Goal: Task Accomplishment & Management: Manage account settings

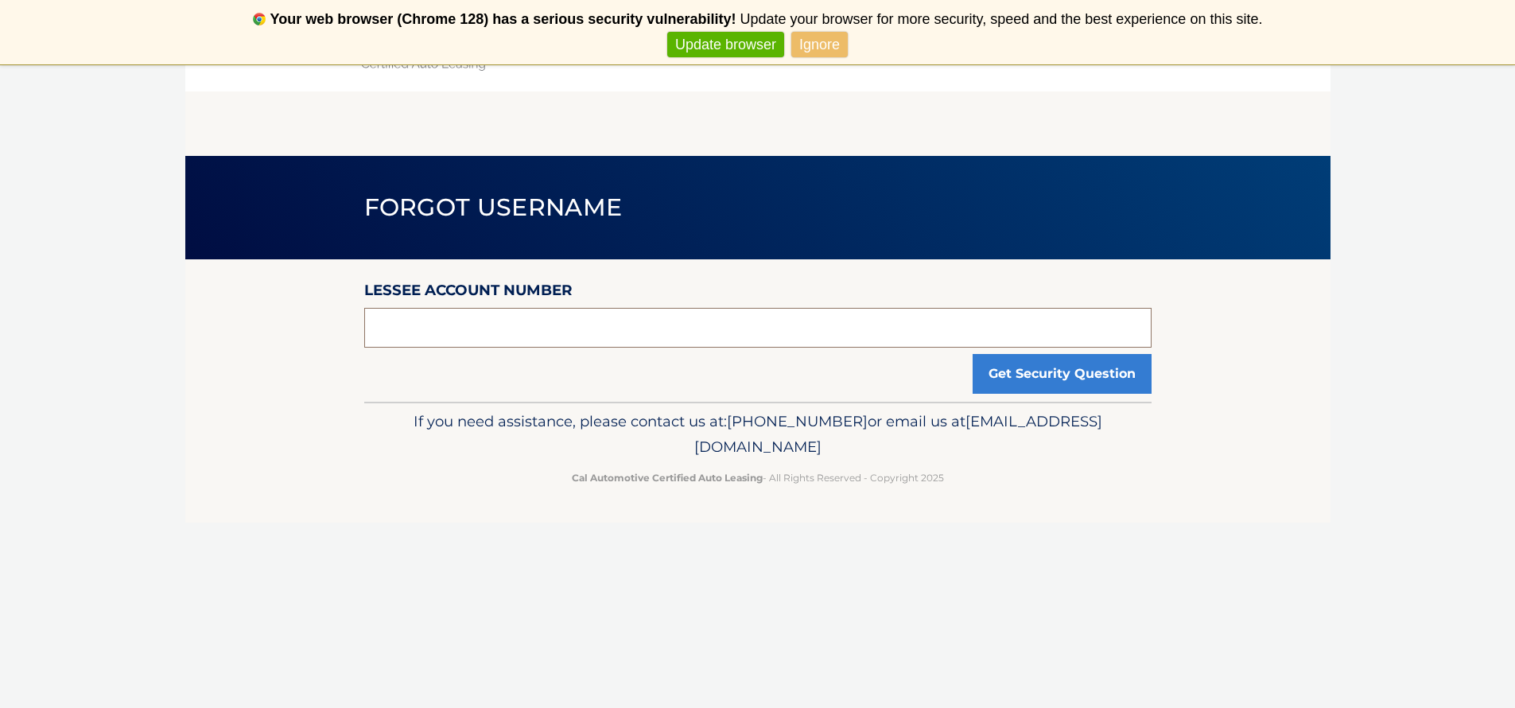
click at [498, 335] on input "text" at bounding box center [757, 328] width 787 height 40
click at [807, 48] on link "Ignore" at bounding box center [819, 45] width 56 height 26
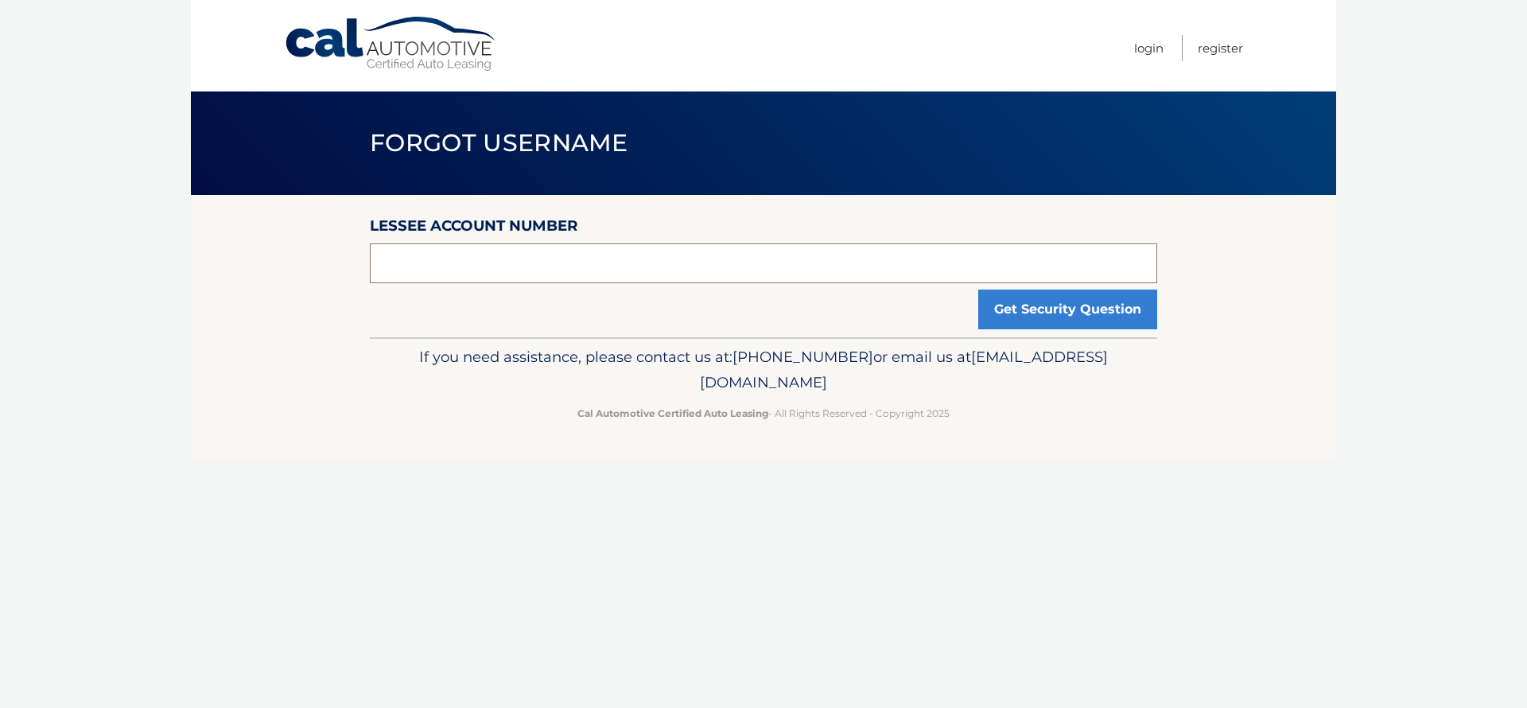
click at [565, 269] on input "text" at bounding box center [763, 263] width 787 height 40
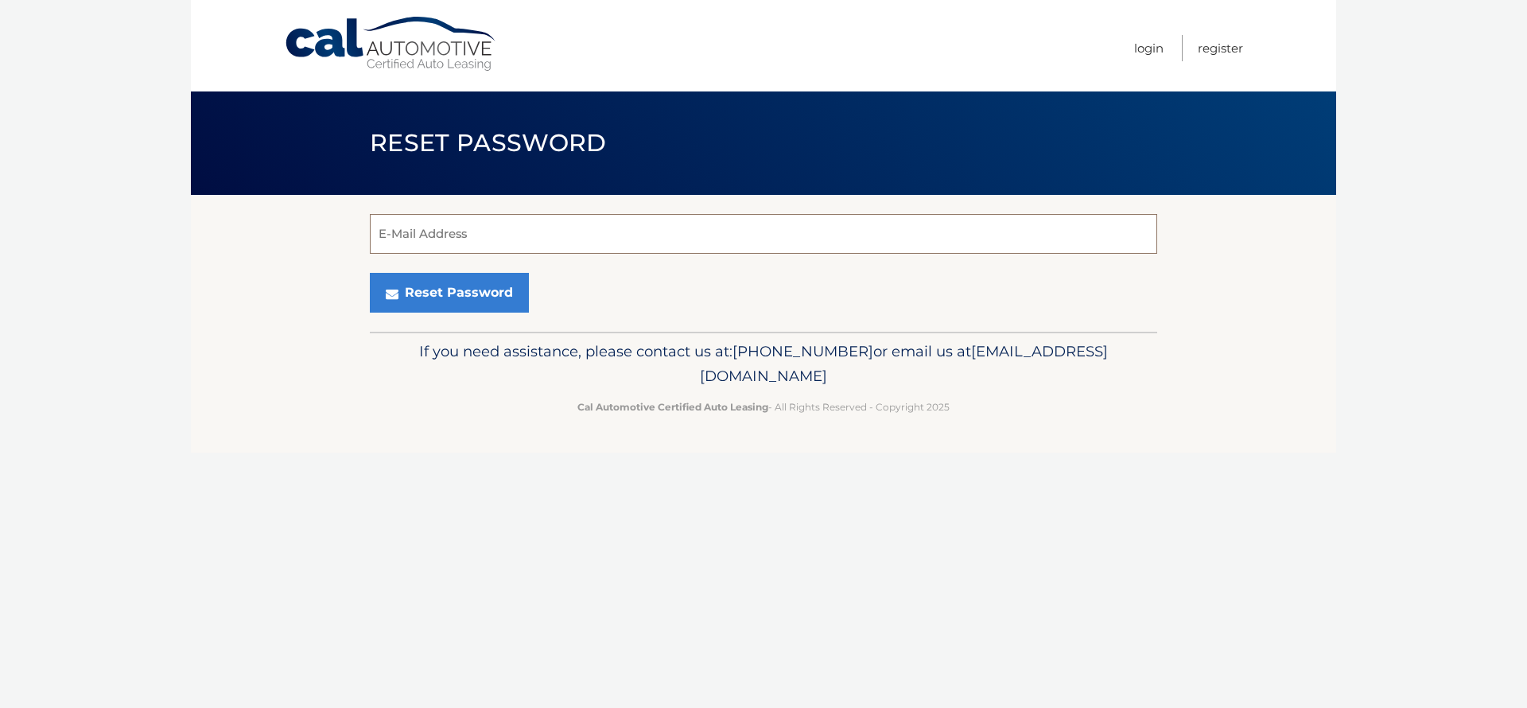
click at [418, 241] on input "E-Mail Address" at bounding box center [763, 234] width 787 height 40
type input "jas3865@gmail.com"
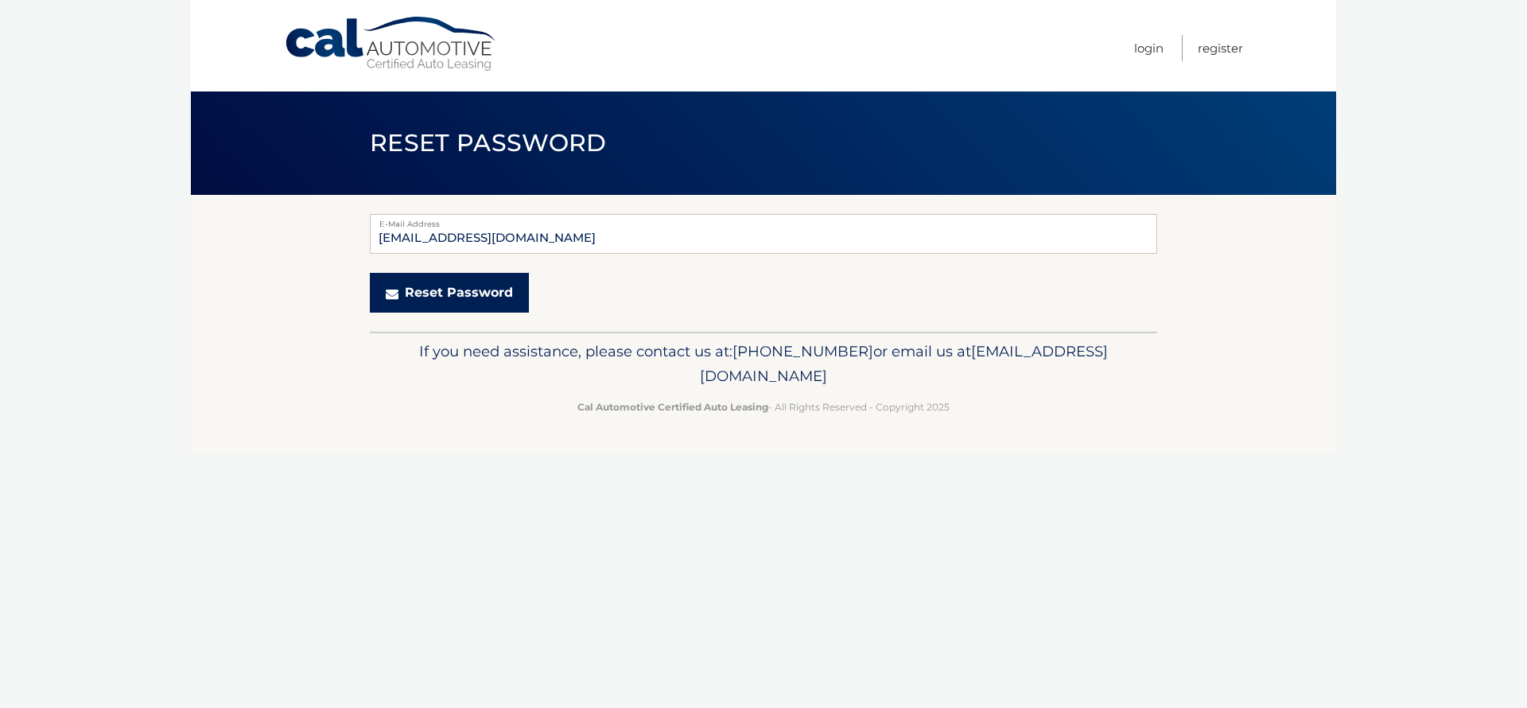
click at [458, 298] on button "Reset Password" at bounding box center [449, 293] width 159 height 40
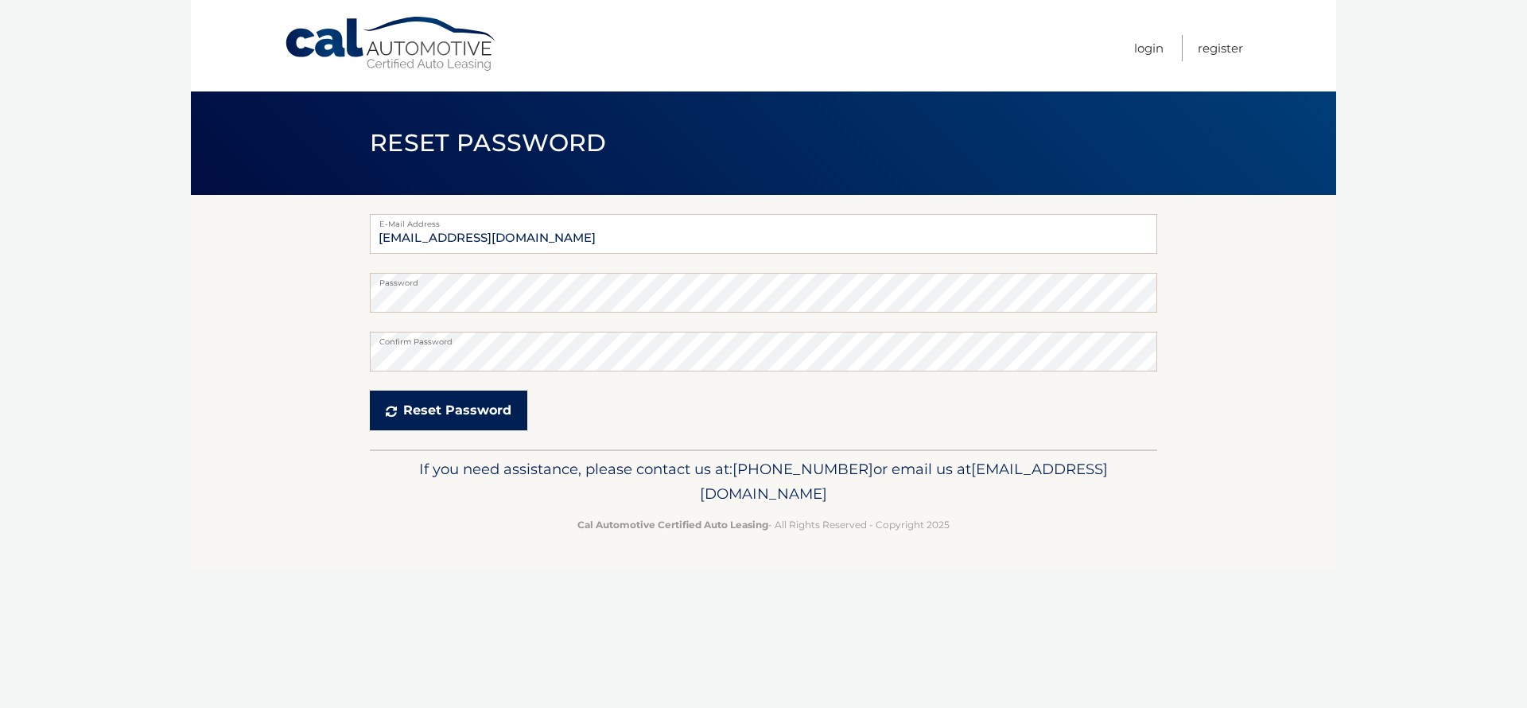
click at [489, 406] on button "Reset Password" at bounding box center [448, 411] width 157 height 40
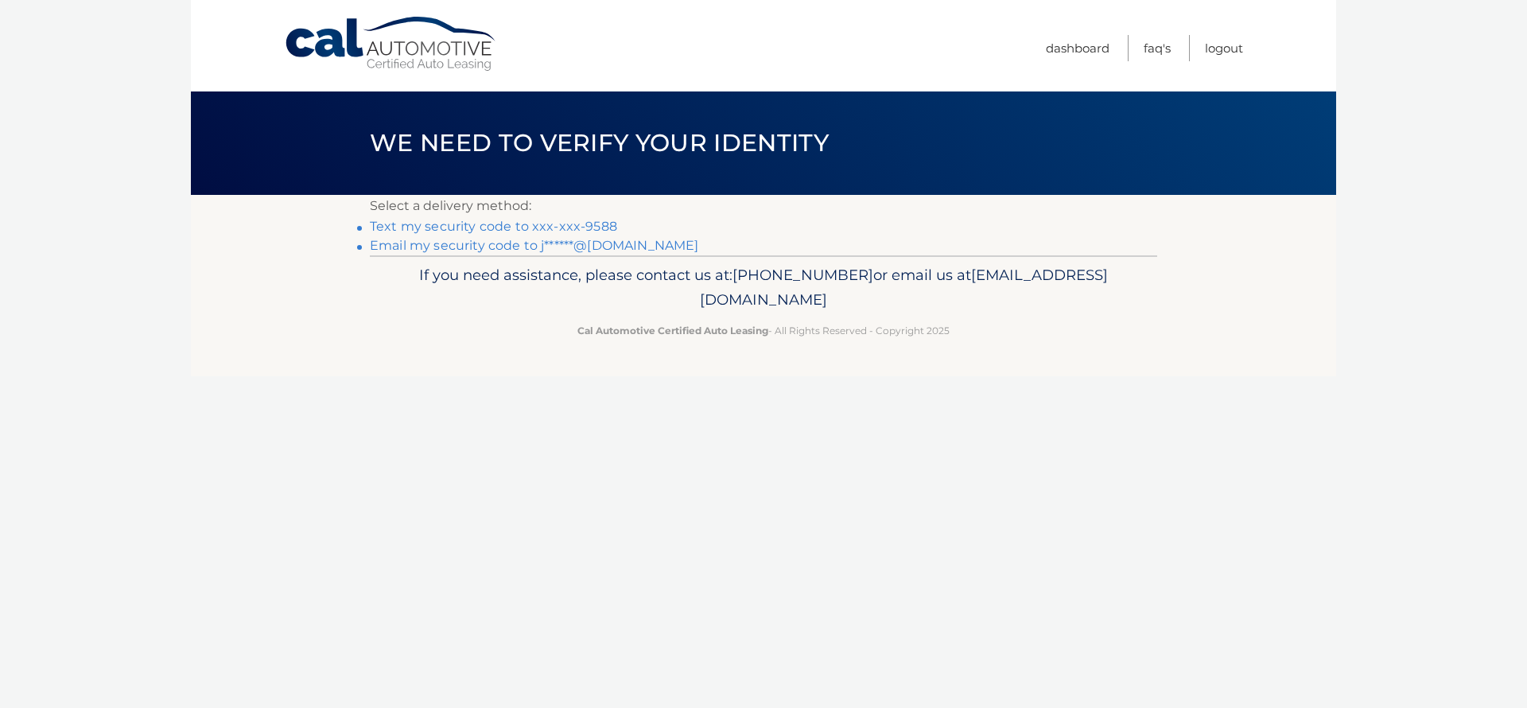
click at [568, 228] on link "Text my security code to xxx-xxx-9588" at bounding box center [493, 226] width 247 height 15
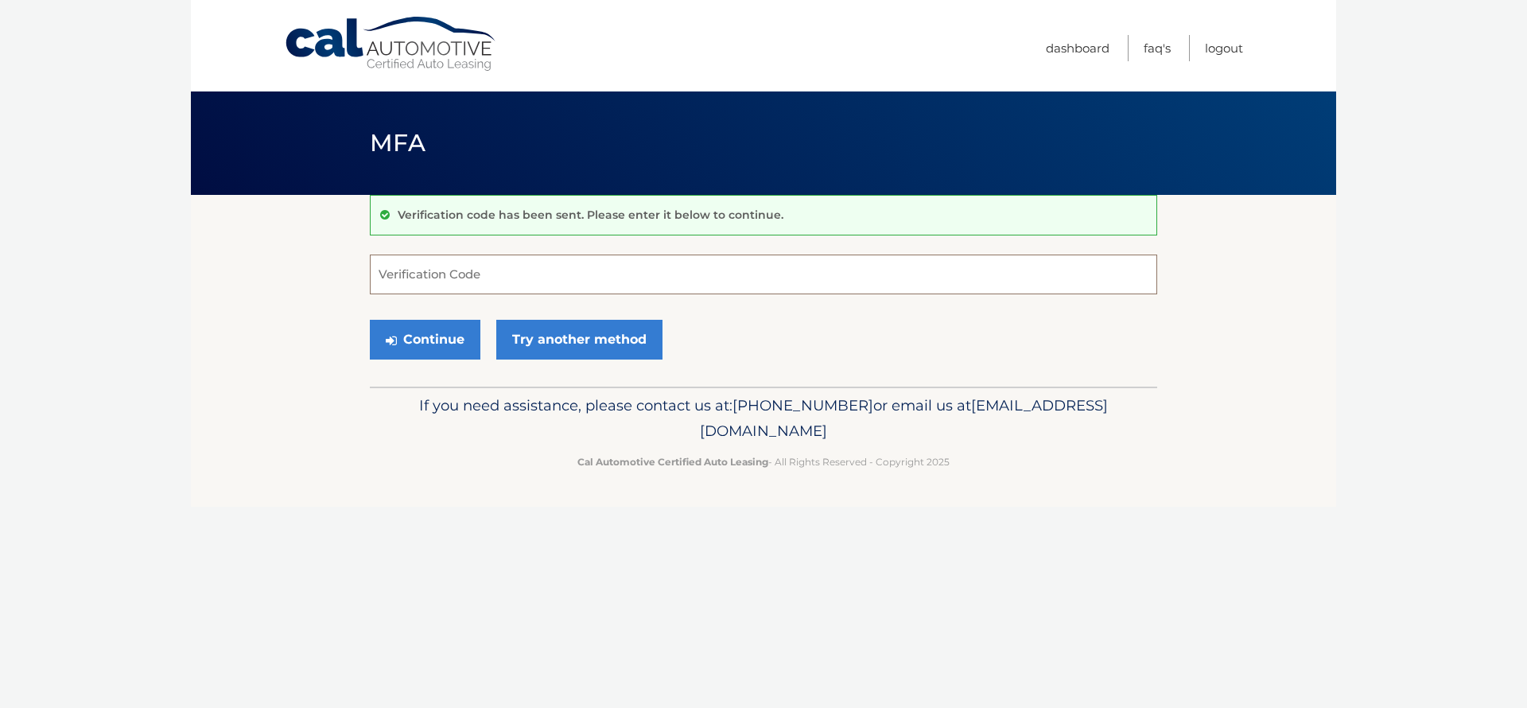
click at [511, 274] on input "Verification Code" at bounding box center [763, 275] width 787 height 40
type input "360861"
click at [430, 355] on button "Continue" at bounding box center [425, 340] width 111 height 40
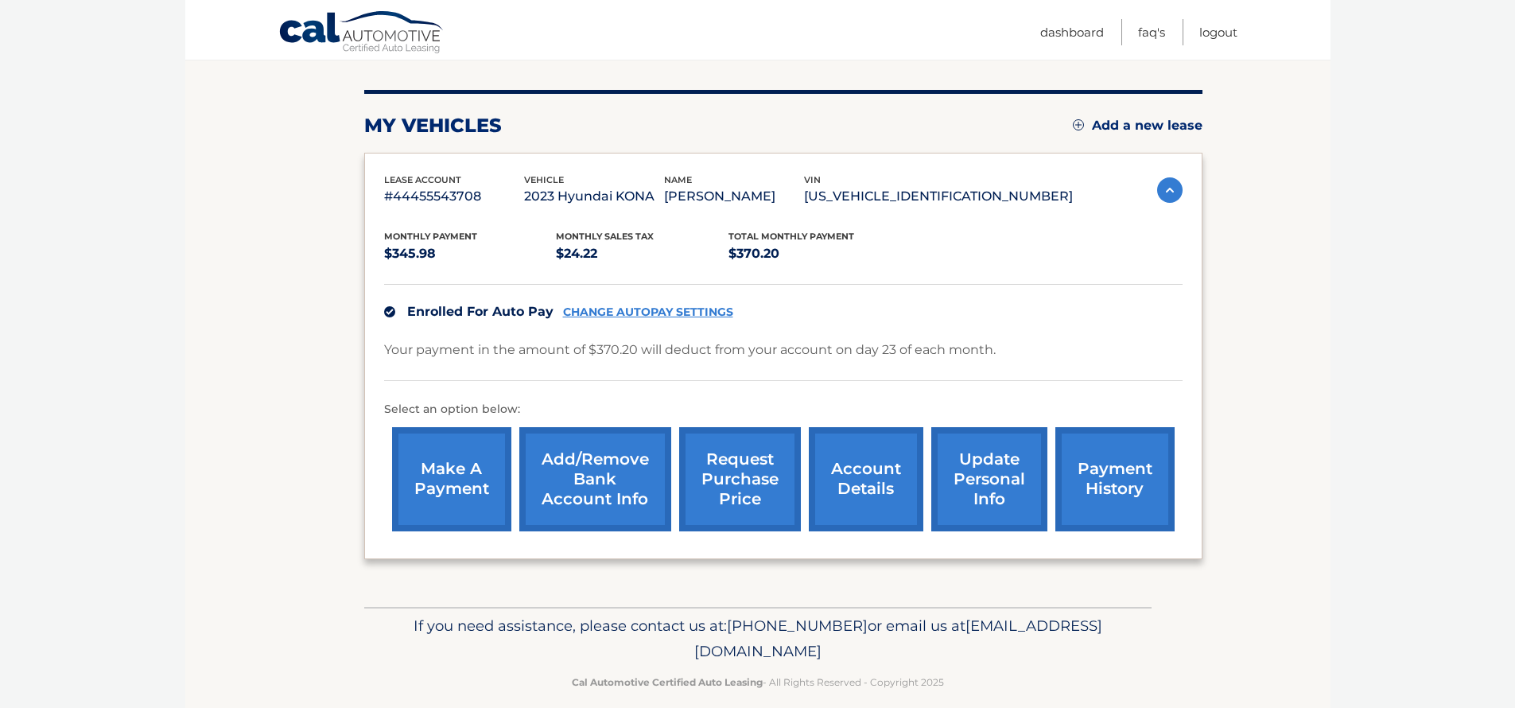
scroll to position [181, 0]
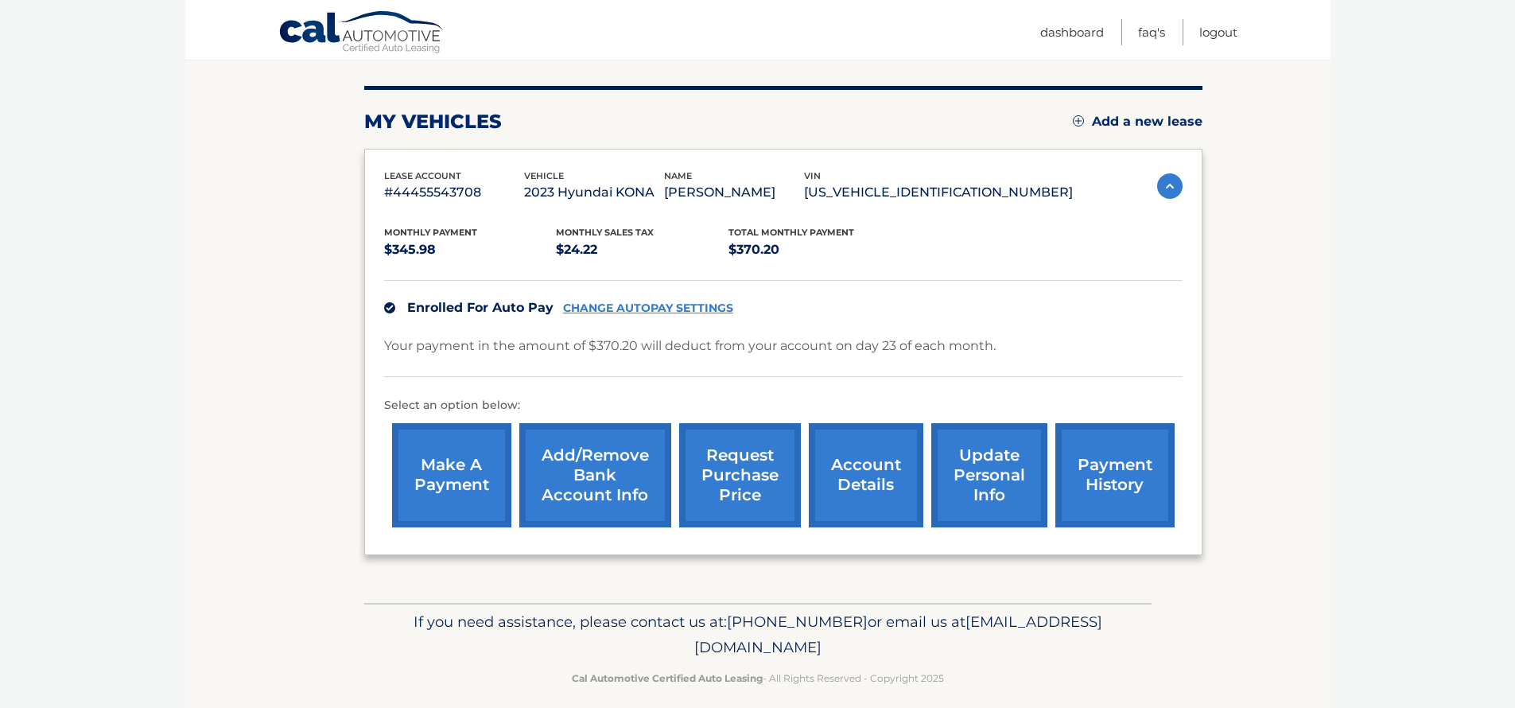
click at [1171, 185] on img at bounding box center [1169, 185] width 25 height 25
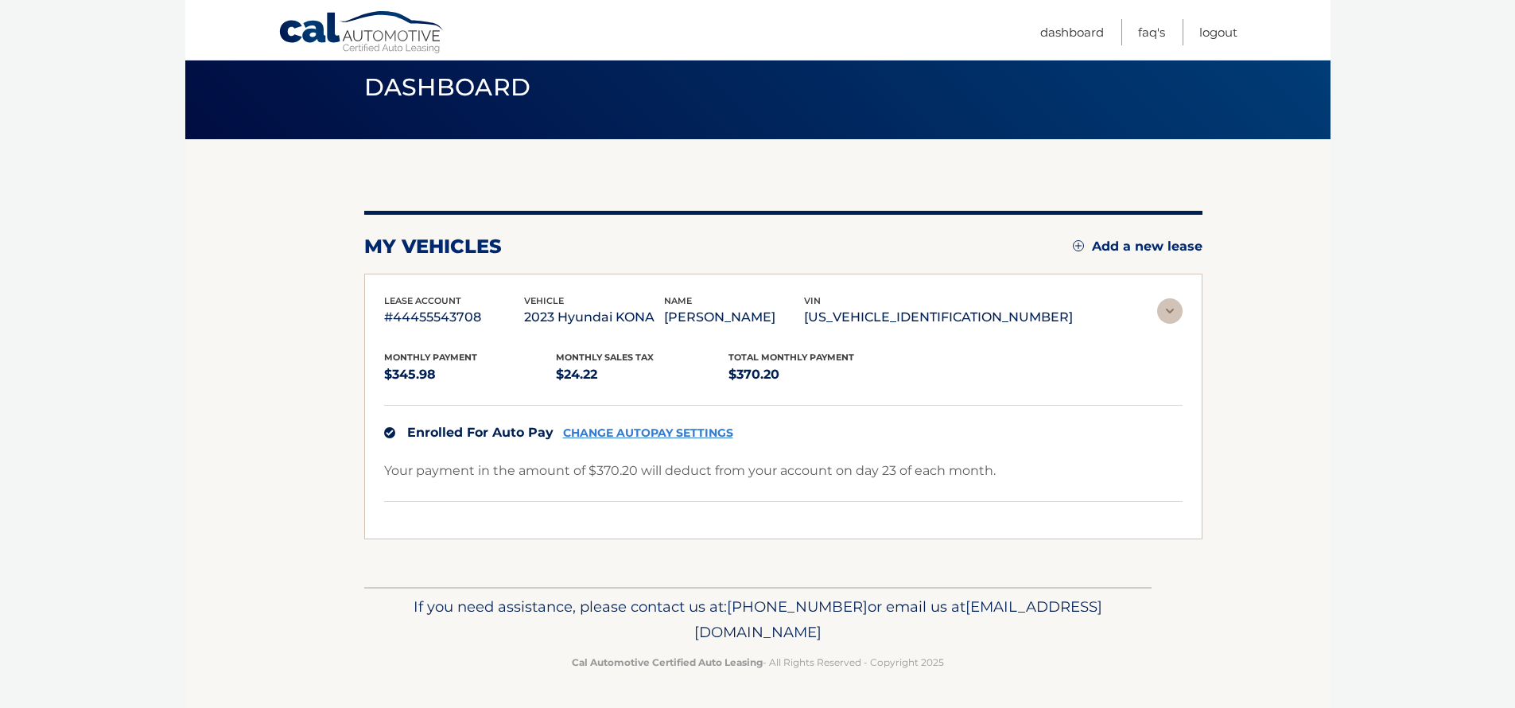
scroll to position [0, 0]
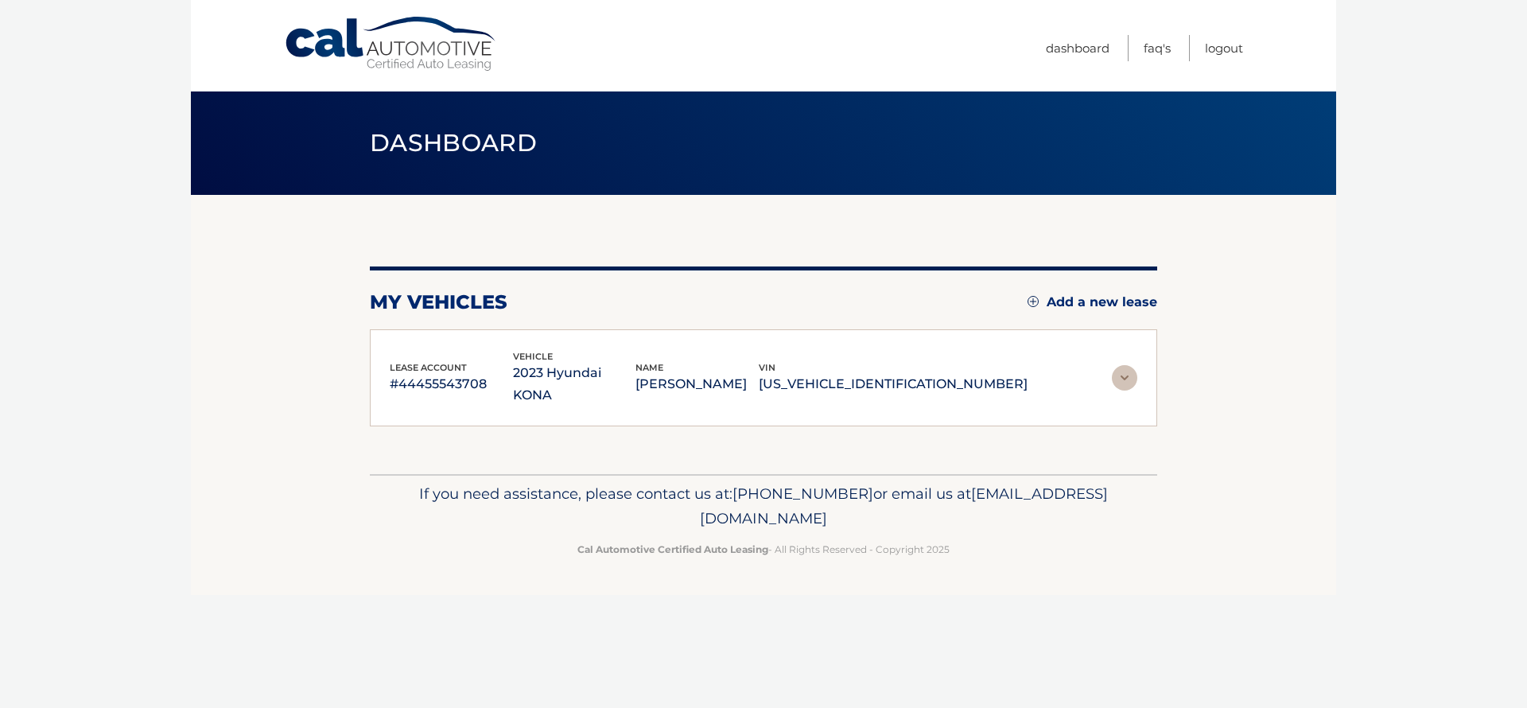
click at [1122, 365] on img at bounding box center [1124, 377] width 25 height 25
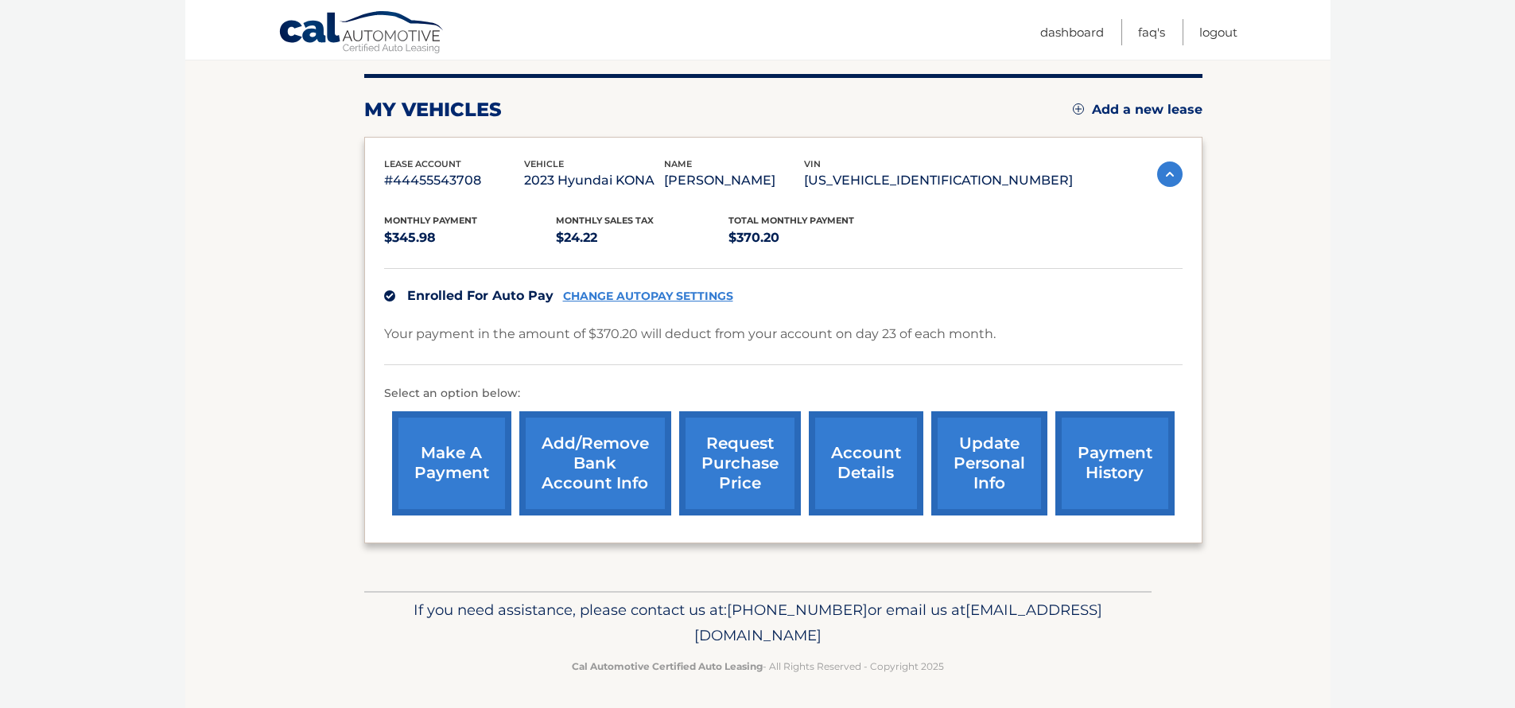
scroll to position [196, 0]
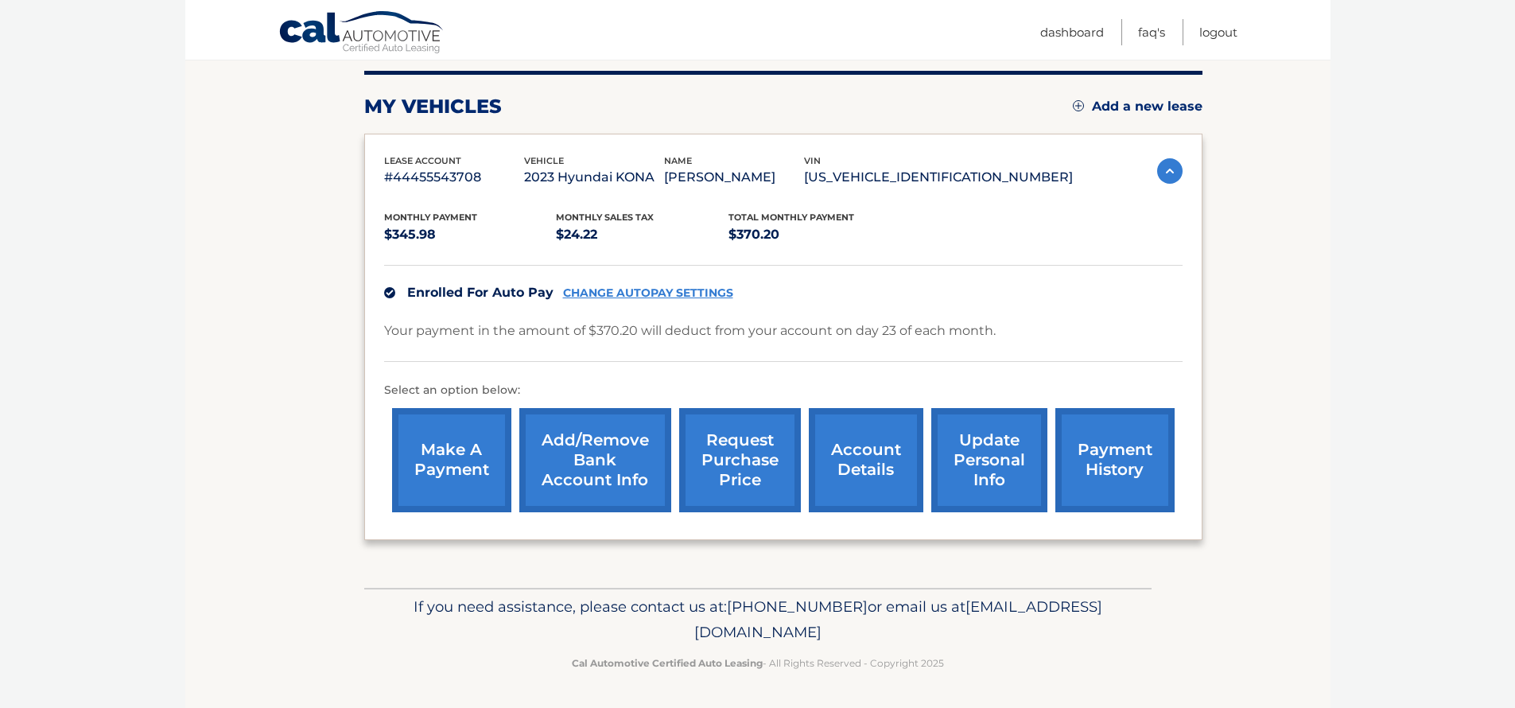
click at [852, 461] on link "account details" at bounding box center [866, 460] width 115 height 104
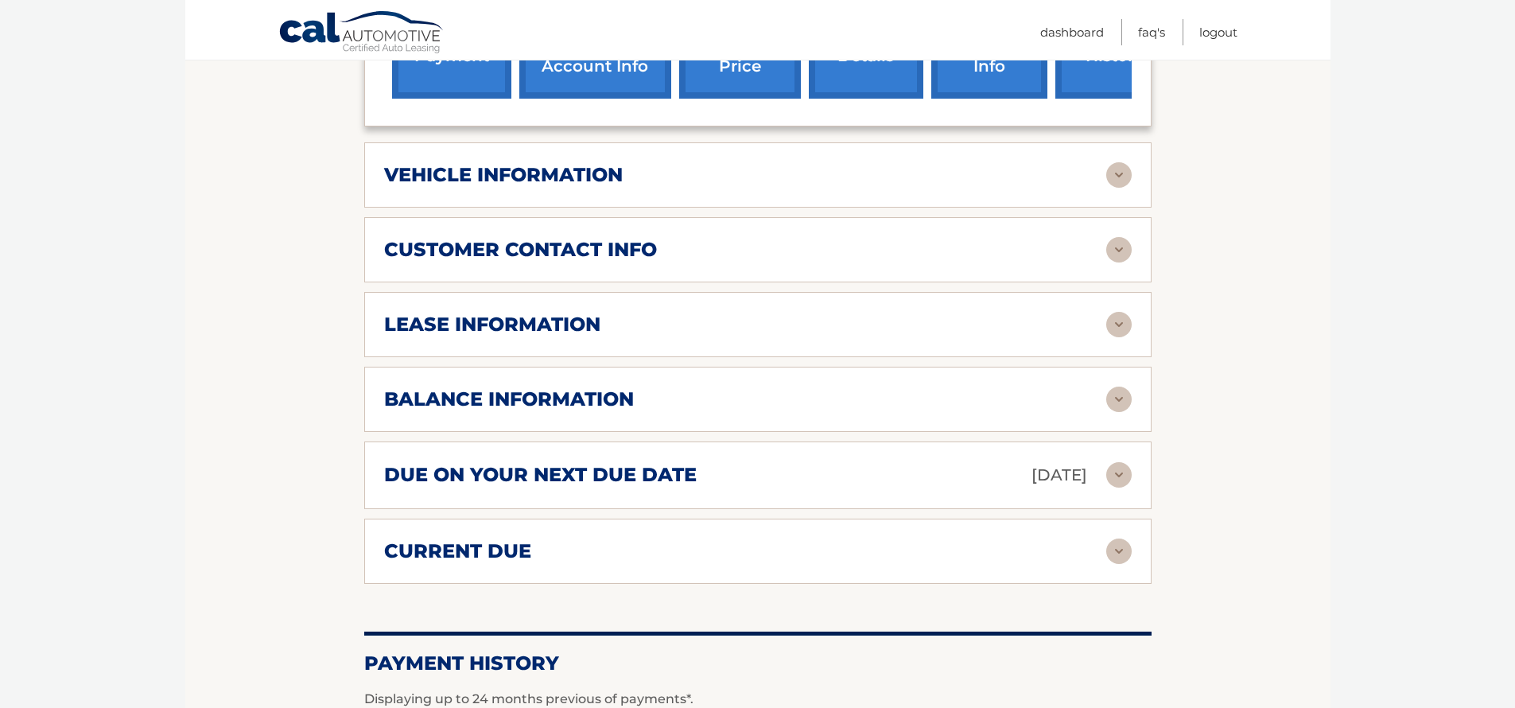
scroll to position [655, 0]
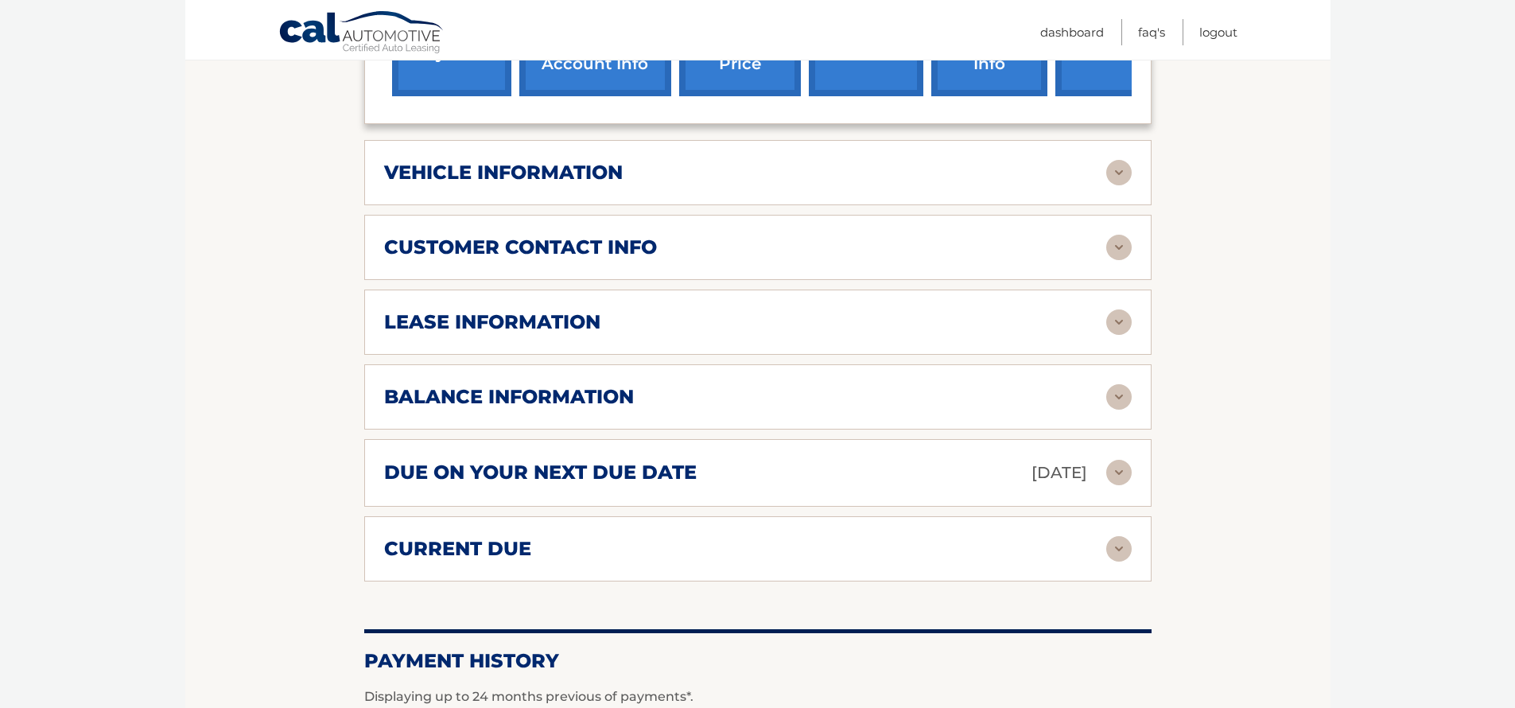
click at [1118, 384] on img at bounding box center [1118, 396] width 25 height 25
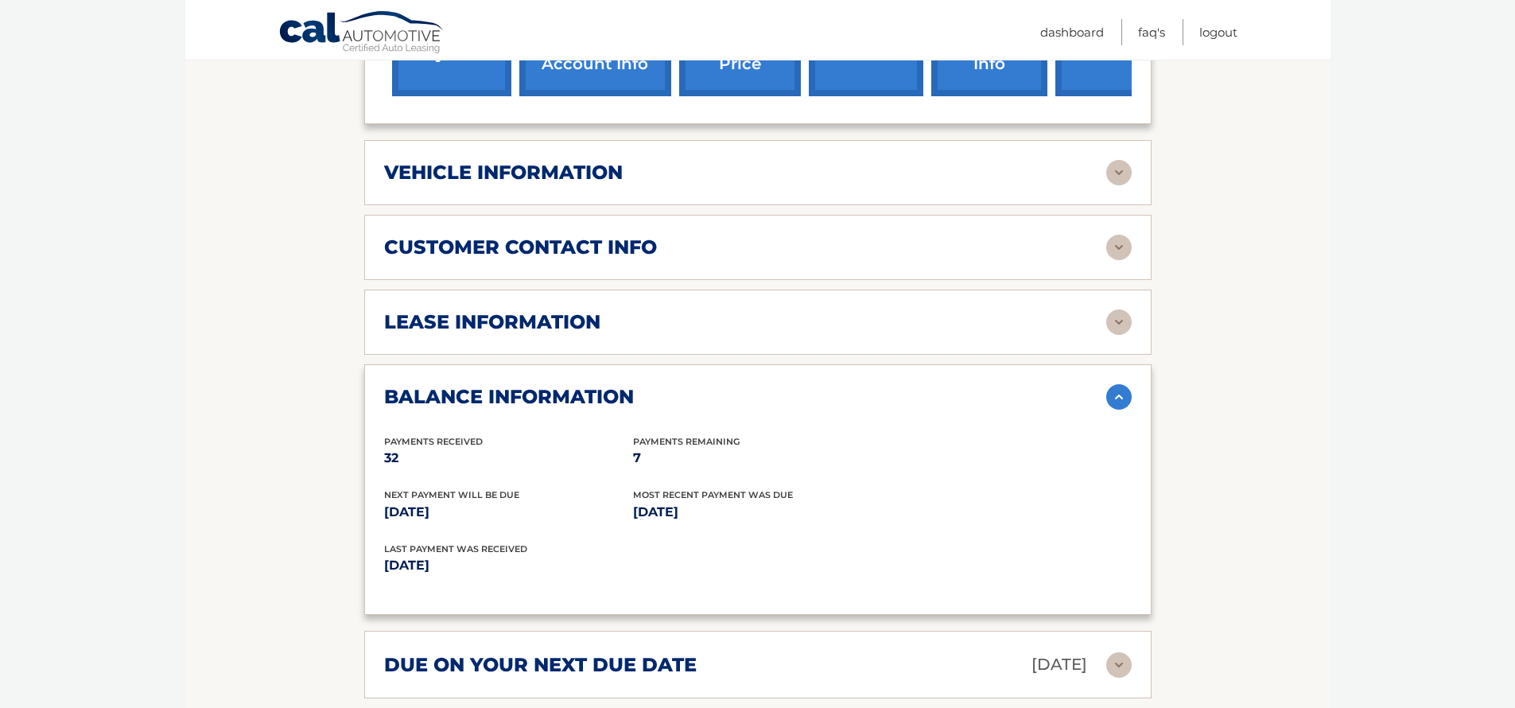
click at [1126, 384] on img at bounding box center [1118, 396] width 25 height 25
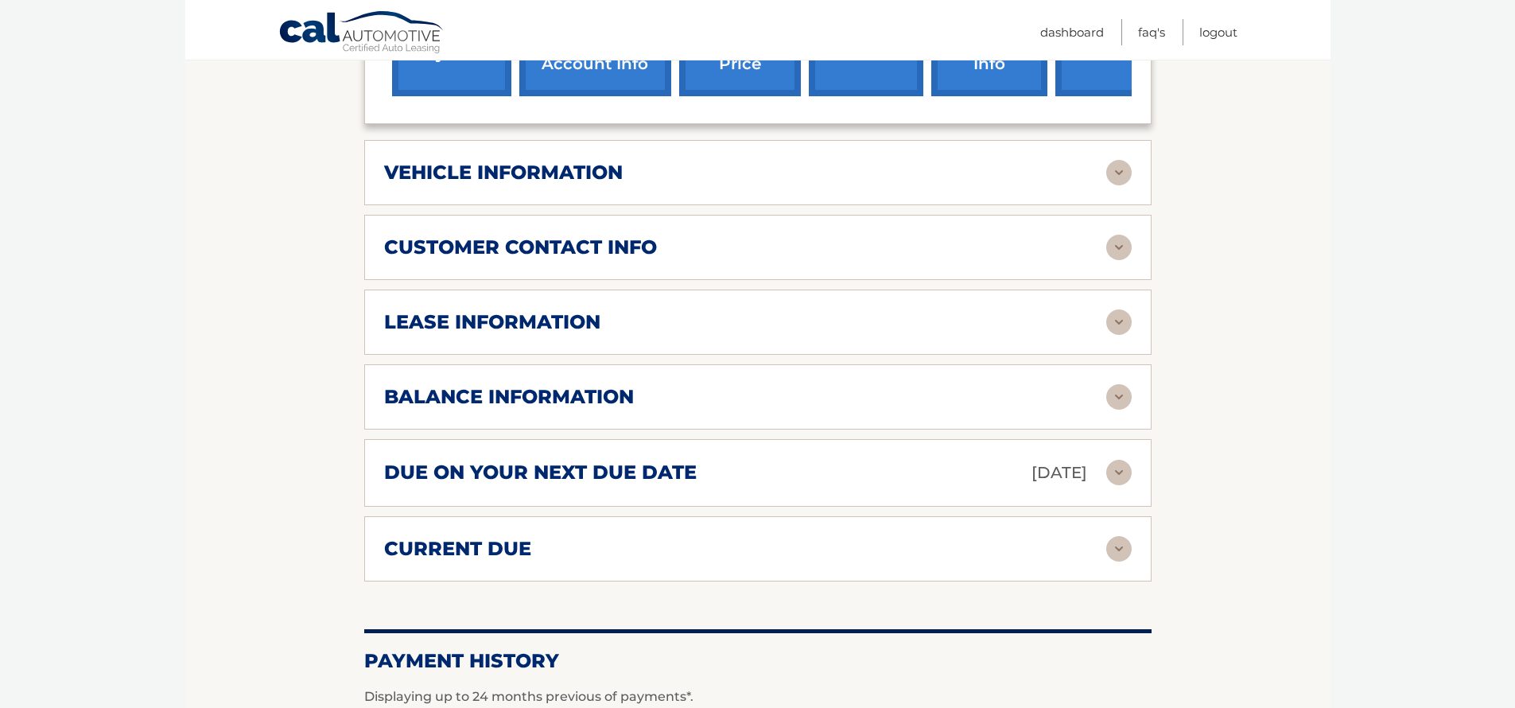
click at [1120, 309] on img at bounding box center [1118, 321] width 25 height 25
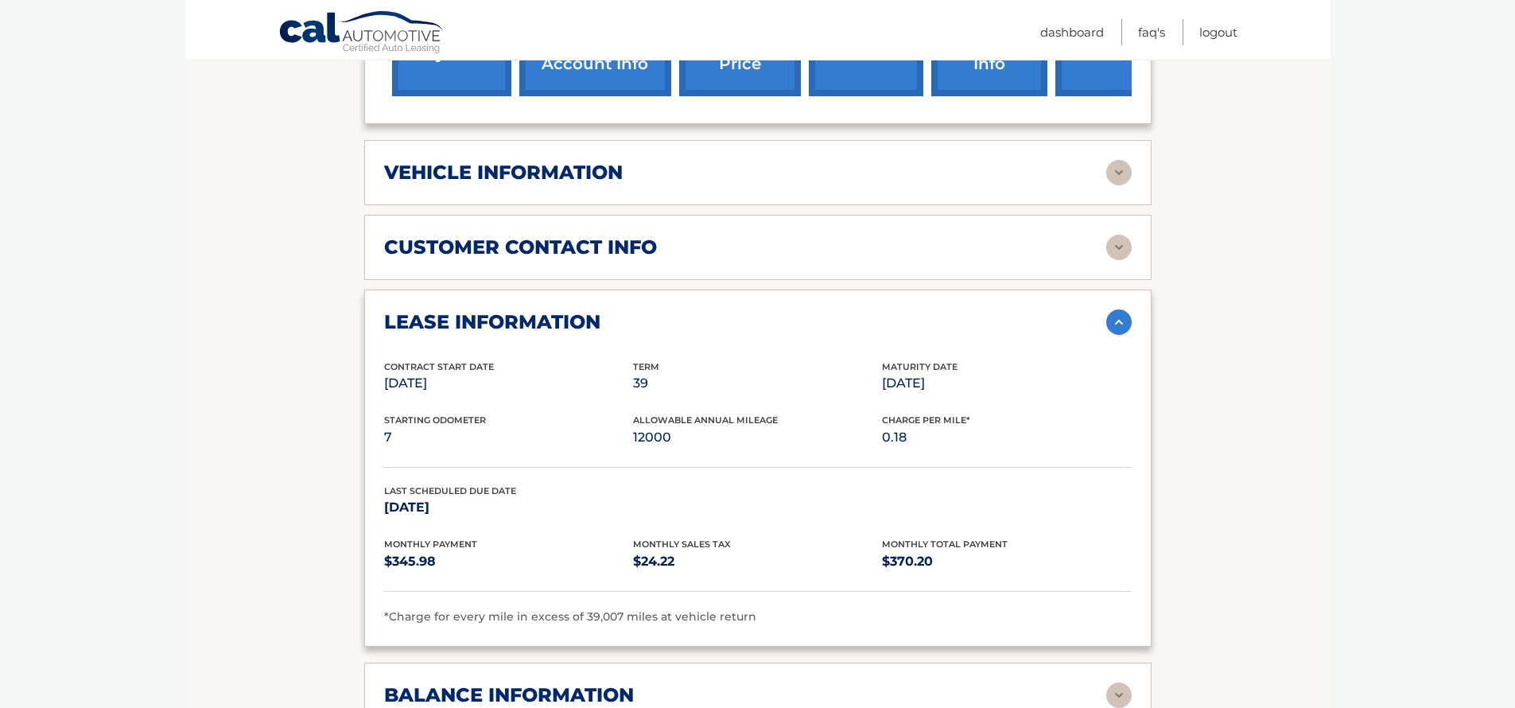
click at [1124, 309] on img at bounding box center [1118, 321] width 25 height 25
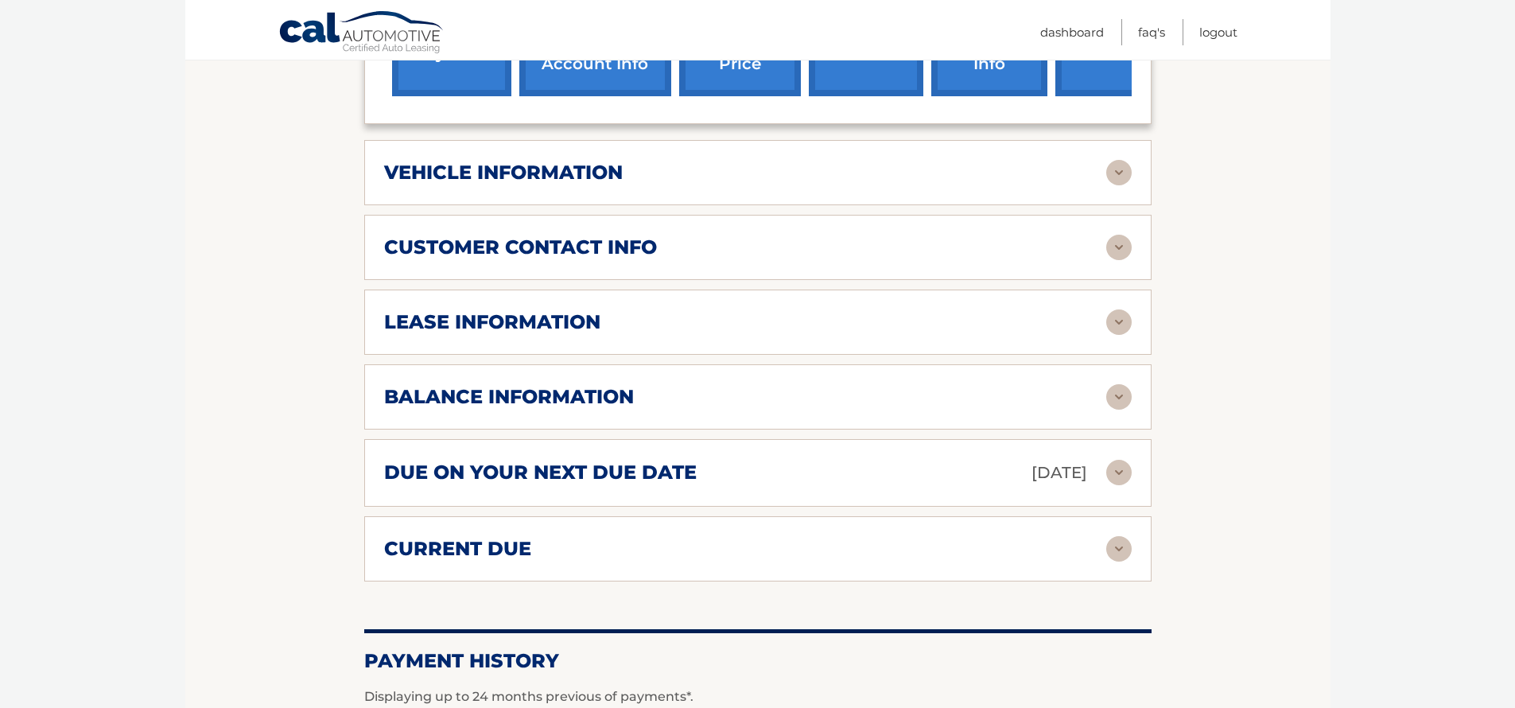
click at [1119, 160] on img at bounding box center [1118, 172] width 25 height 25
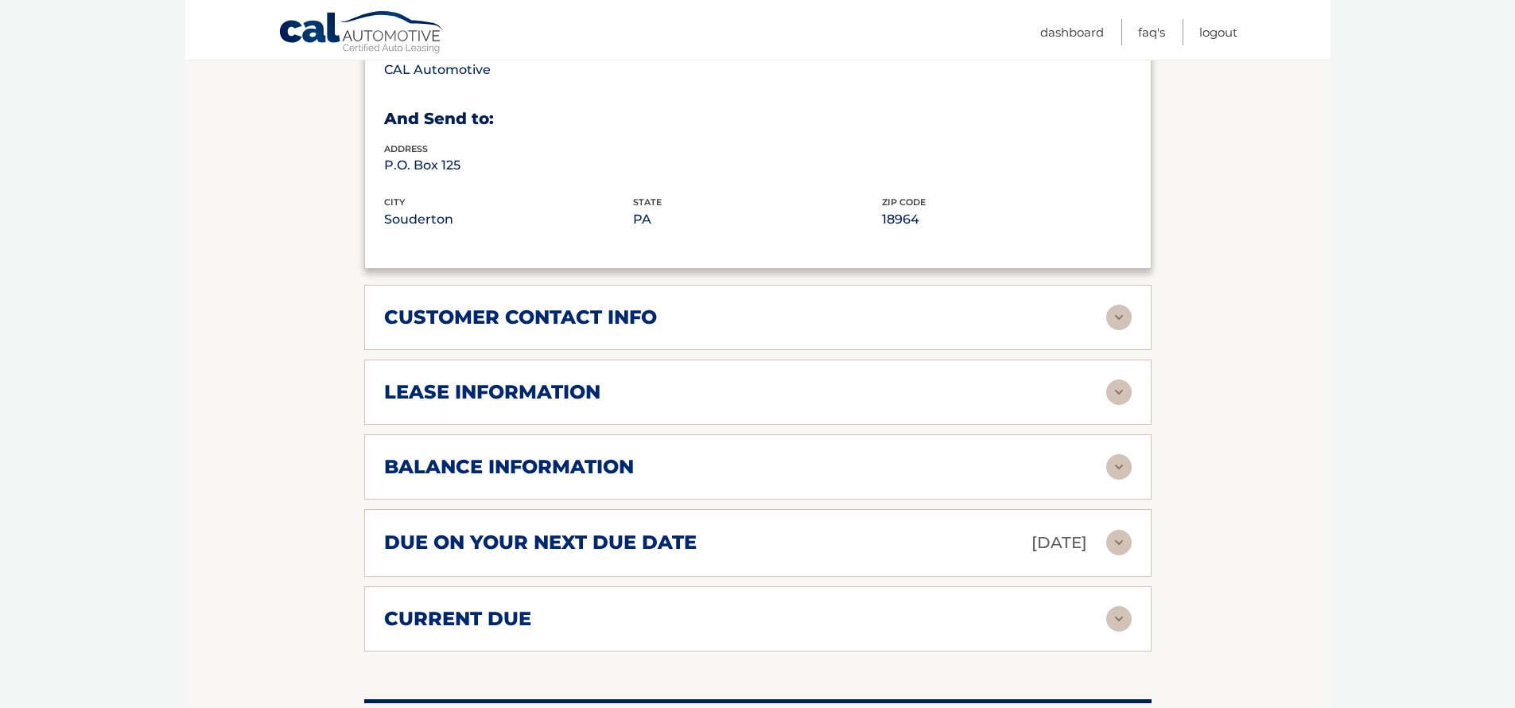
scroll to position [969, 0]
click at [1119, 304] on img at bounding box center [1118, 316] width 25 height 25
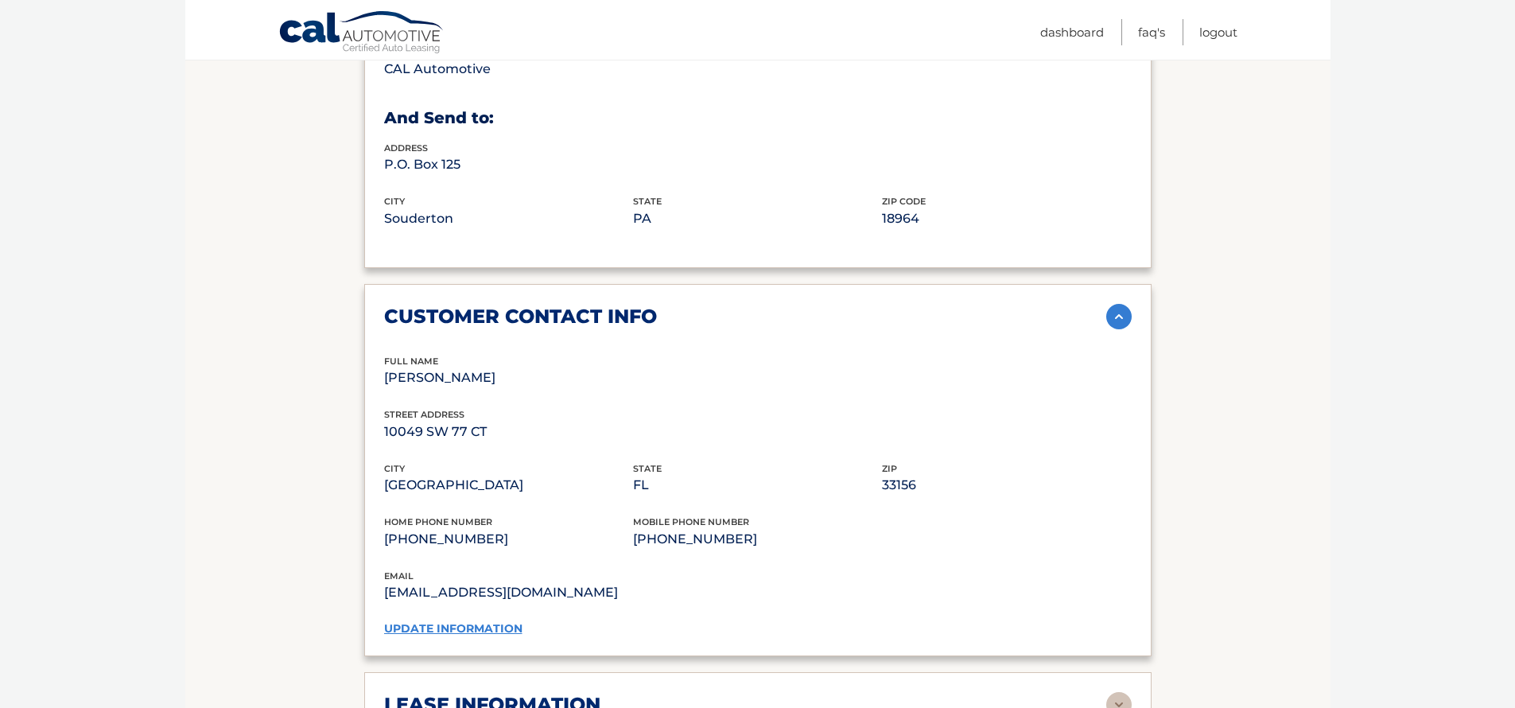
click at [444, 621] on link "update information" at bounding box center [453, 628] width 138 height 14
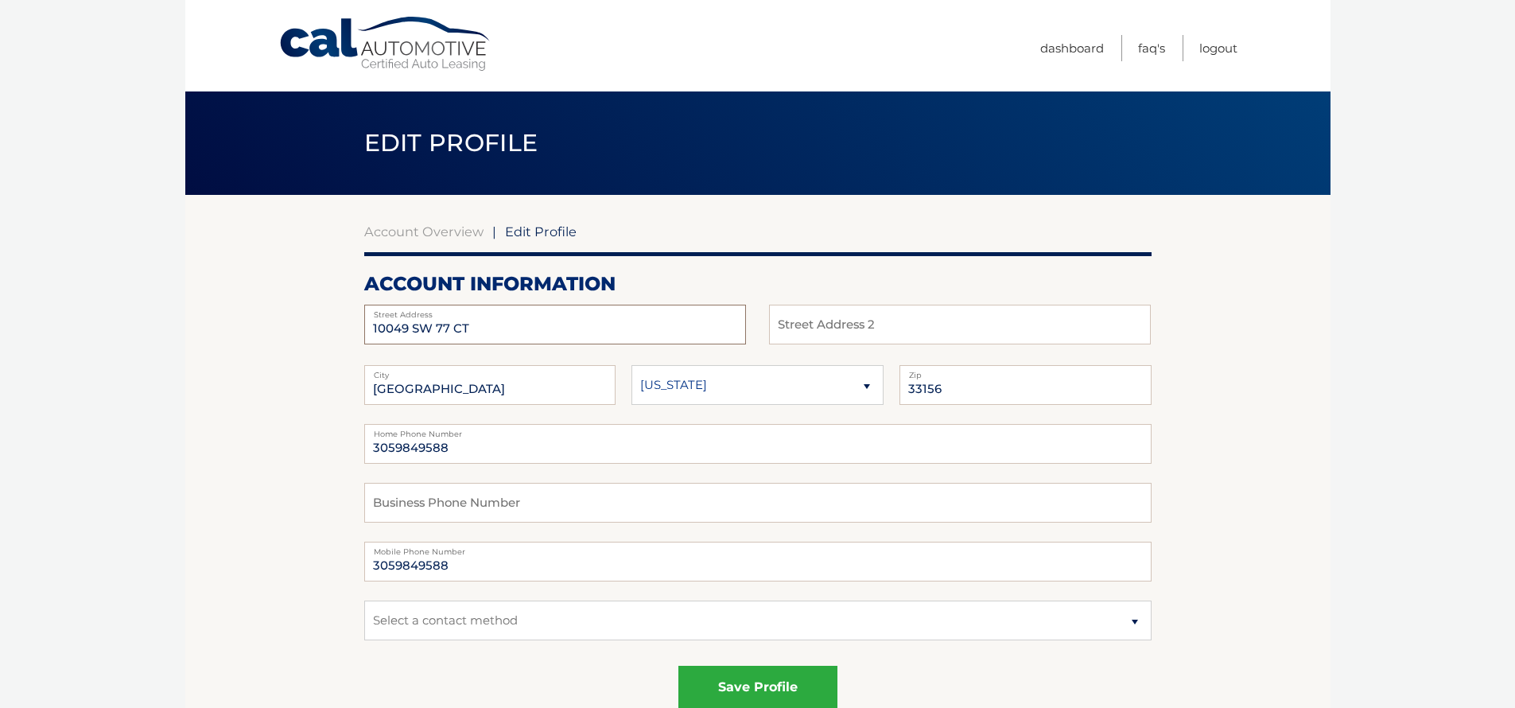
drag, startPoint x: 470, startPoint y: 329, endPoint x: 318, endPoint y: 329, distance: 151.9
click at [498, 327] on input "[STREET_ADDRESS]" at bounding box center [555, 325] width 382 height 40
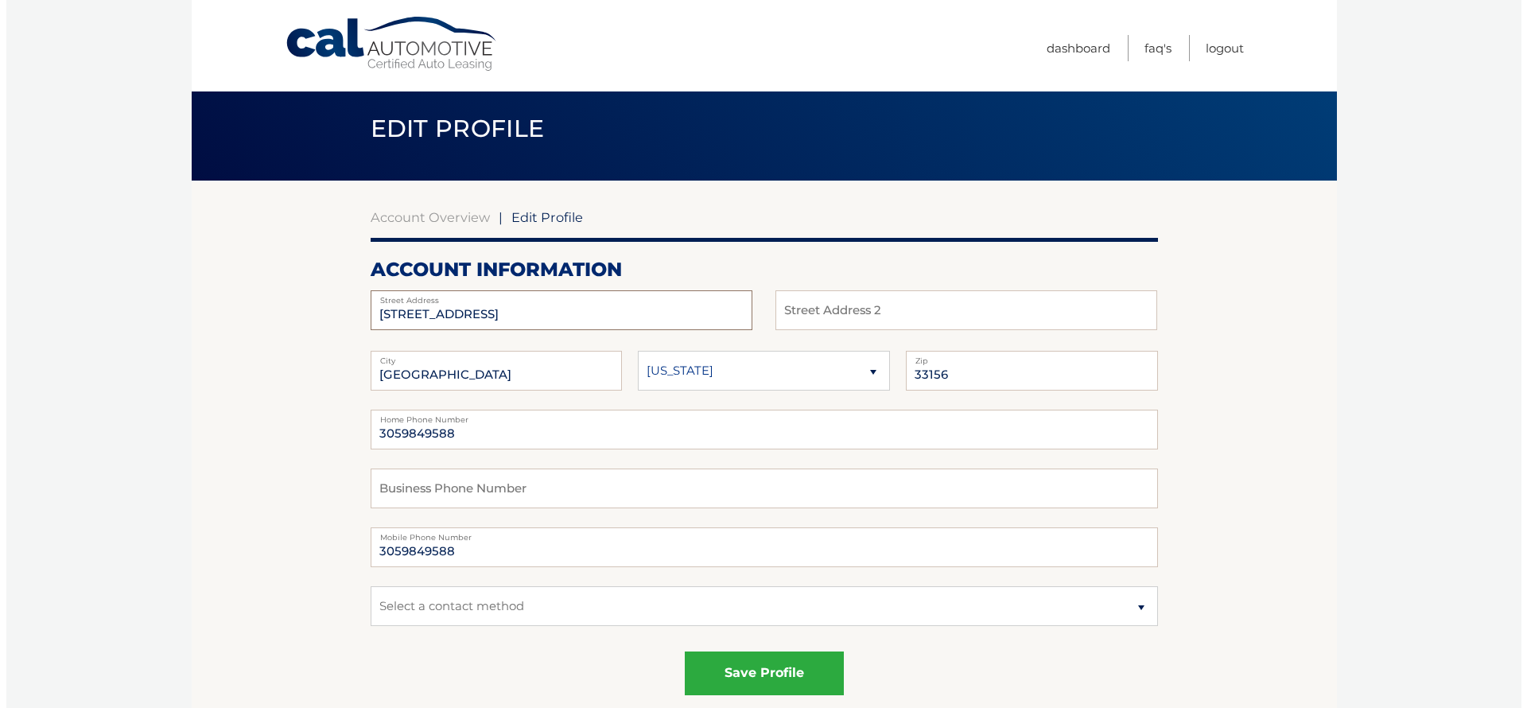
scroll to position [17, 0]
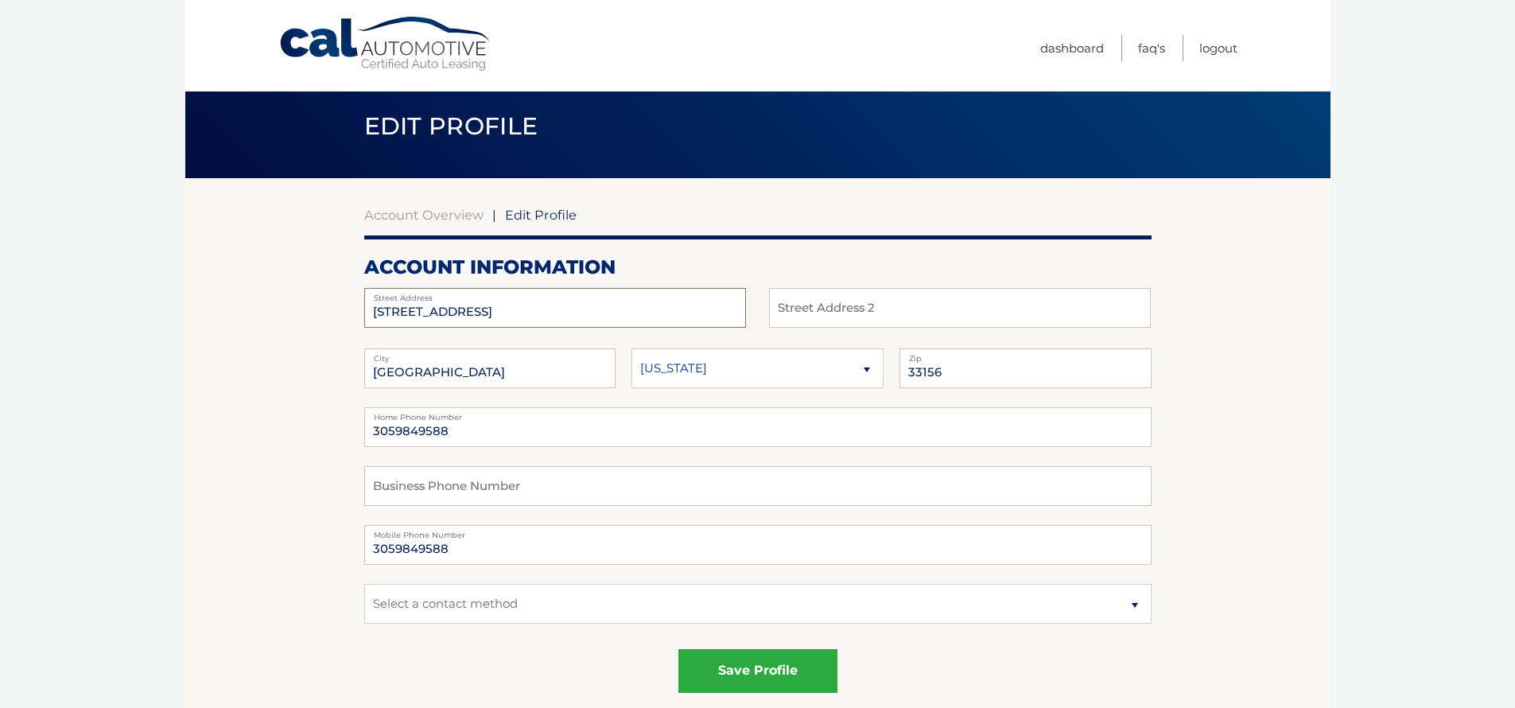
type input "[STREET_ADDRESS]"
click at [966, 367] on input "33156" at bounding box center [1026, 368] width 252 height 40
type input "33176"
click at [751, 675] on button "save profile" at bounding box center [757, 671] width 159 height 44
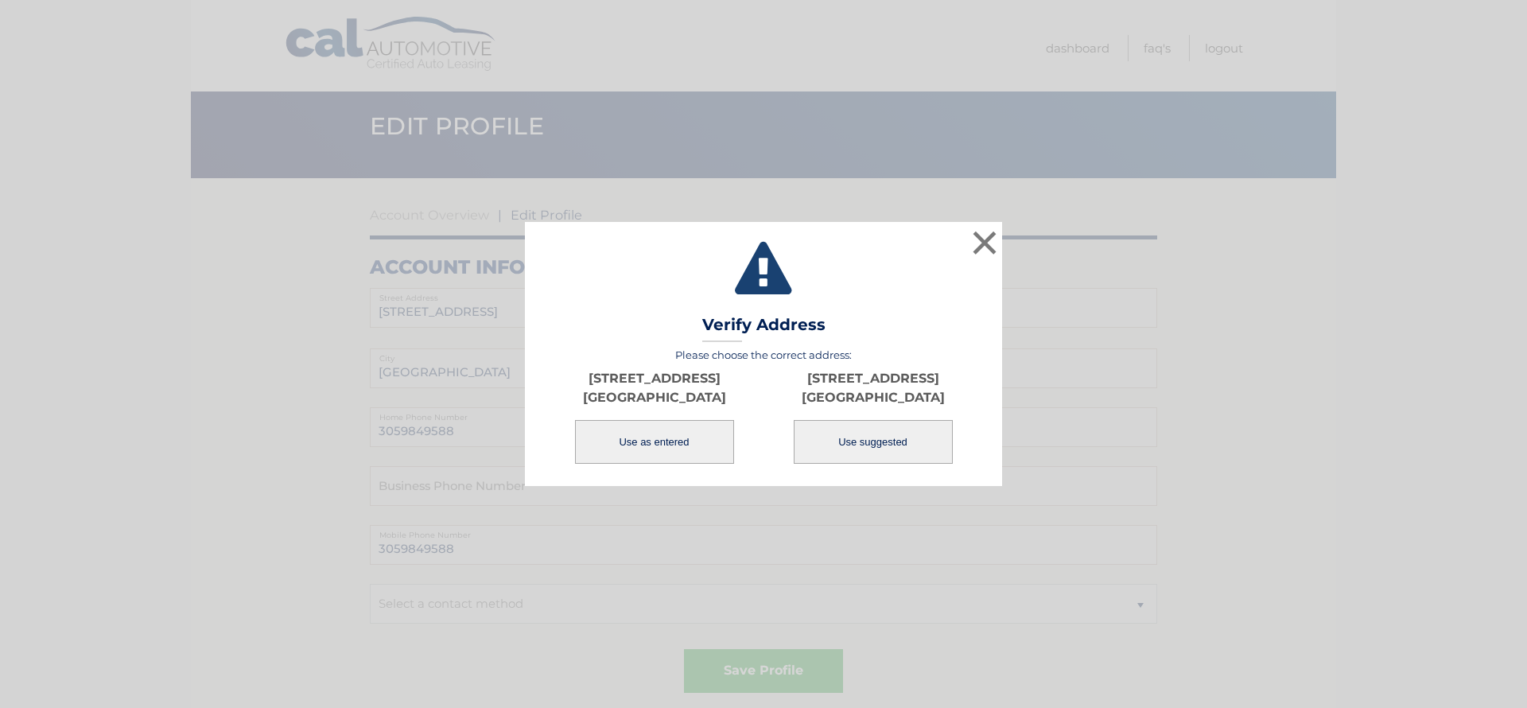
click at [642, 437] on button "Use as entered" at bounding box center [654, 442] width 159 height 44
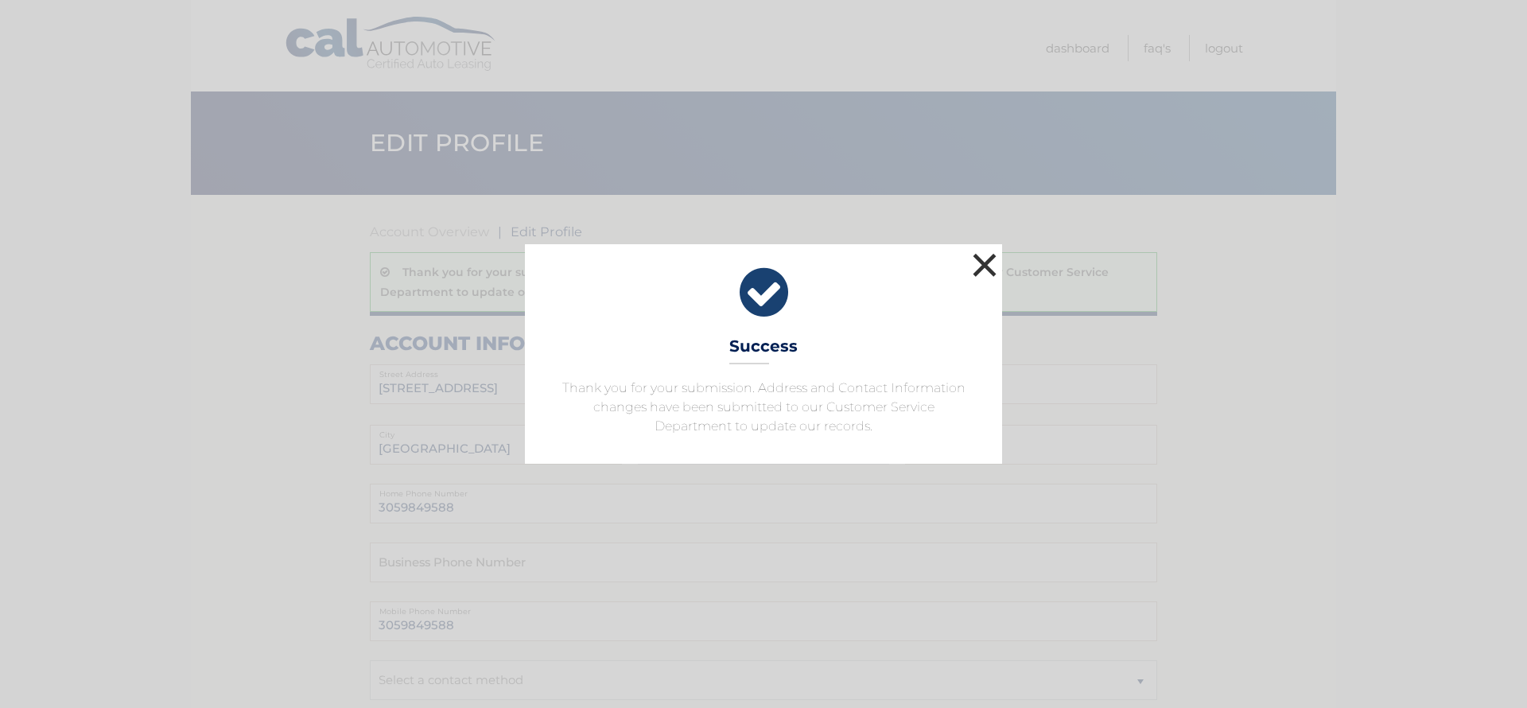
click at [982, 264] on button "×" at bounding box center [985, 265] width 32 height 32
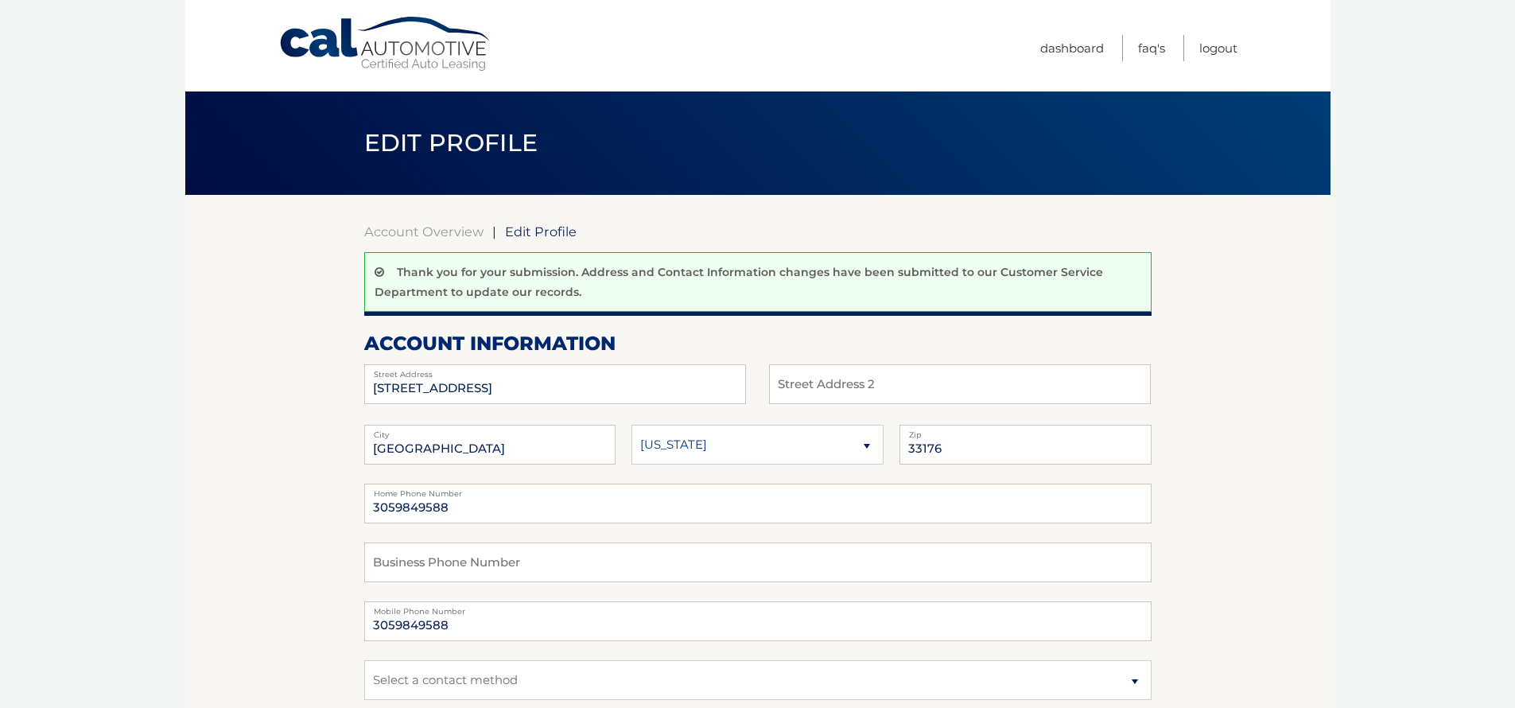
scroll to position [444, 0]
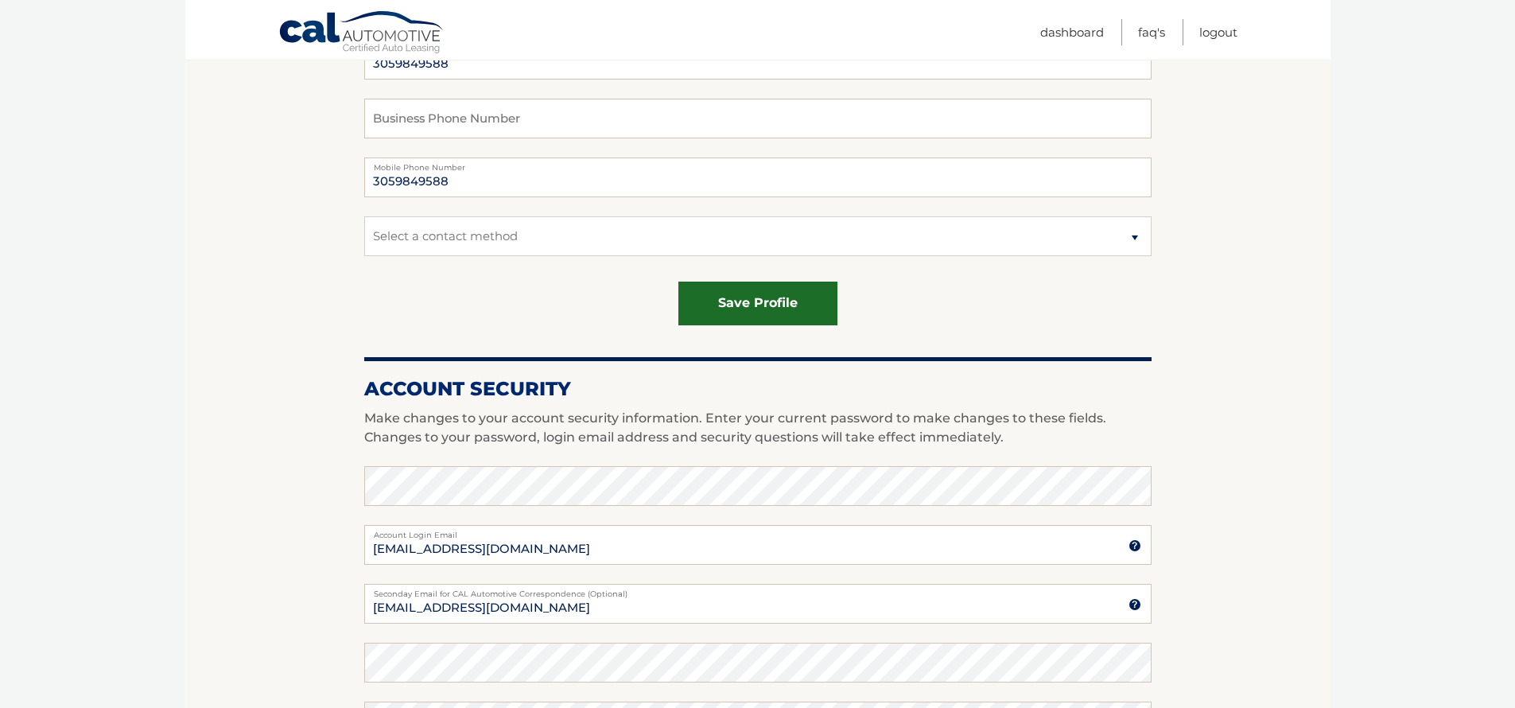
click at [792, 314] on button "save profile" at bounding box center [757, 304] width 159 height 44
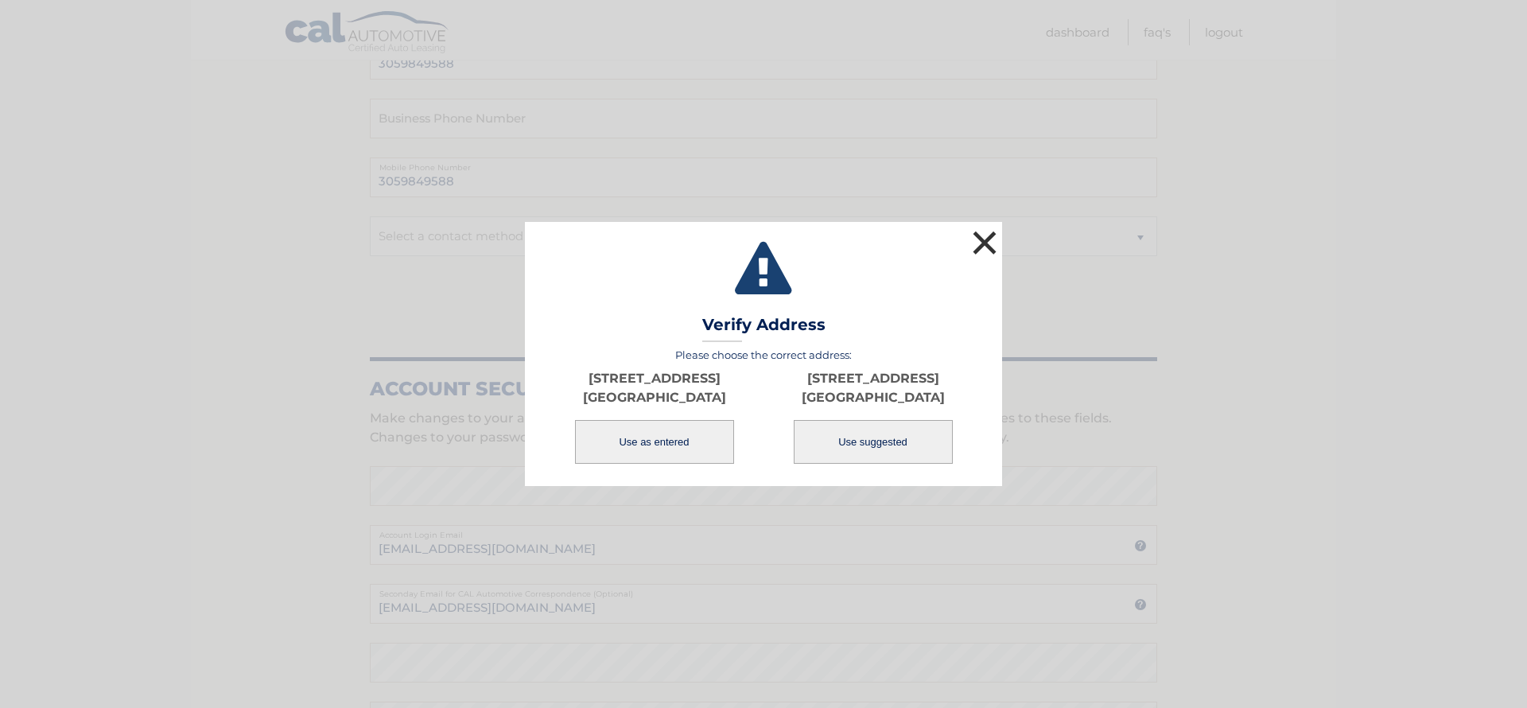
click at [991, 241] on button "×" at bounding box center [985, 243] width 32 height 32
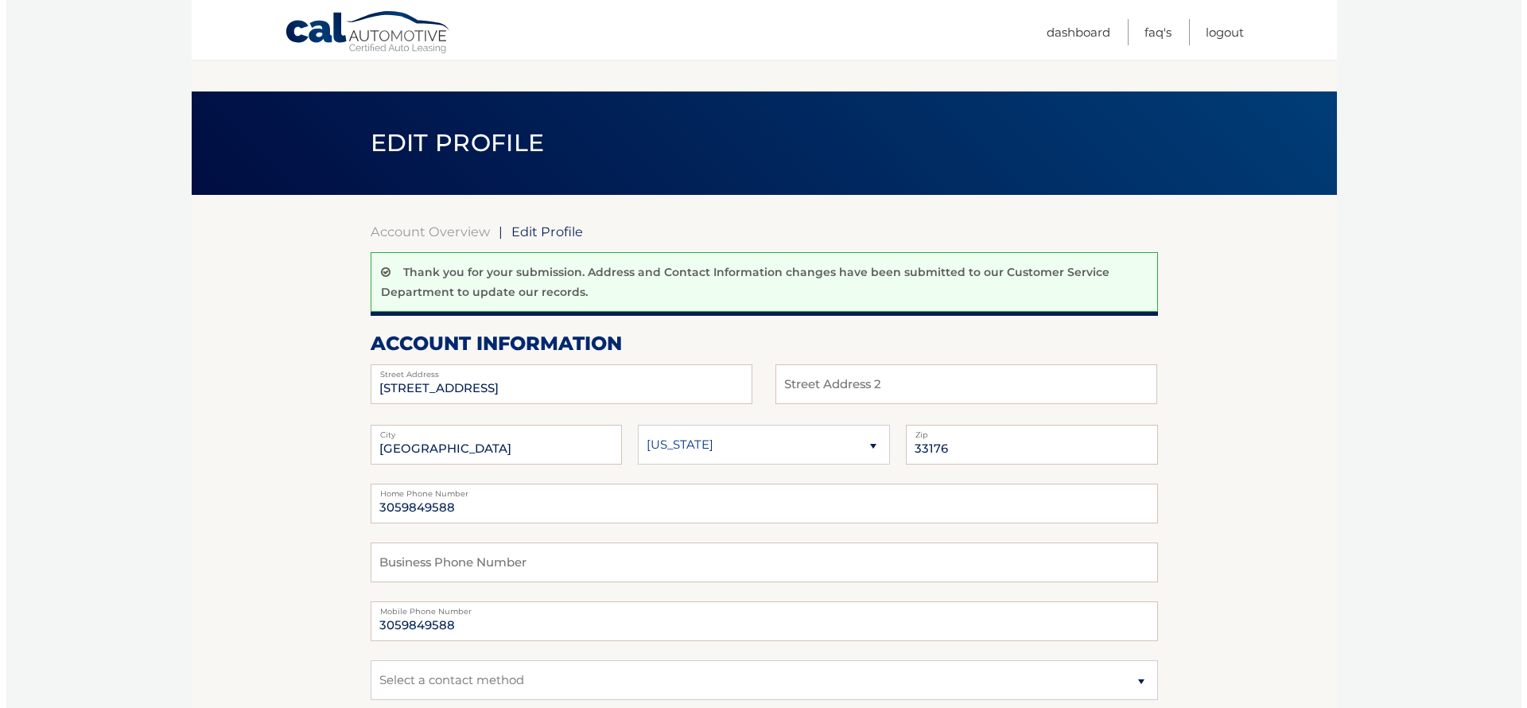
scroll to position [365, 0]
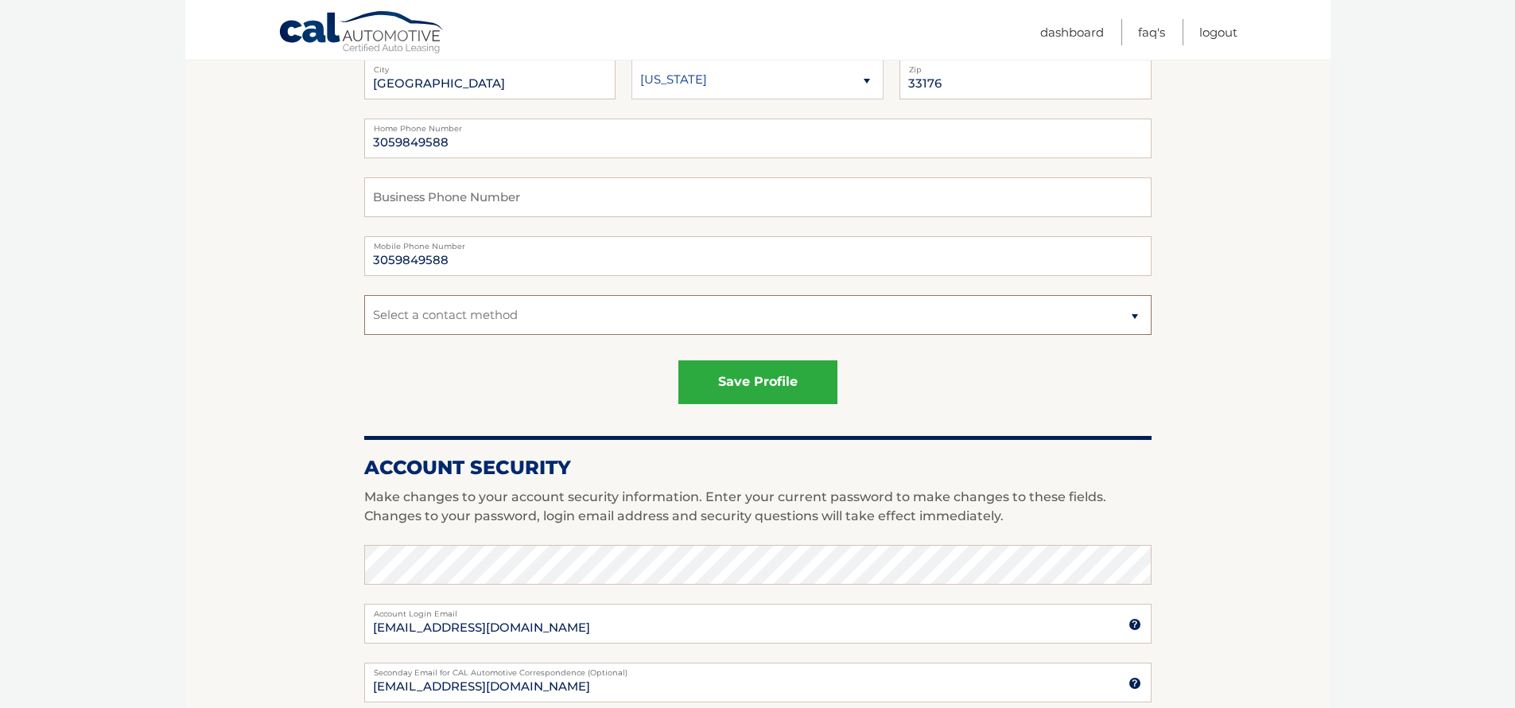
click at [877, 314] on select "Select a contact method Mobile Home" at bounding box center [757, 315] width 787 height 40
select select "1"
click at [782, 366] on button "save profile" at bounding box center [757, 382] width 159 height 44
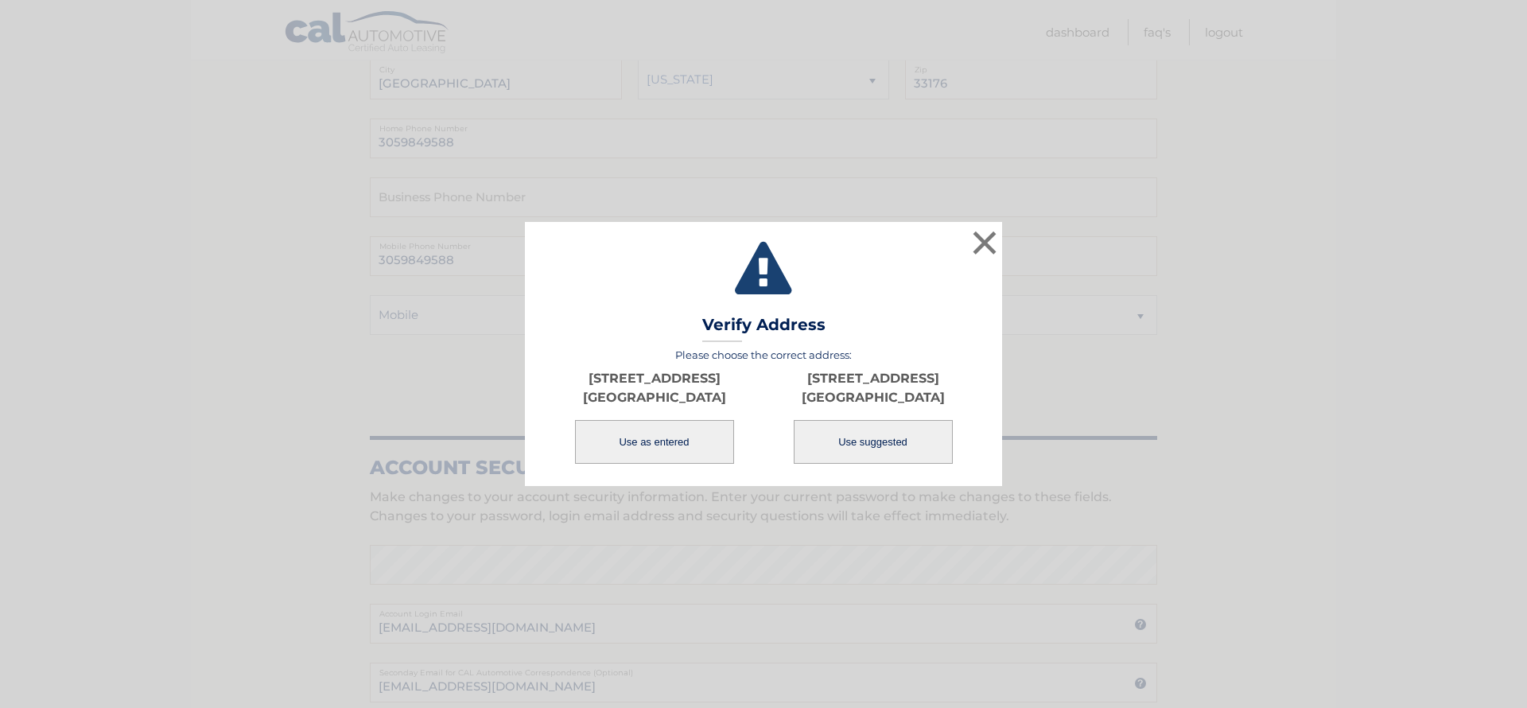
click at [678, 441] on button "Use as entered" at bounding box center [654, 442] width 159 height 44
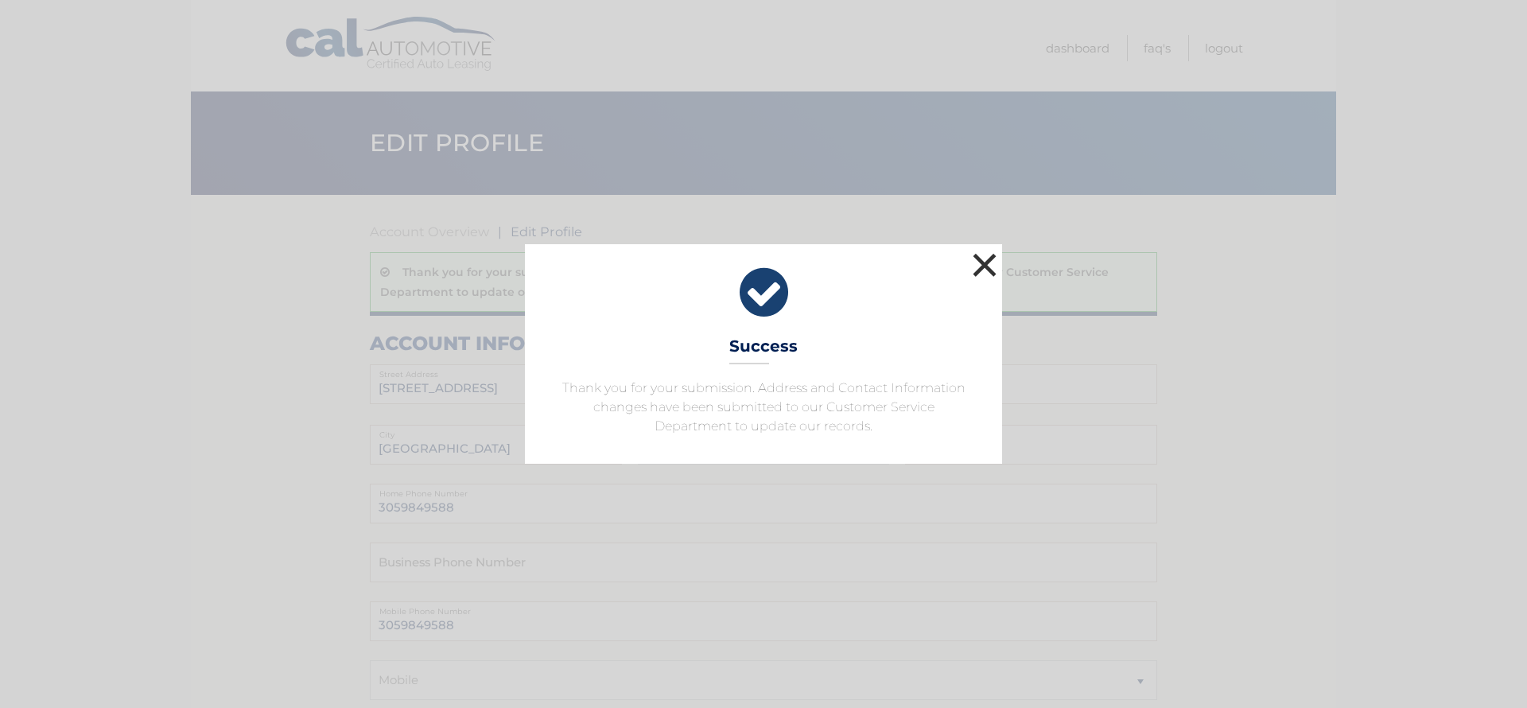
click at [986, 262] on button "×" at bounding box center [985, 265] width 32 height 32
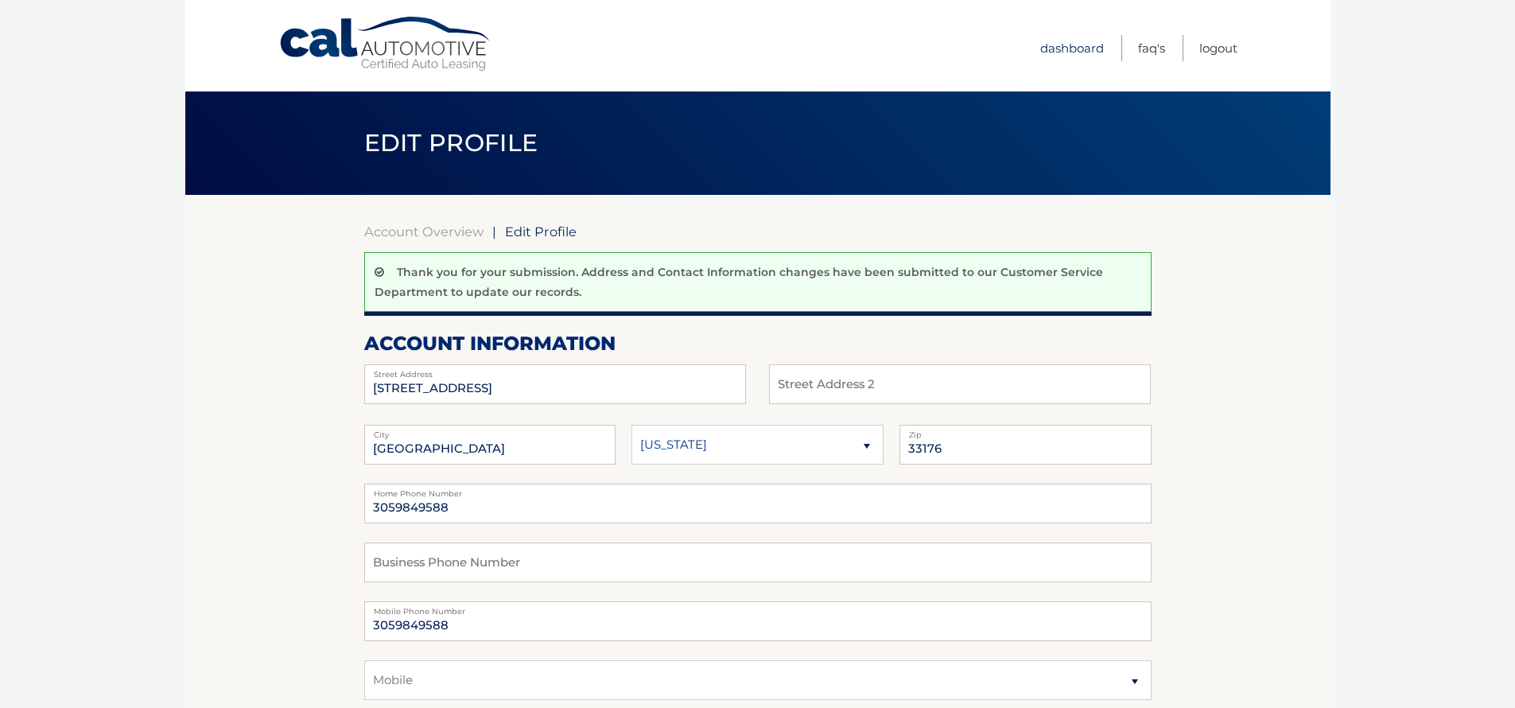
click at [1054, 44] on link "Dashboard" at bounding box center [1072, 48] width 64 height 26
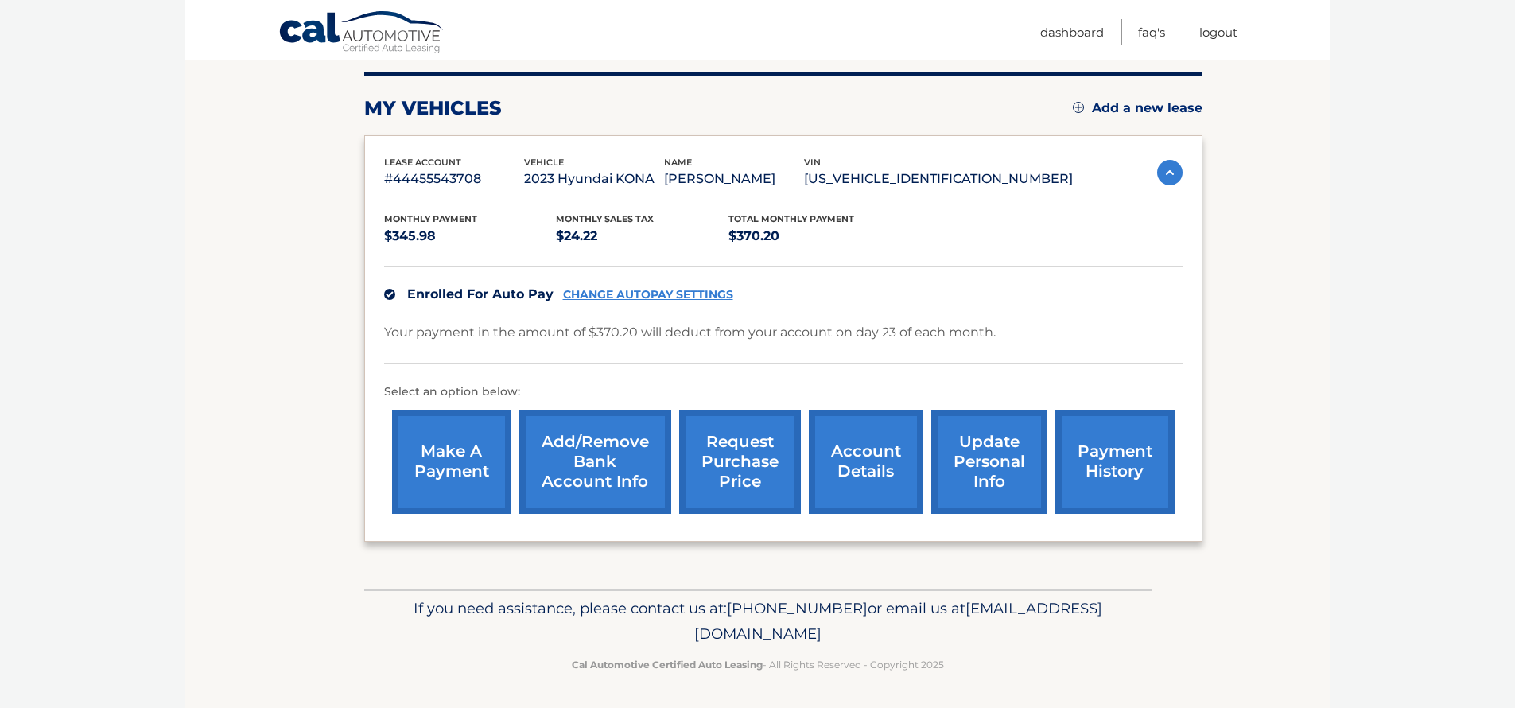
scroll to position [196, 0]
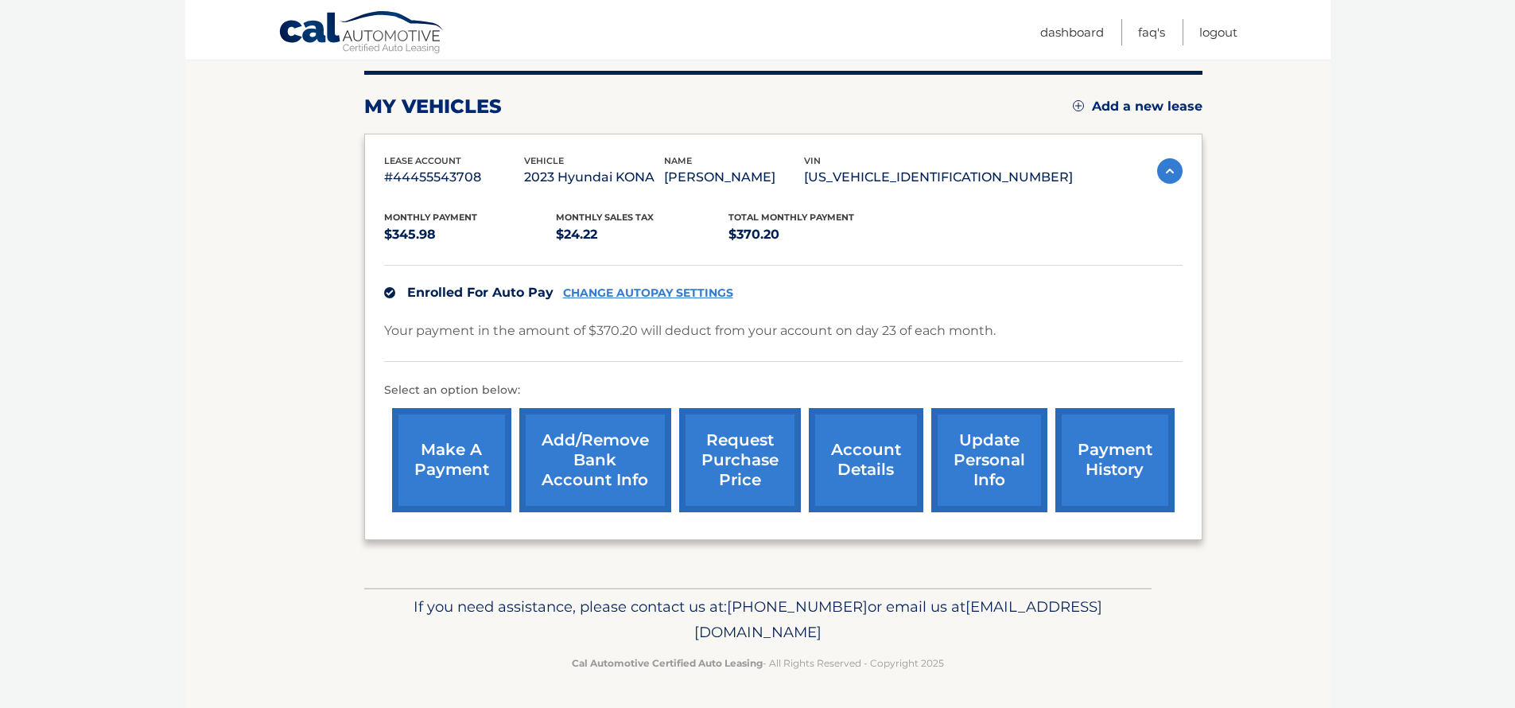
click at [857, 452] on link "account details" at bounding box center [866, 460] width 115 height 104
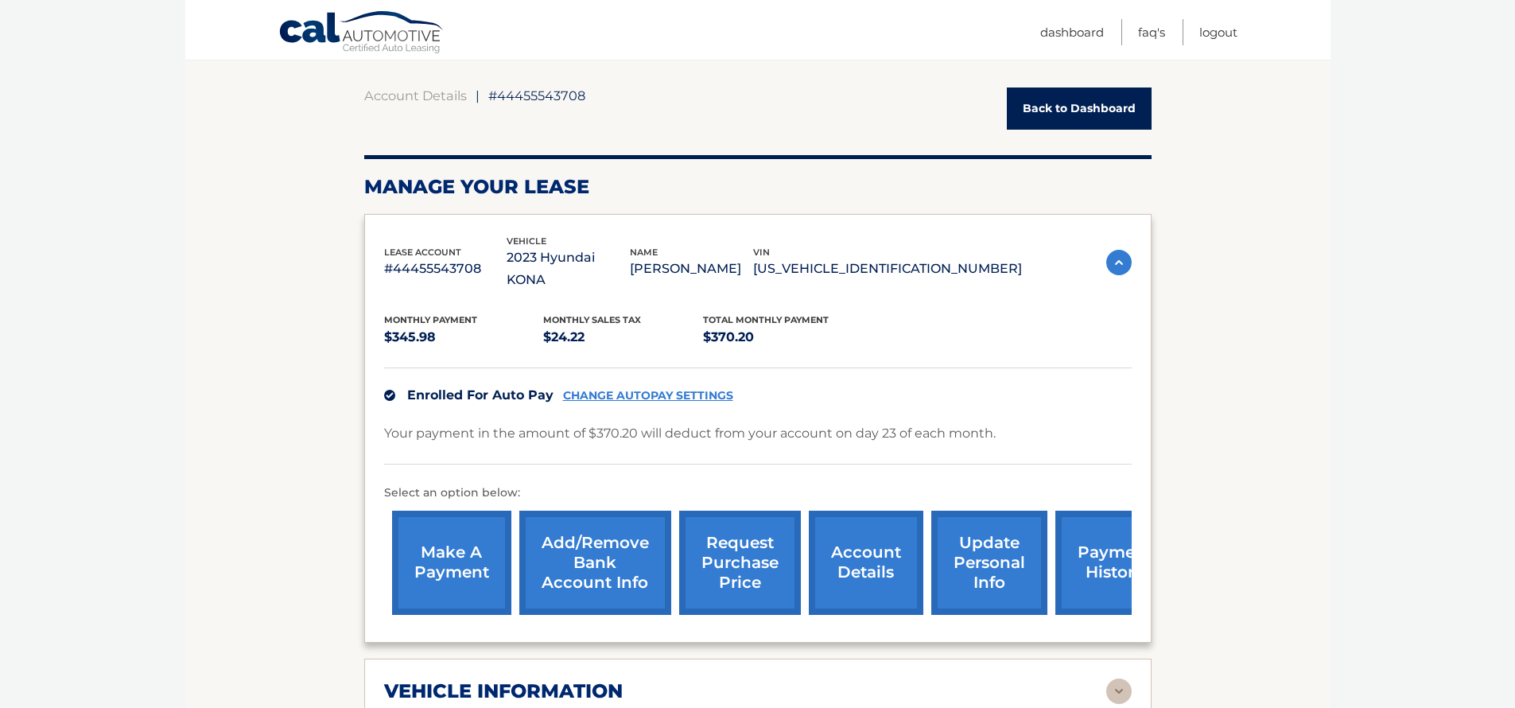
scroll to position [138, 0]
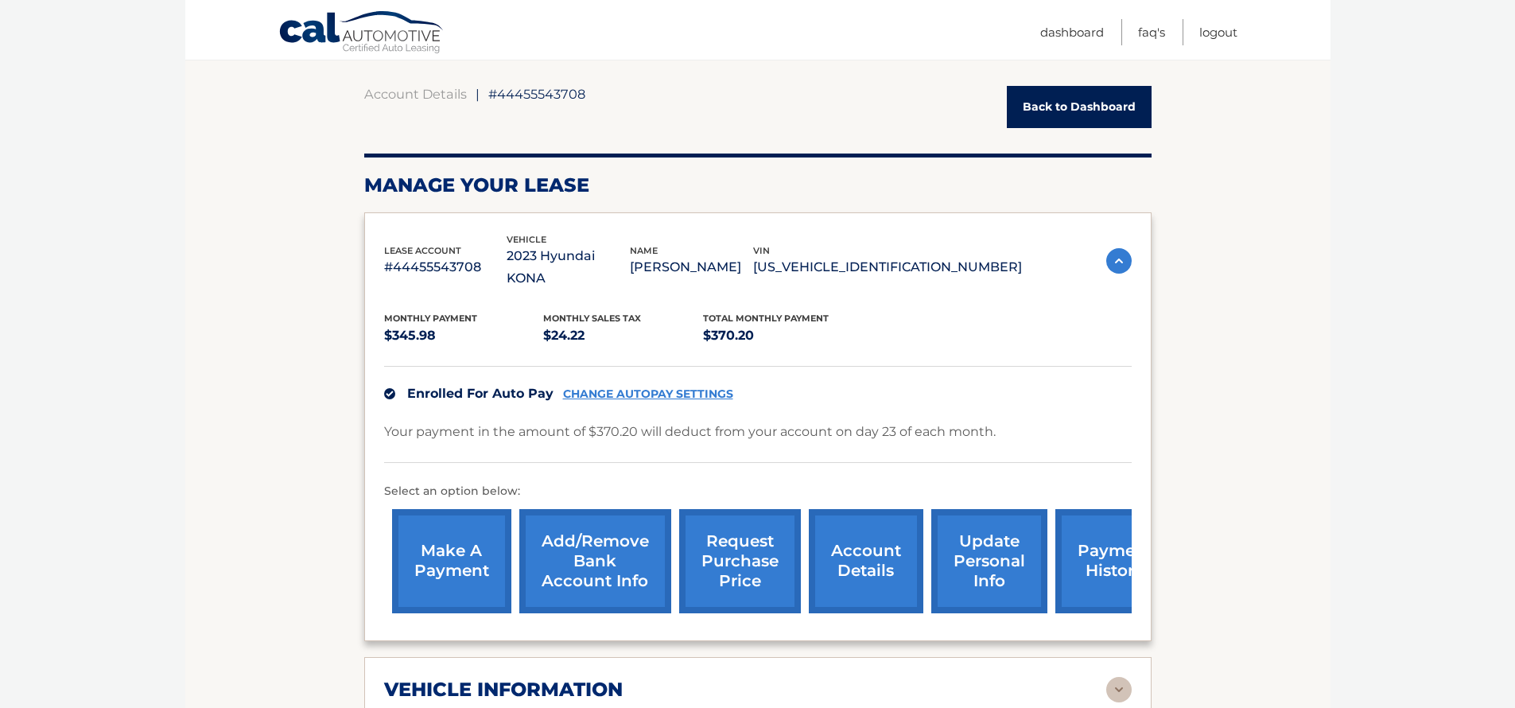
click at [738, 515] on link "request purchase price" at bounding box center [740, 561] width 122 height 104
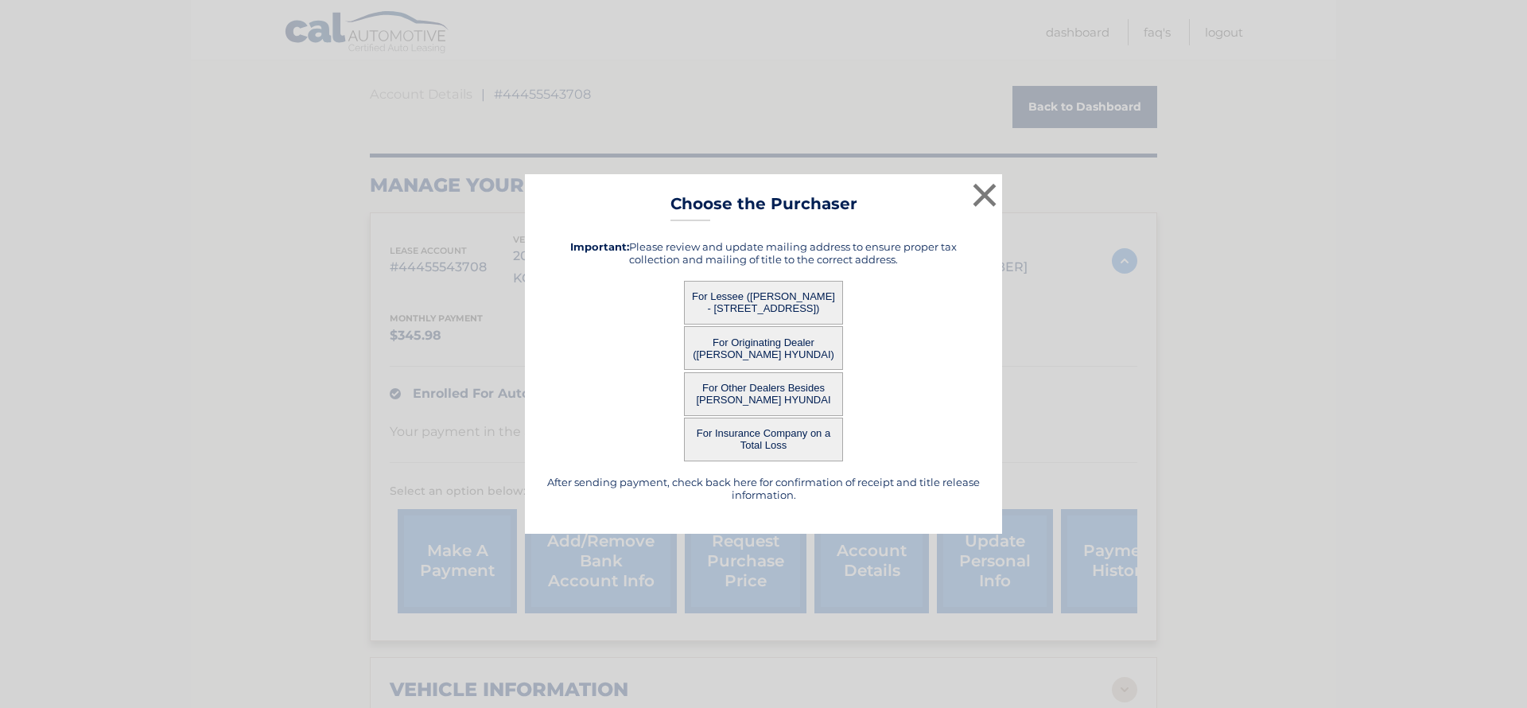
click at [758, 290] on button "For Lessee ([PERSON_NAME] - [STREET_ADDRESS])" at bounding box center [763, 303] width 159 height 44
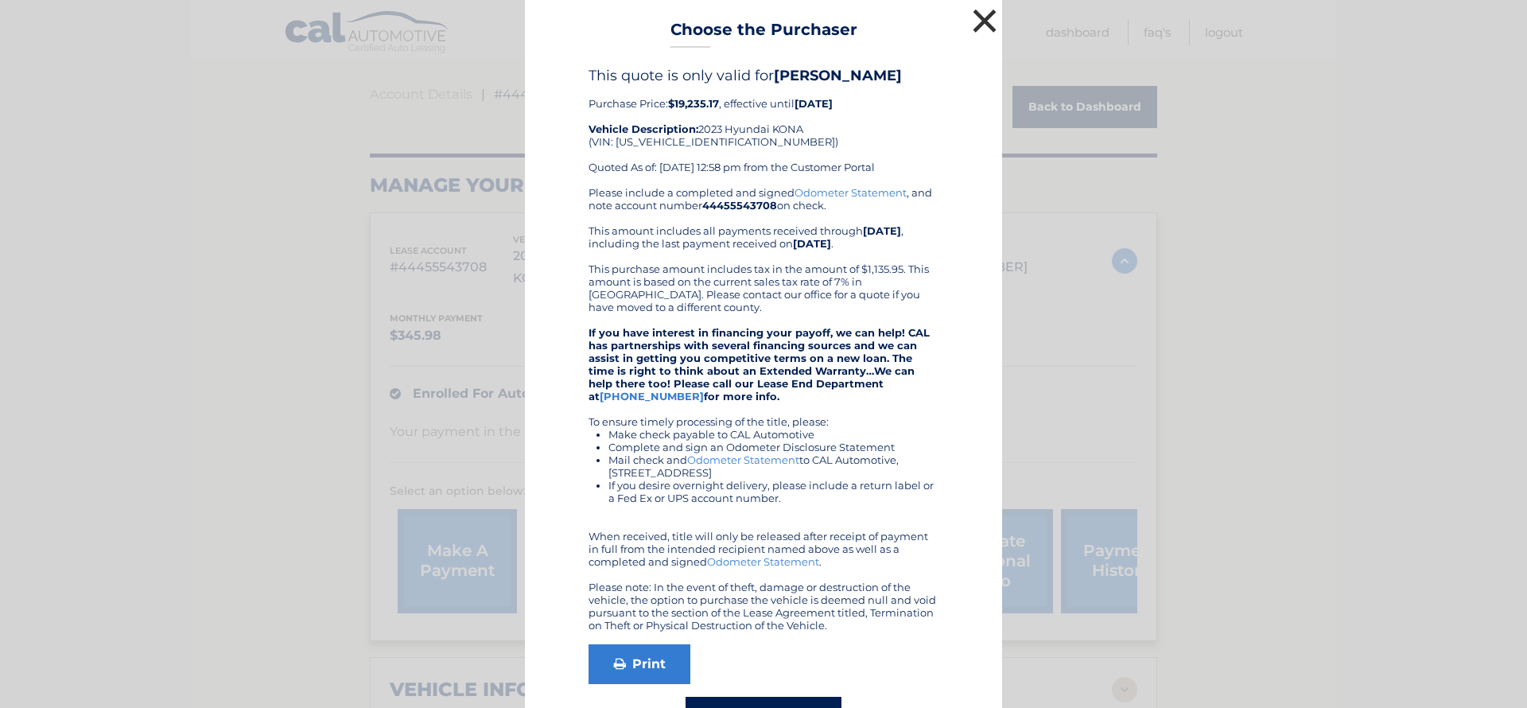
click at [982, 20] on button "×" at bounding box center [985, 21] width 32 height 32
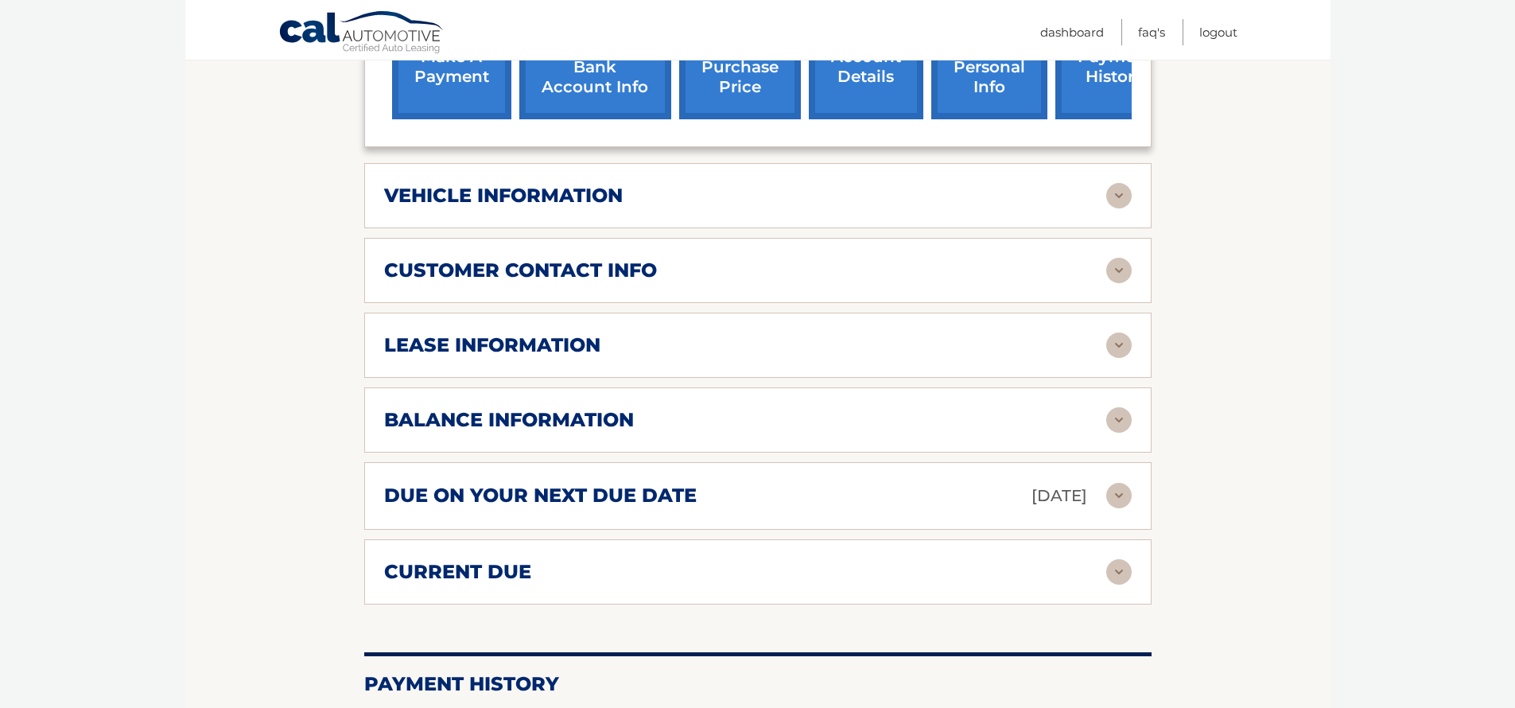
scroll to position [717, 0]
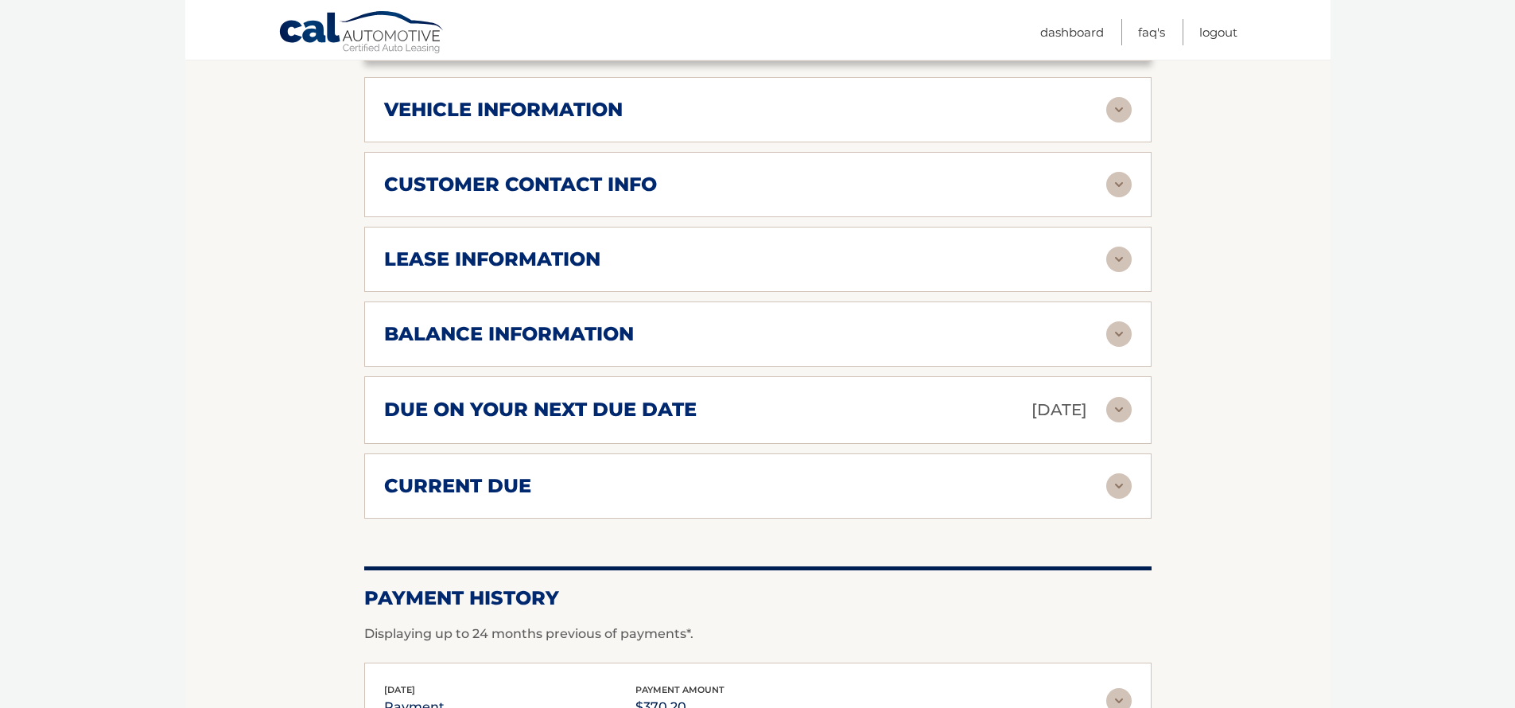
click at [1123, 321] on img at bounding box center [1118, 333] width 25 height 25
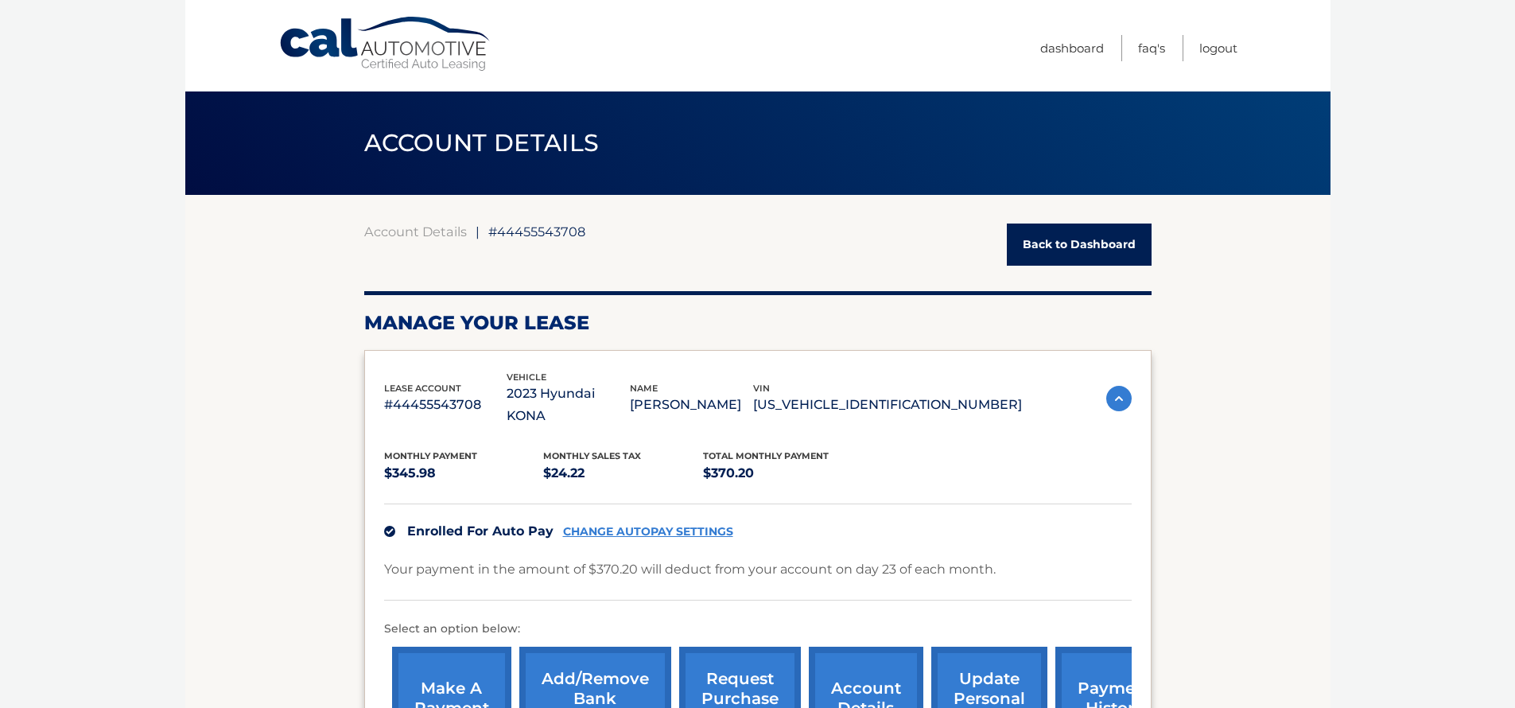
scroll to position [37, 0]
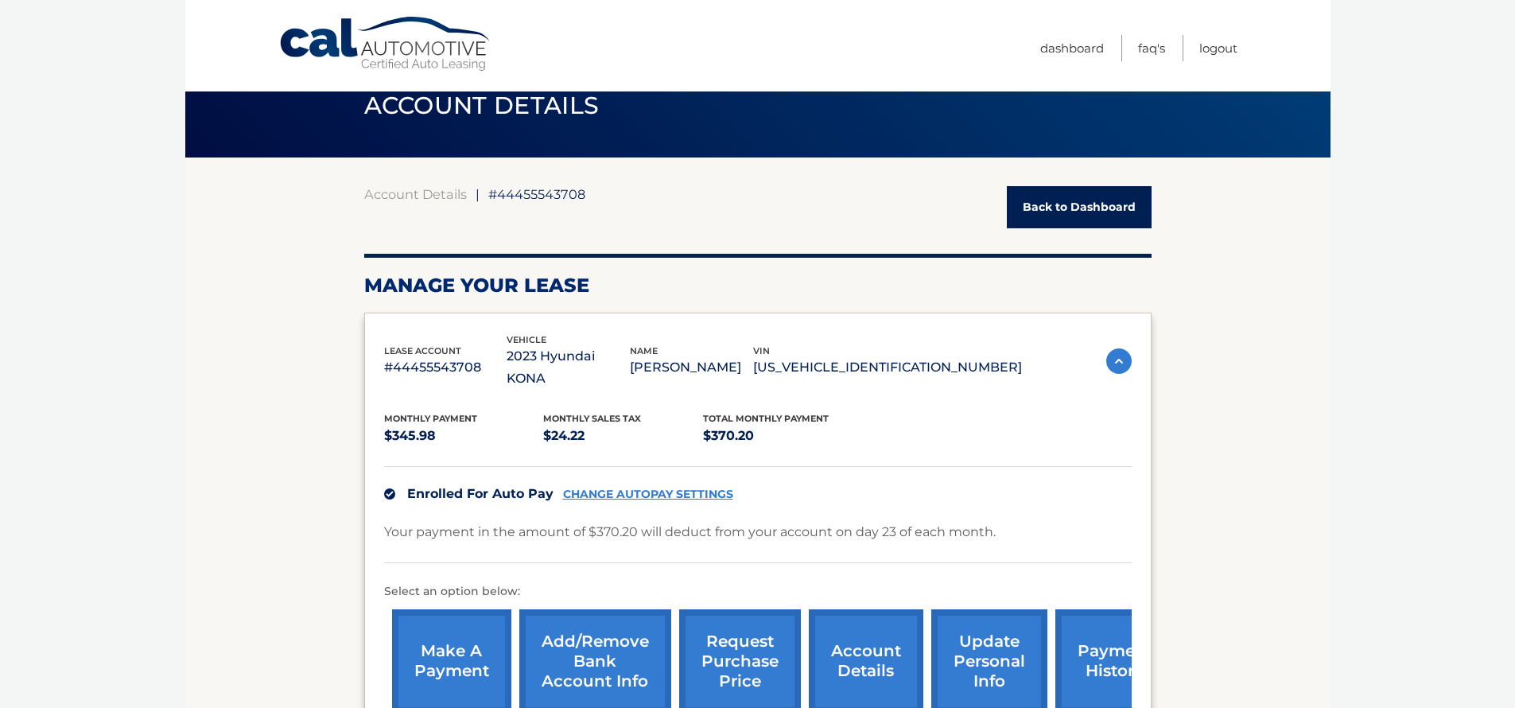
click at [1104, 356] on div "lease account #44455543708 vehicle 2023 Hyundai KONA name JAMES SAWYER vin KM8K…" at bounding box center [758, 361] width 748 height 58
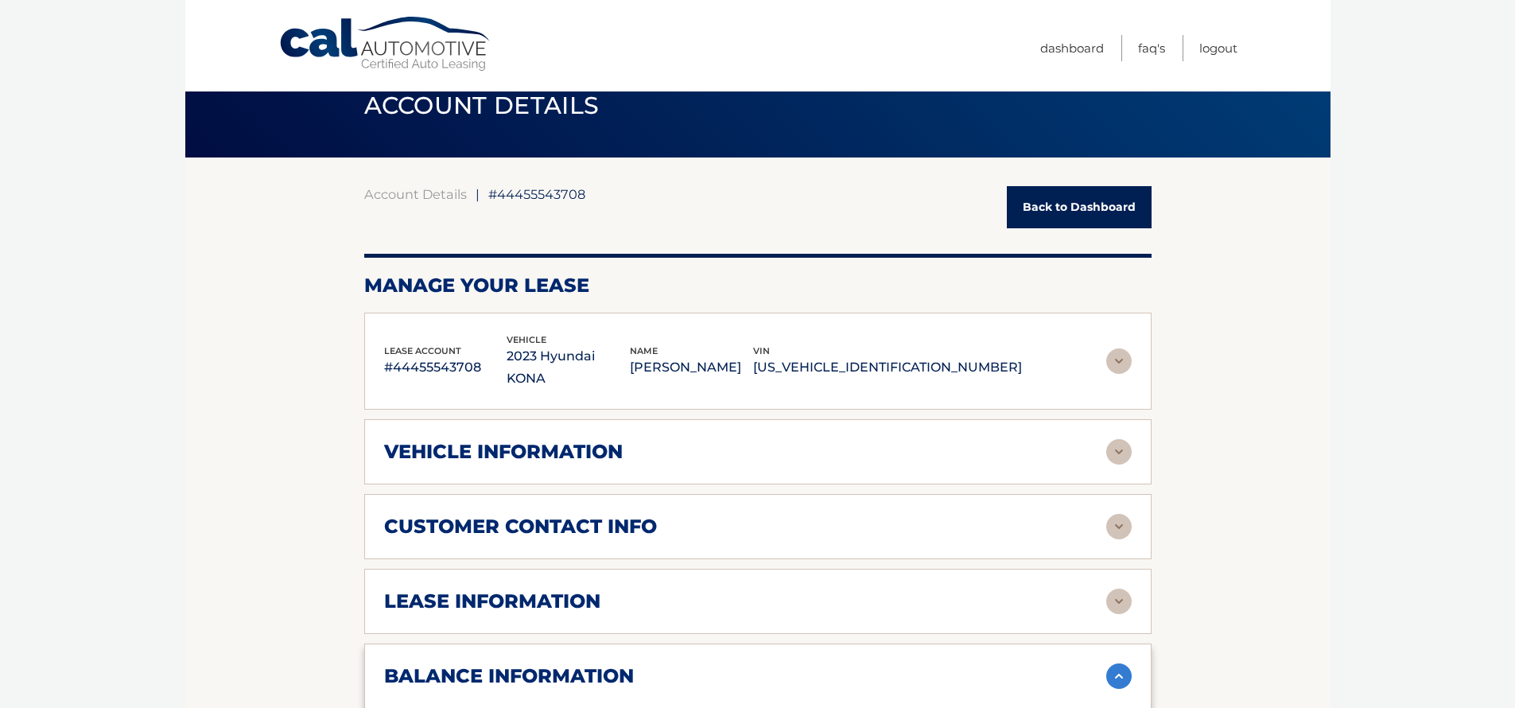
click at [1122, 439] on img at bounding box center [1118, 451] width 25 height 25
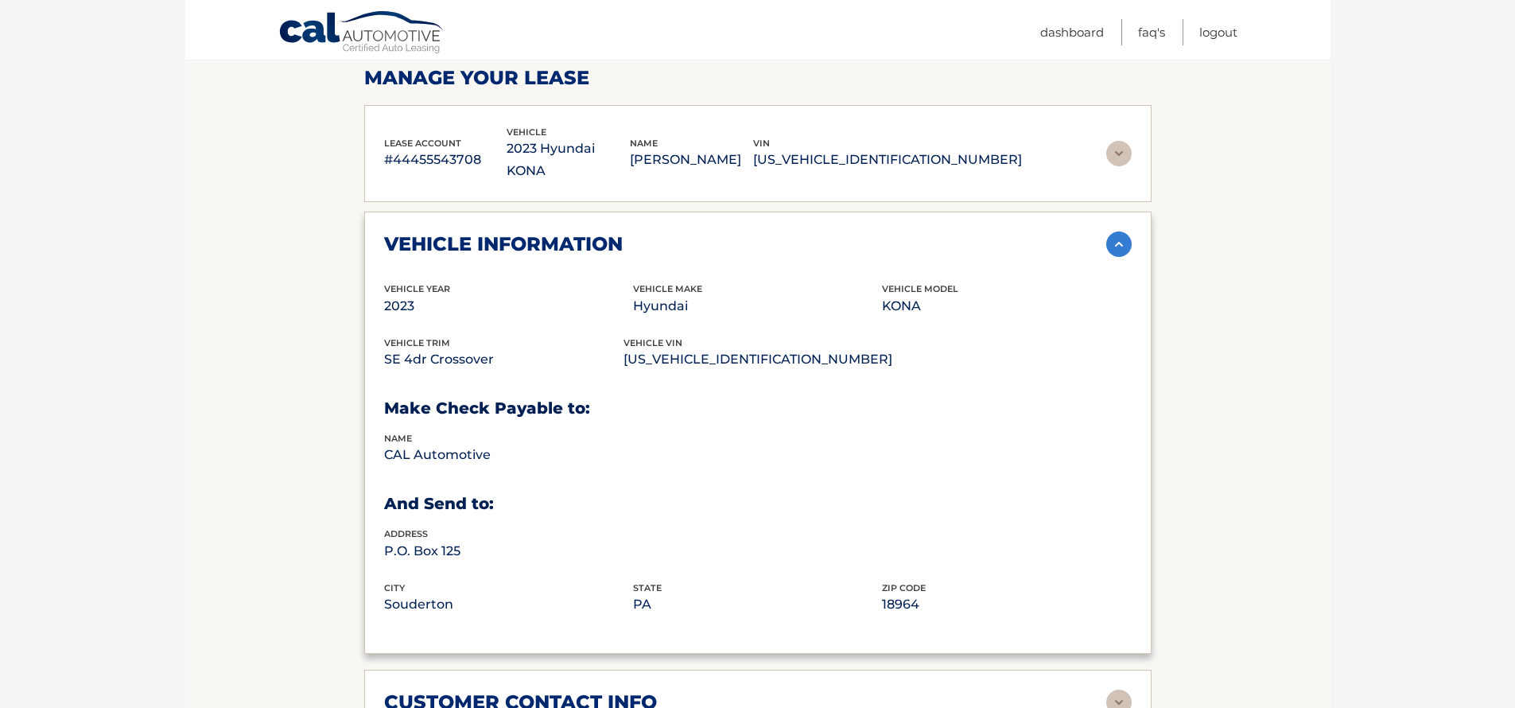
scroll to position [261, 0]
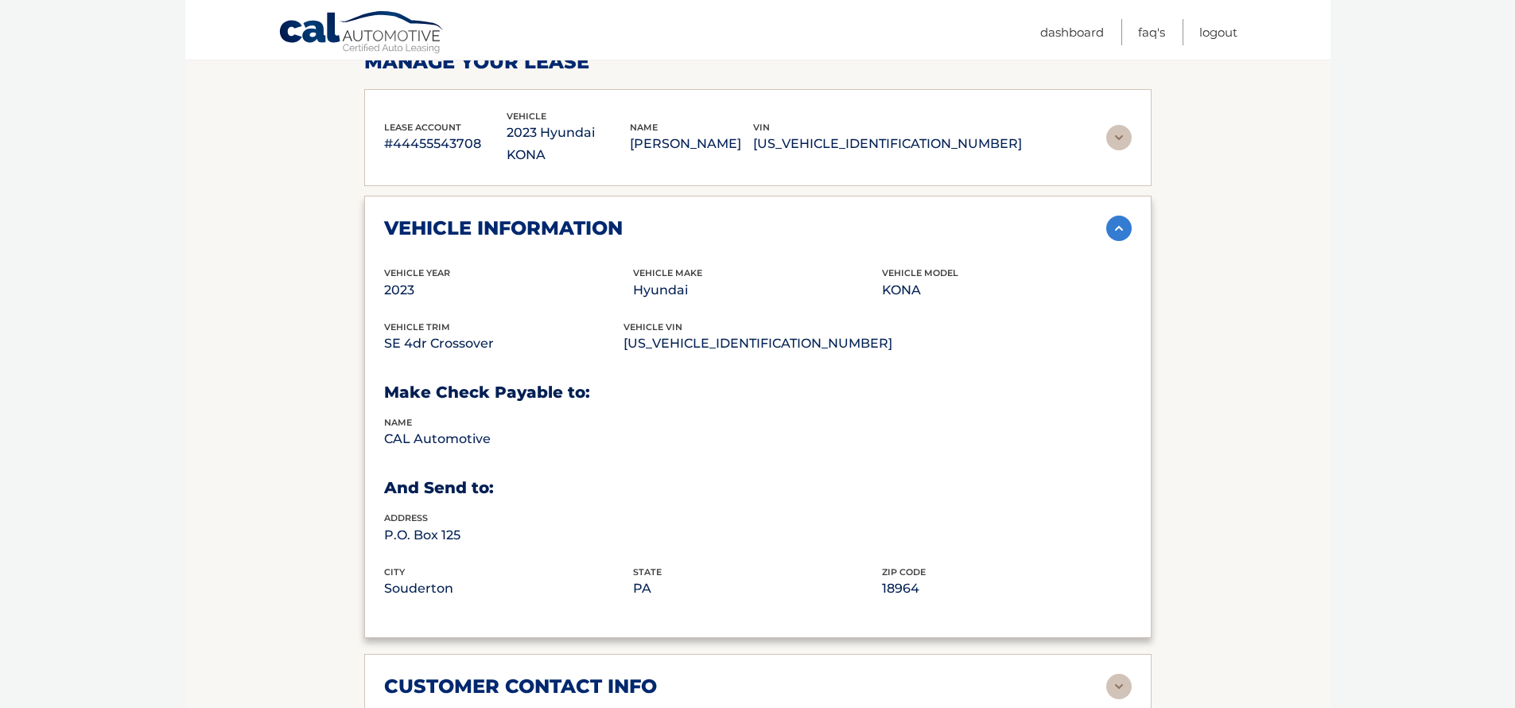
click at [1114, 216] on img at bounding box center [1118, 228] width 25 height 25
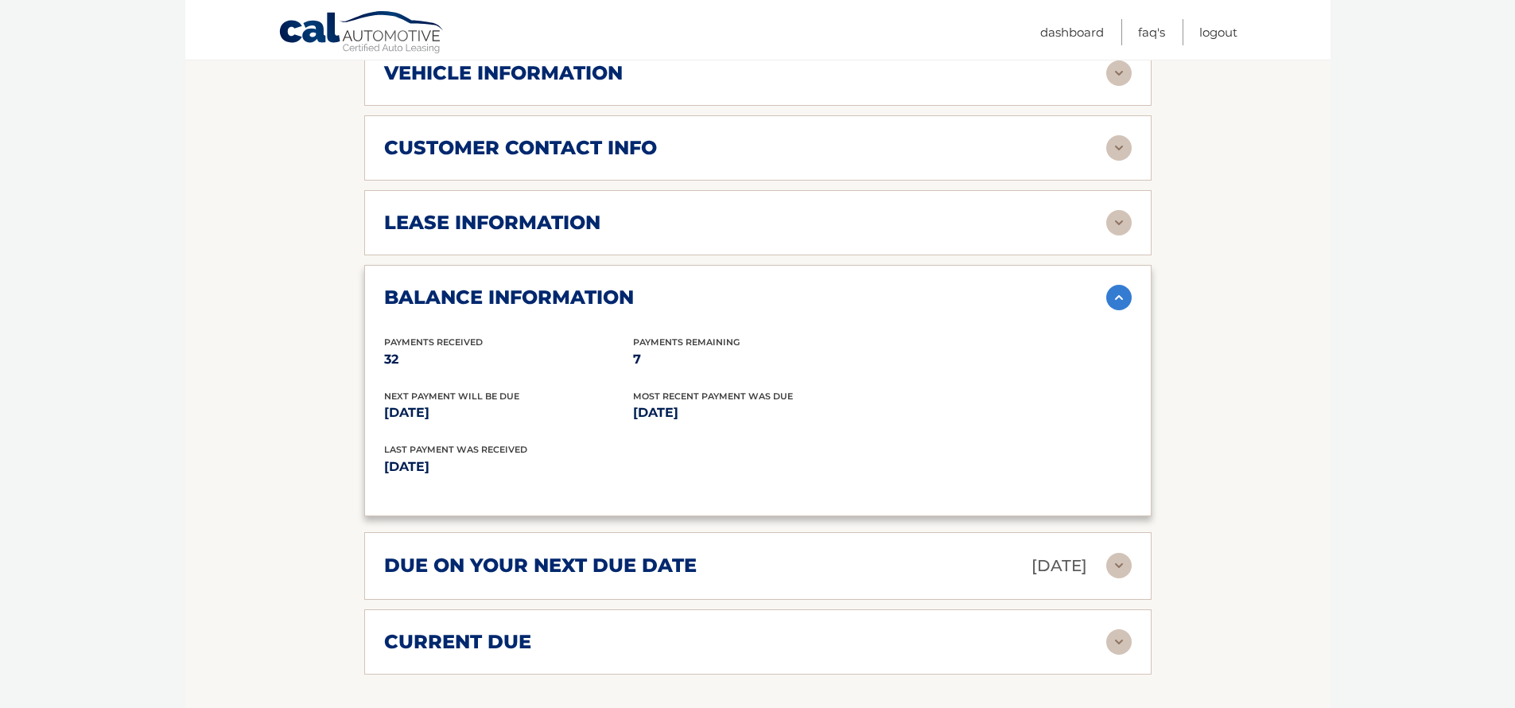
scroll to position [423, 0]
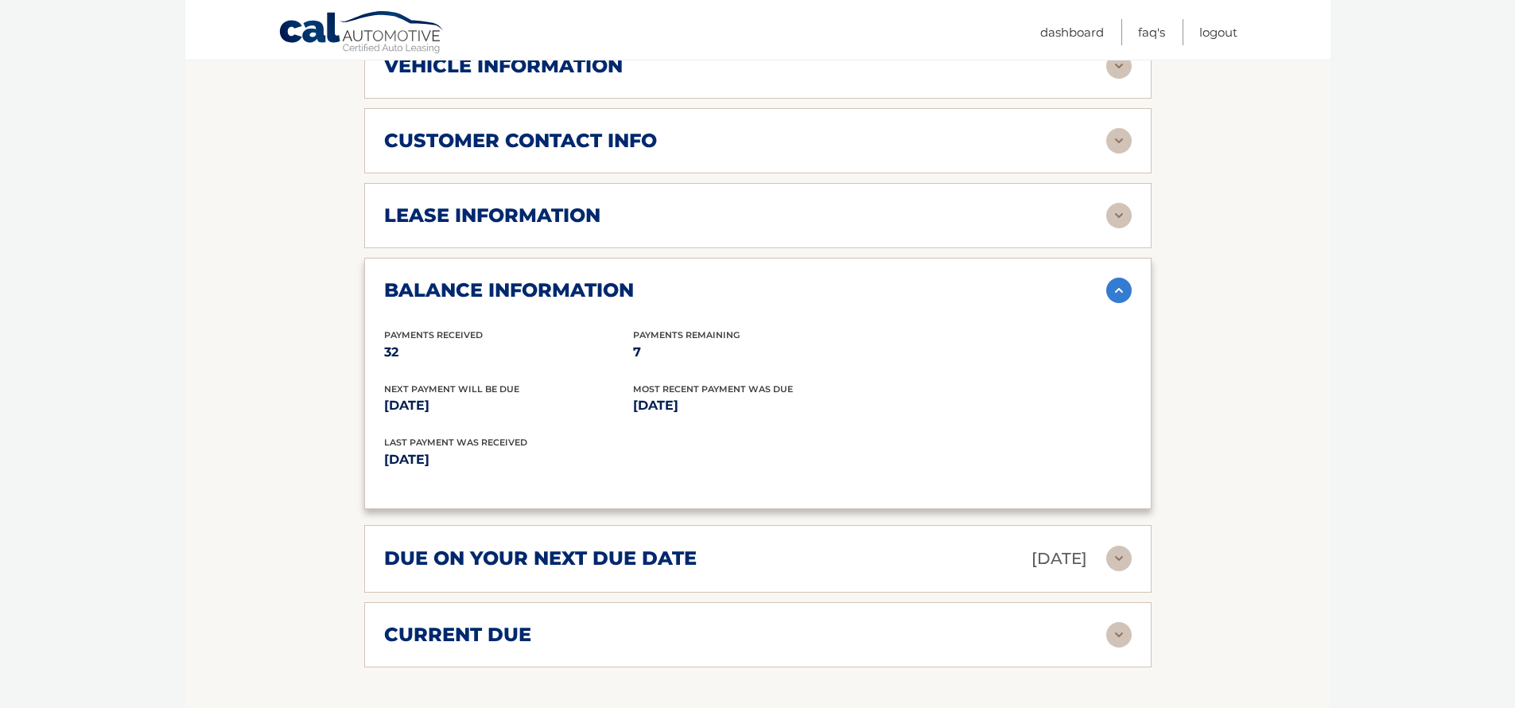
drag, startPoint x: 630, startPoint y: 330, endPoint x: 655, endPoint y: 332, distance: 25.5
click at [652, 330] on div "Payments Received 32 Payments Remaining 7" at bounding box center [758, 355] width 748 height 54
click at [700, 341] on p "7" at bounding box center [757, 352] width 249 height 22
click at [1122, 278] on img at bounding box center [1118, 290] width 25 height 25
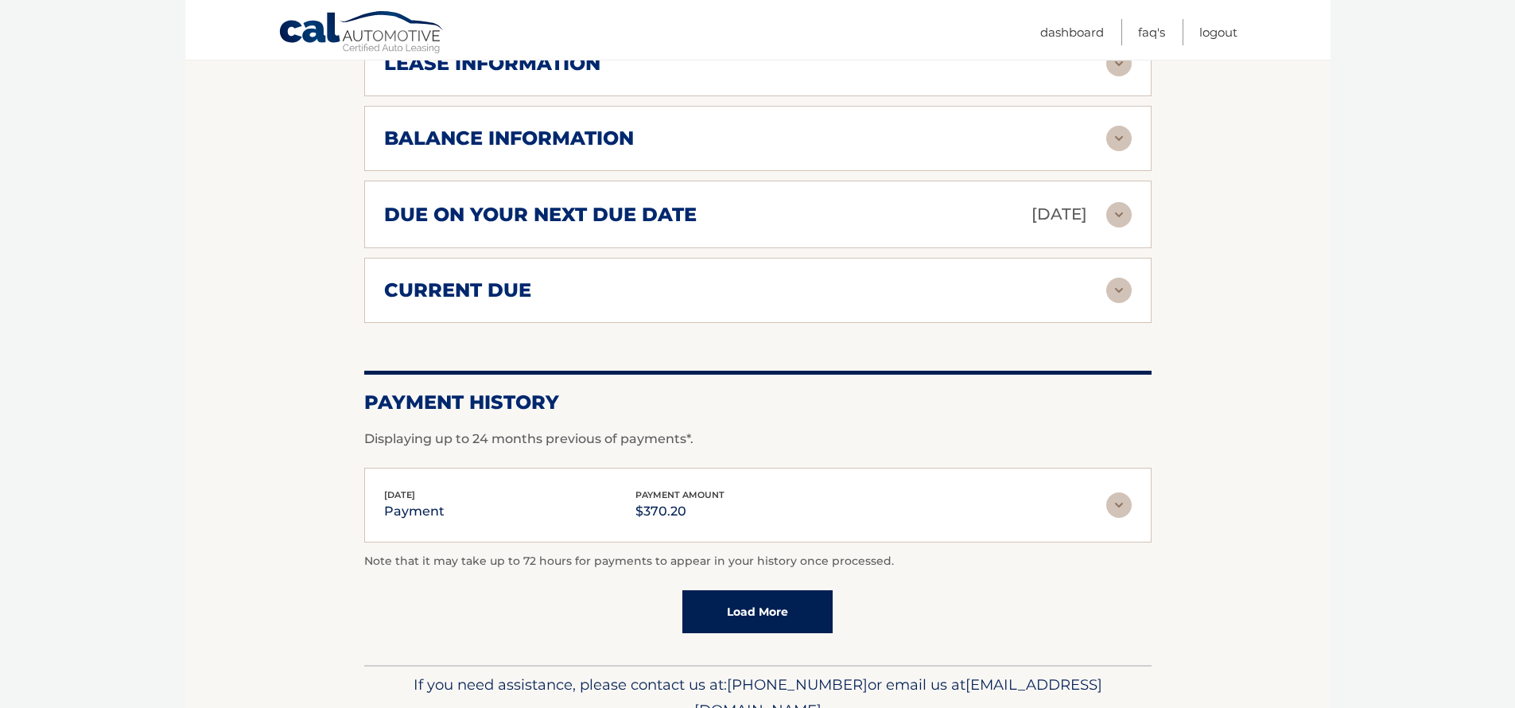
scroll to position [580, 0]
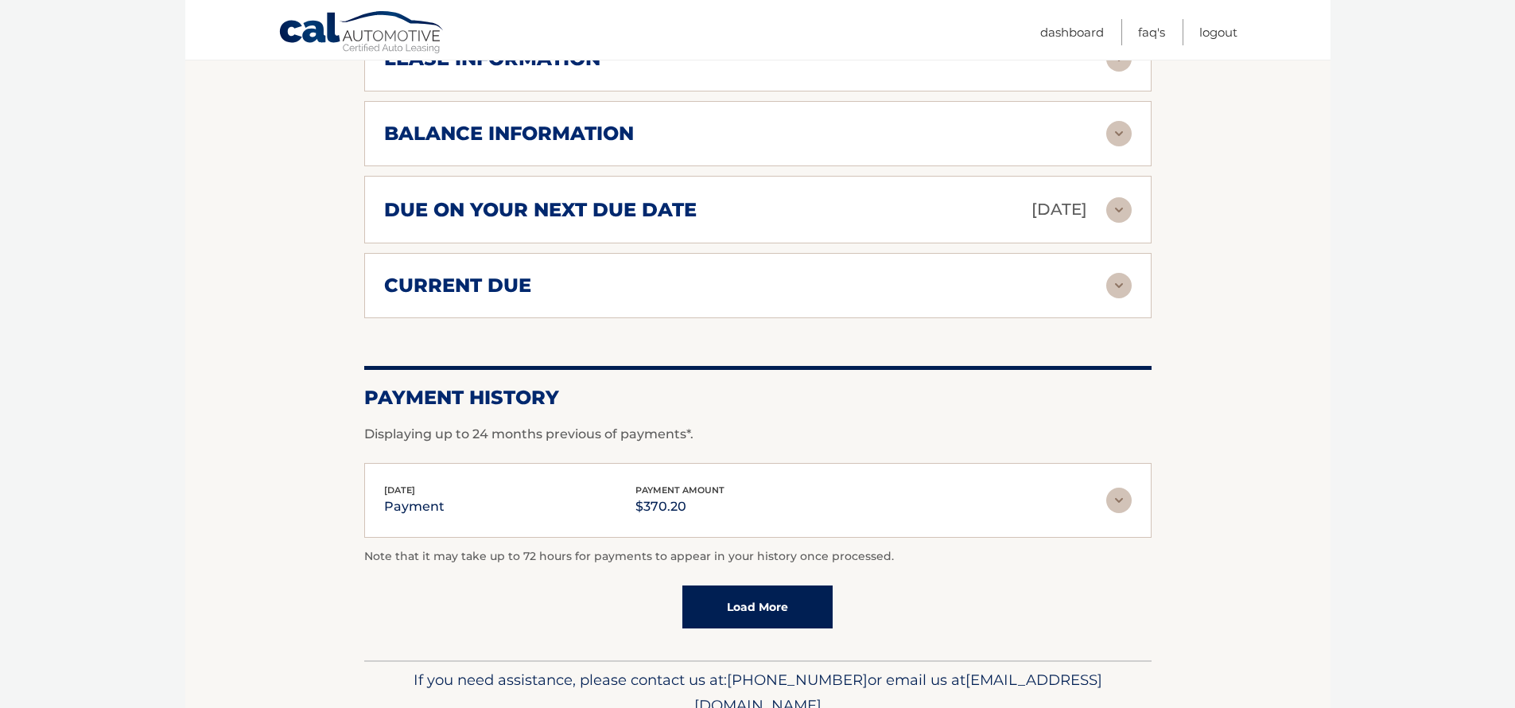
click at [1116, 273] on img at bounding box center [1118, 285] width 25 height 25
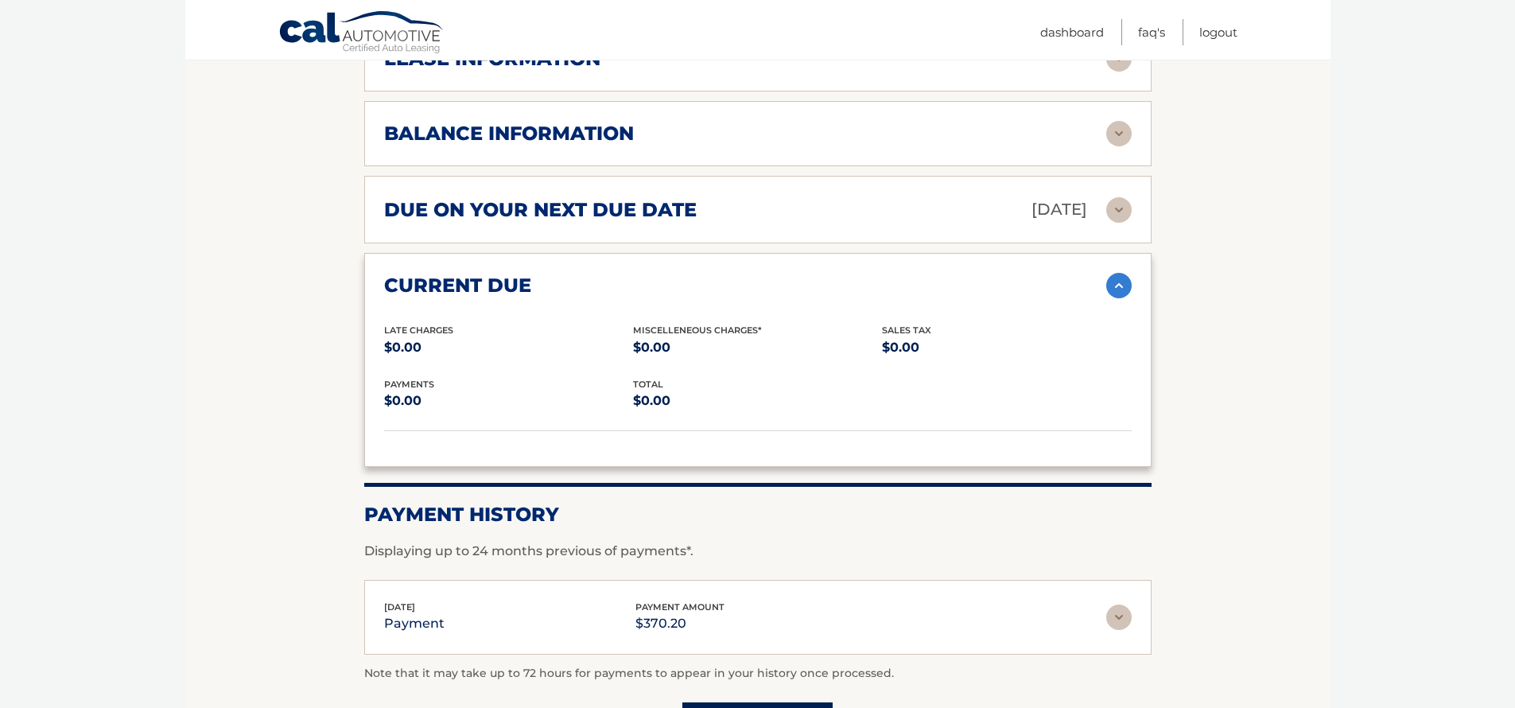
click at [1117, 273] on img at bounding box center [1118, 285] width 25 height 25
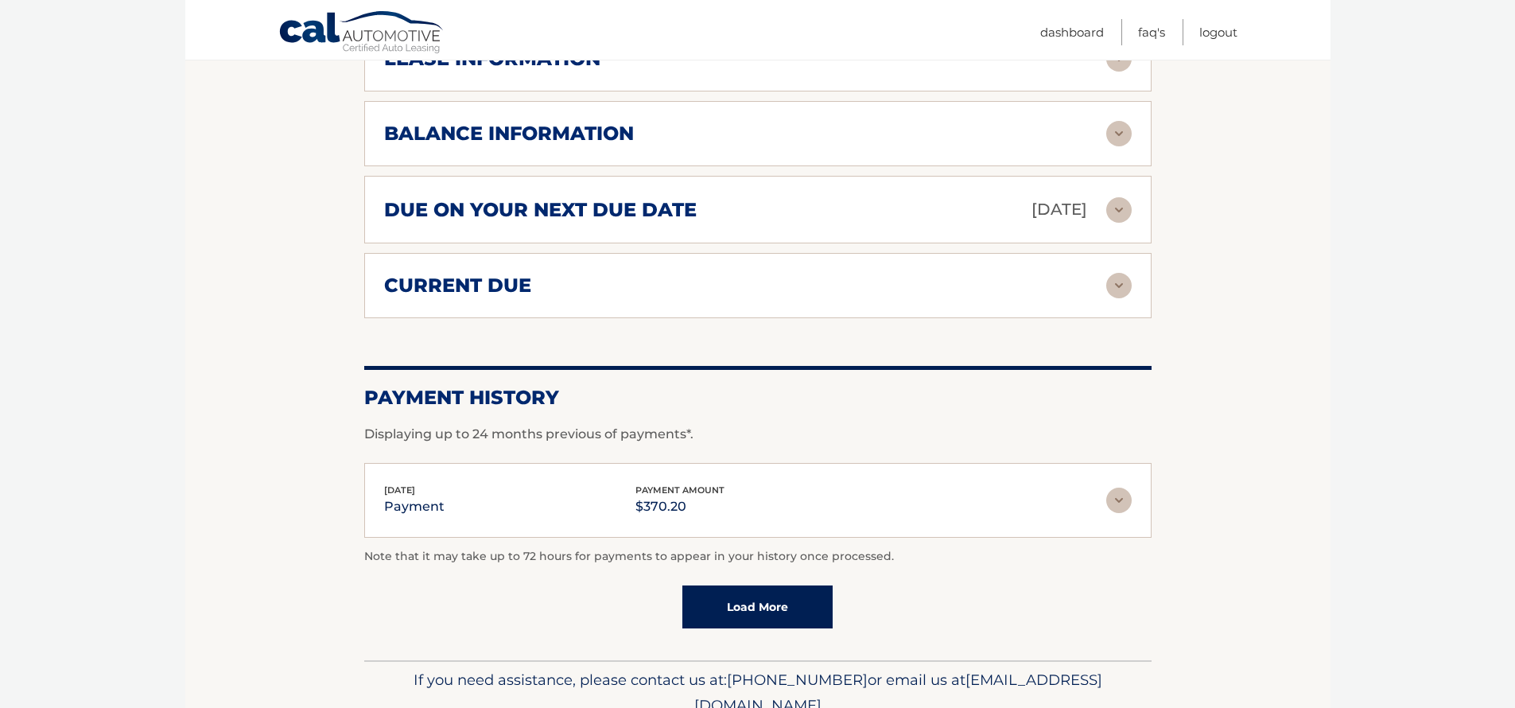
click at [1123, 197] on img at bounding box center [1118, 209] width 25 height 25
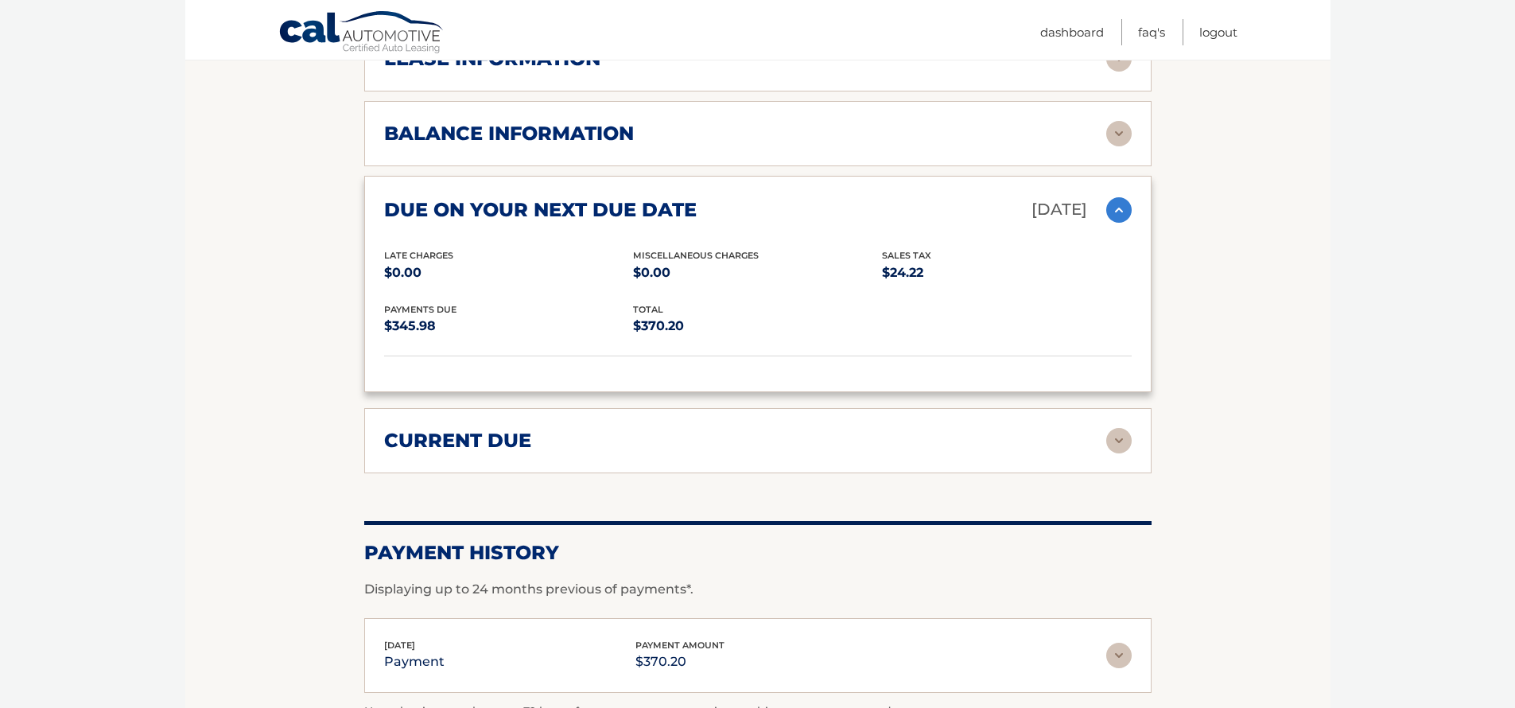
click at [1123, 197] on img at bounding box center [1118, 209] width 25 height 25
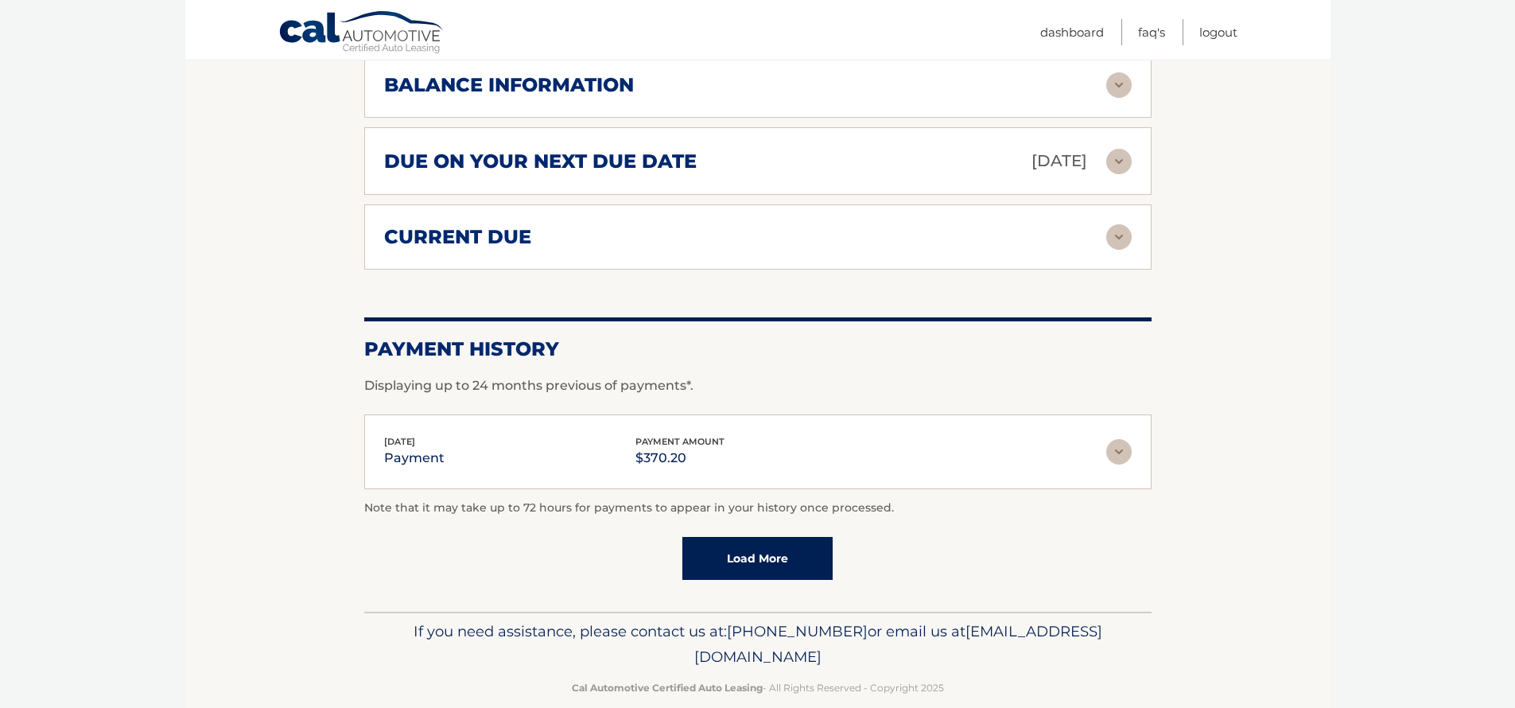
scroll to position [631, 0]
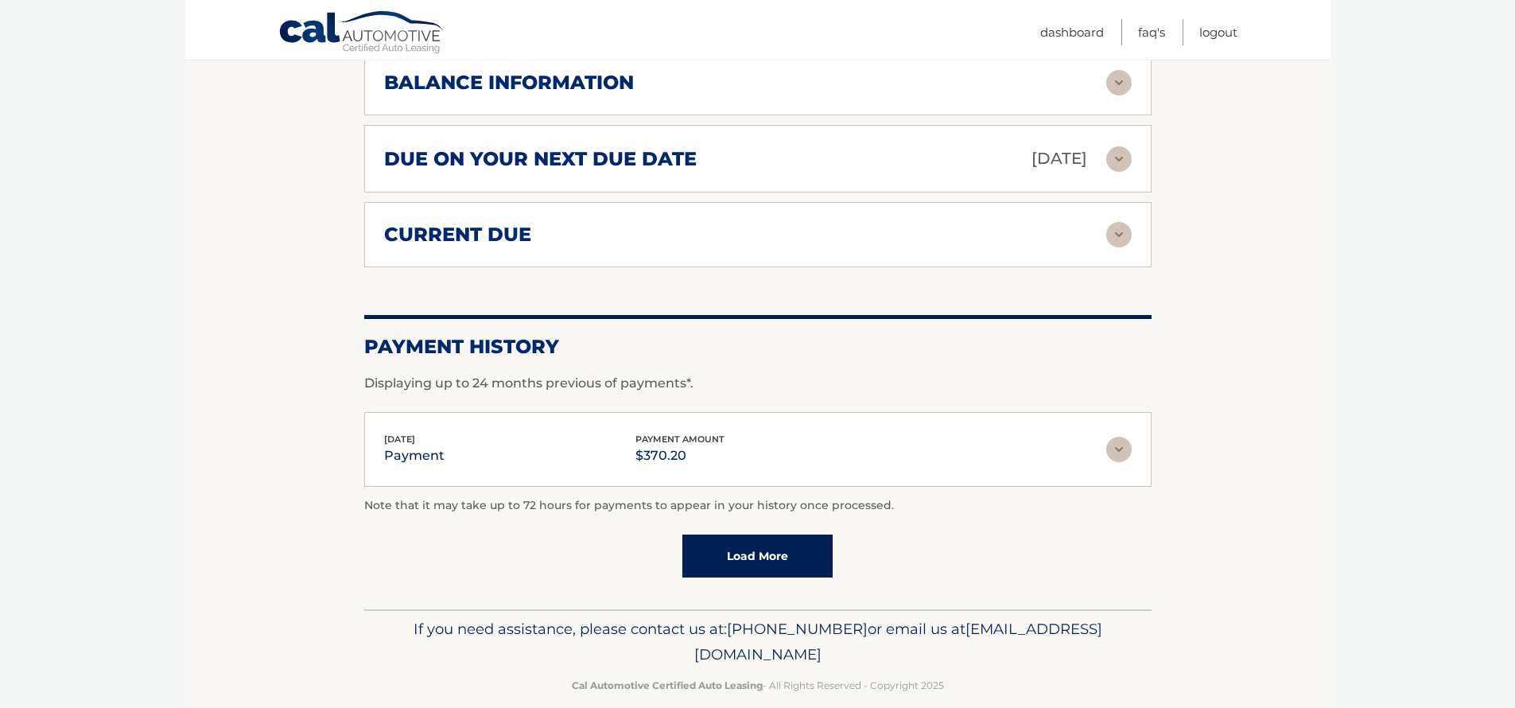
click at [764, 542] on link "Load More" at bounding box center [757, 556] width 150 height 43
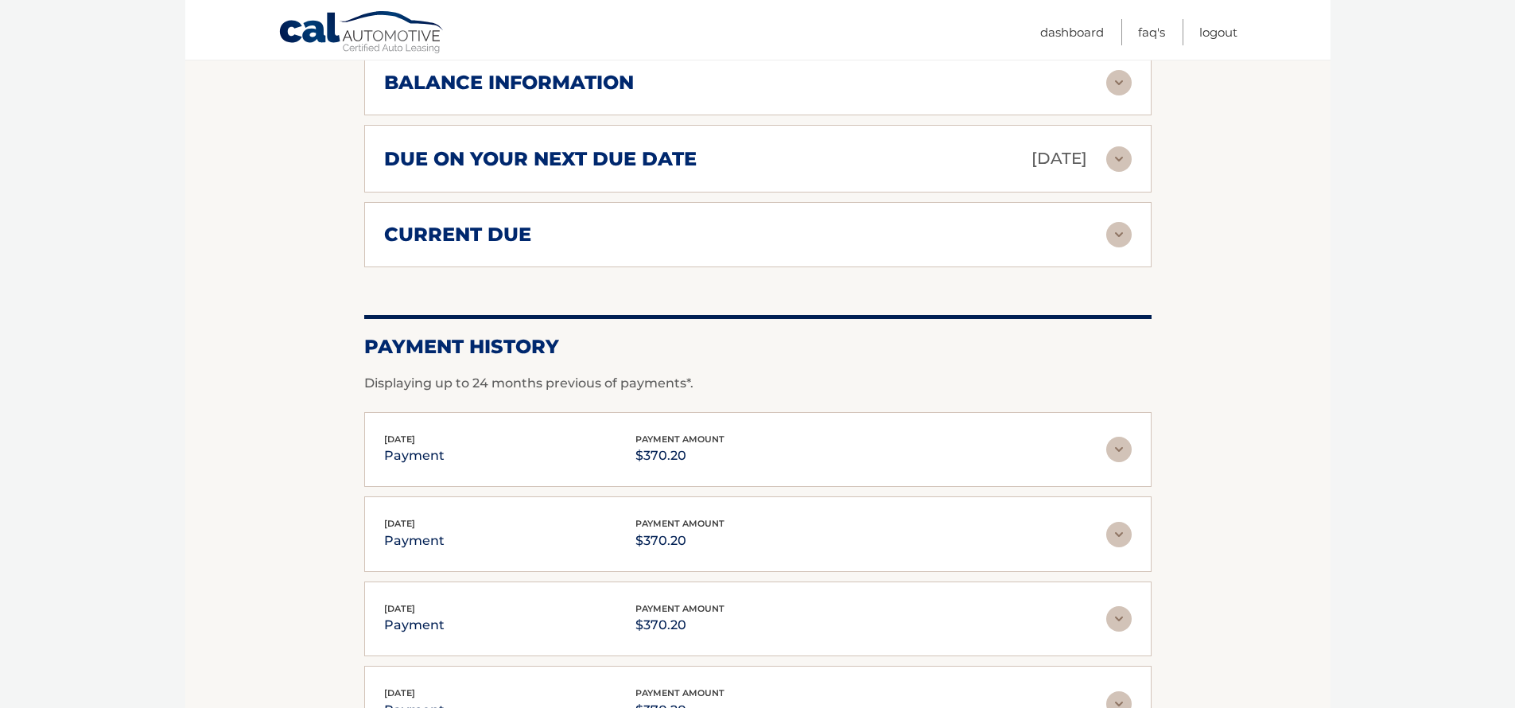
scroll to position [1055, 0]
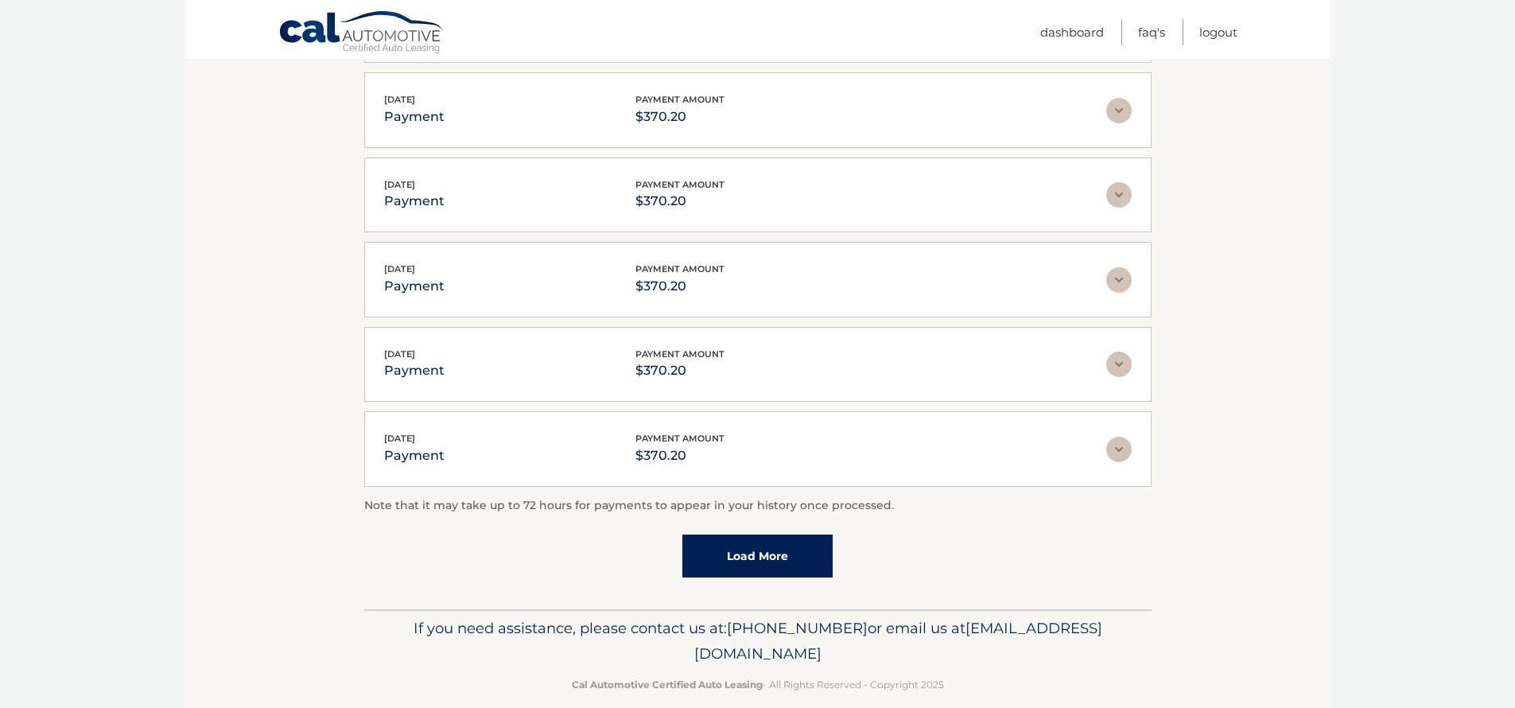
click at [774, 544] on link "Load More" at bounding box center [757, 556] width 150 height 43
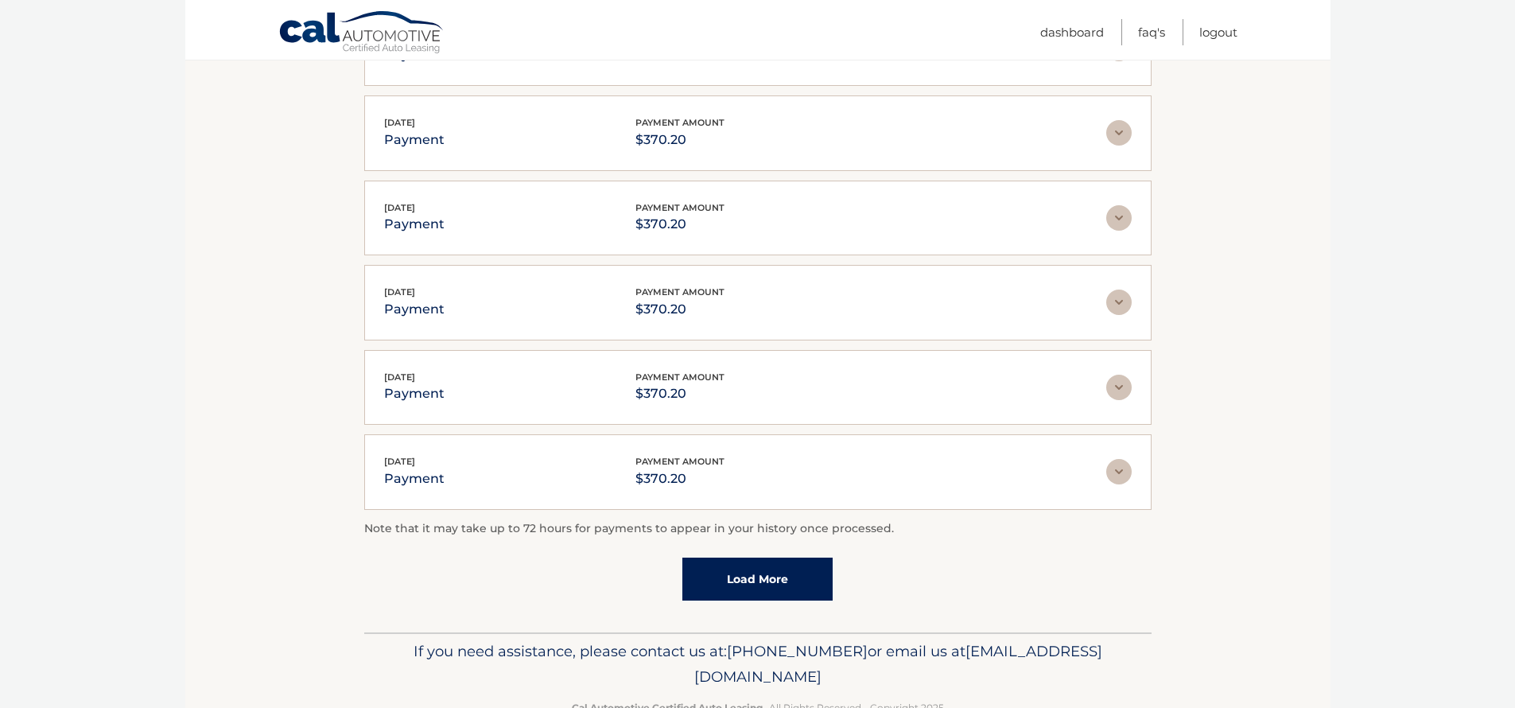
scroll to position [1478, 0]
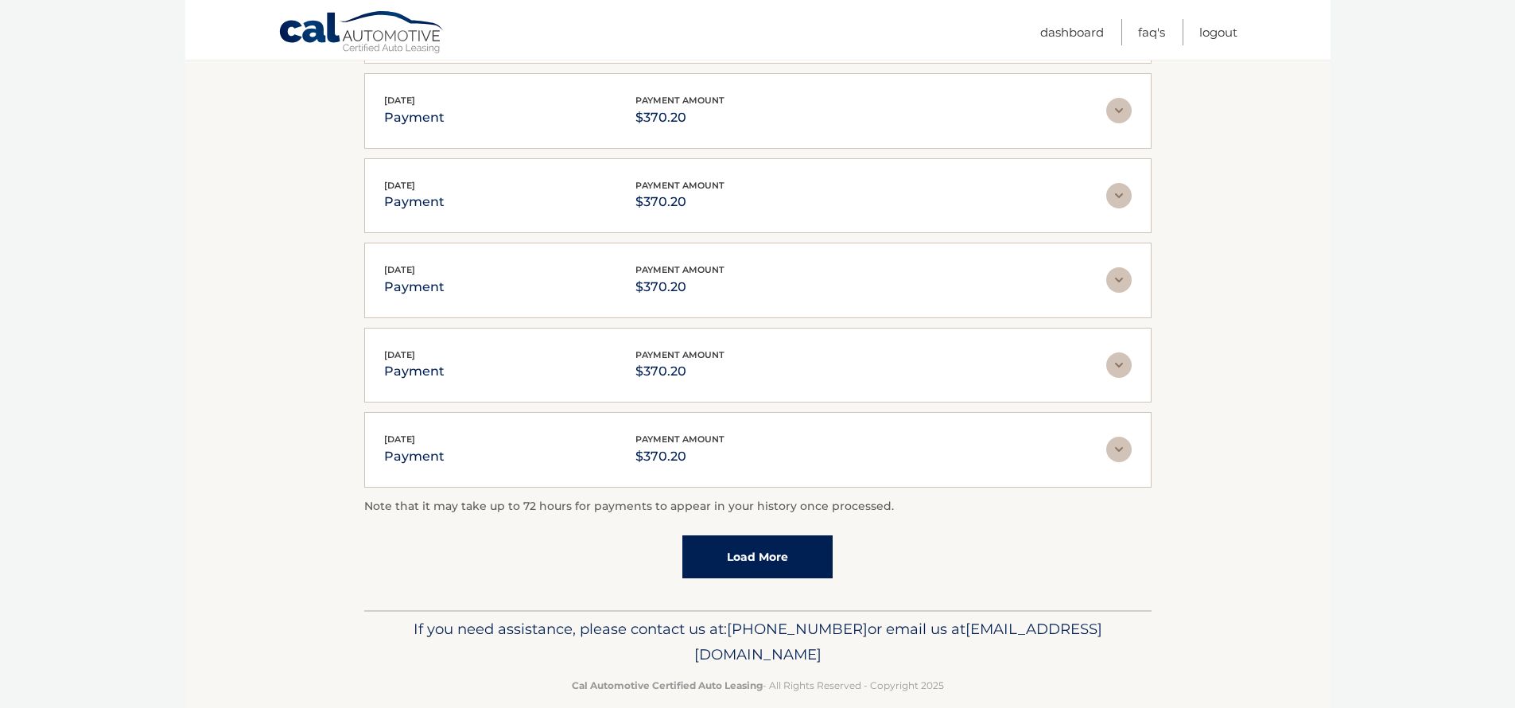
click at [766, 535] on link "Load More" at bounding box center [757, 556] width 150 height 43
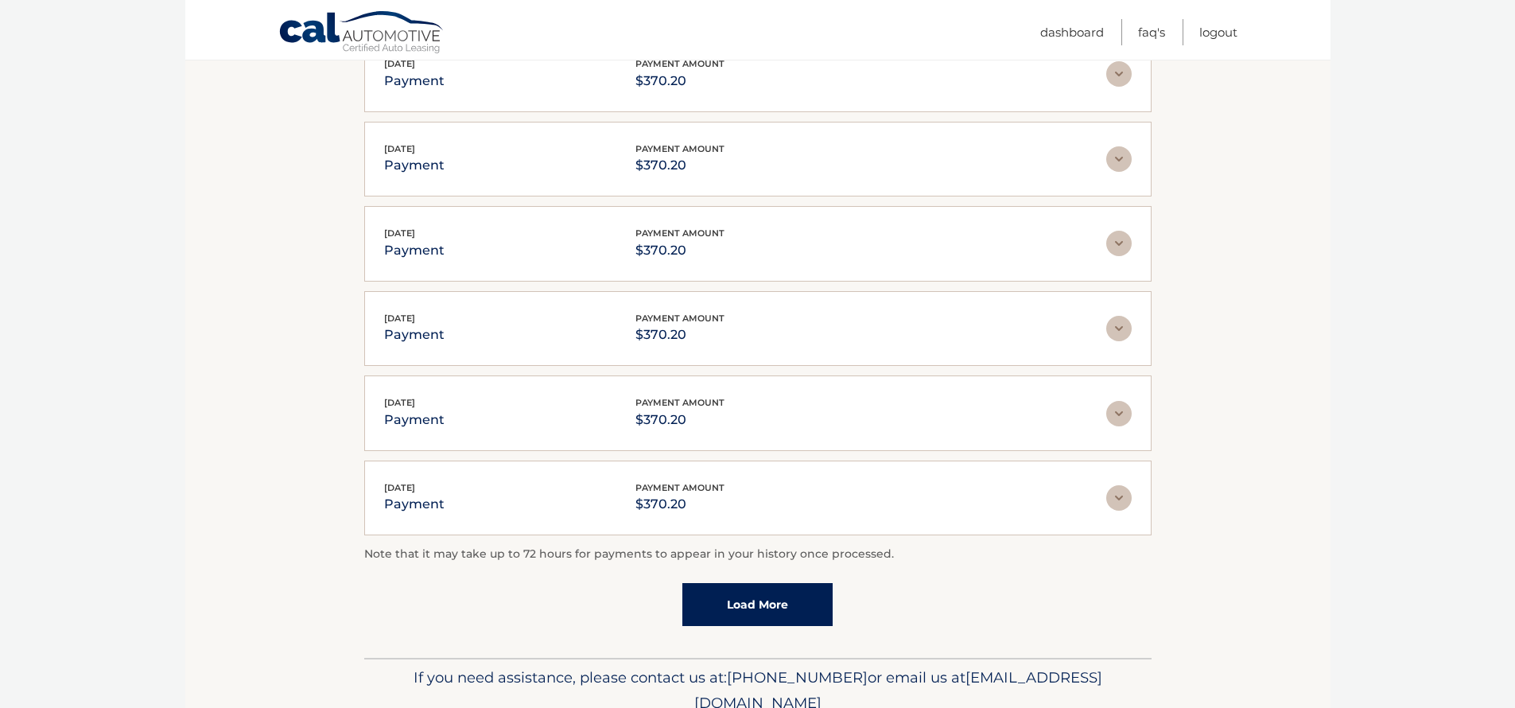
scroll to position [1902, 0]
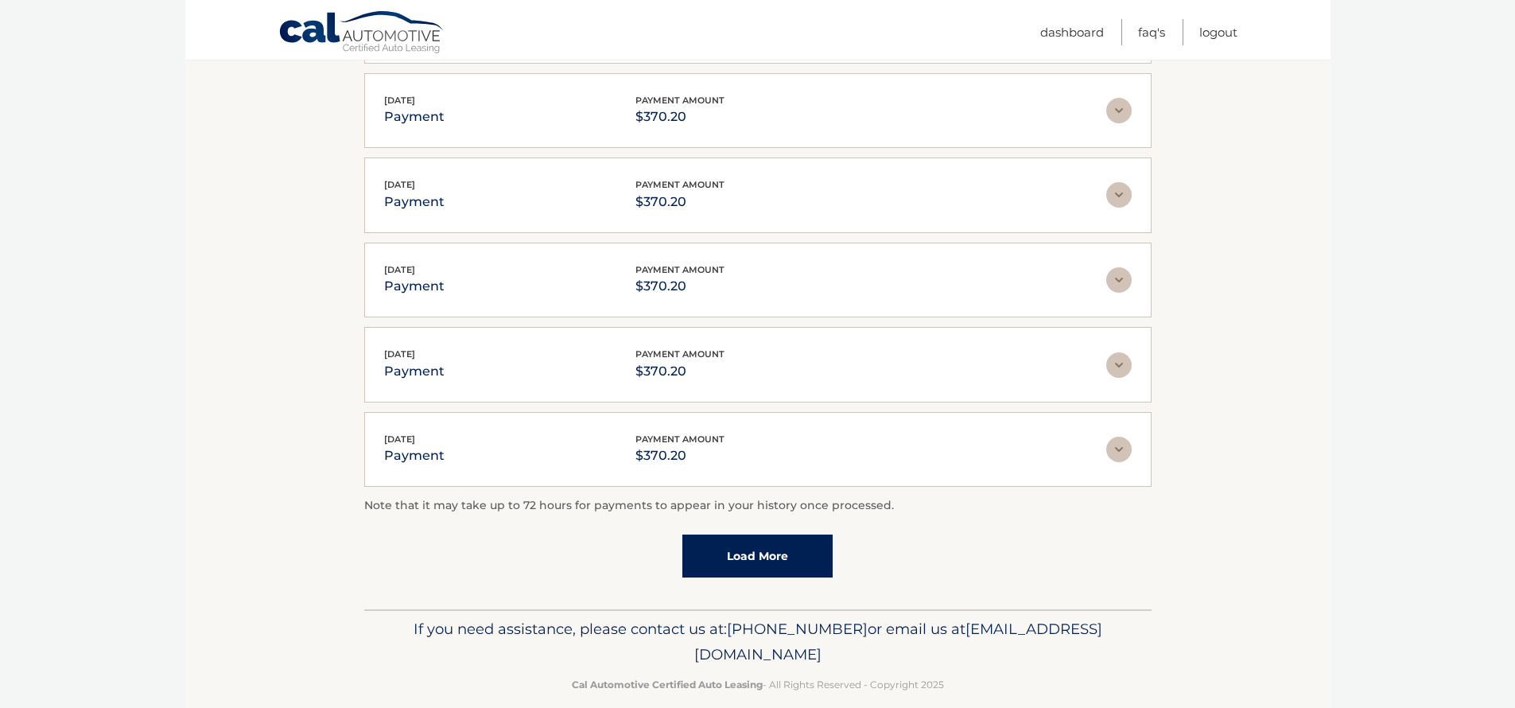
click at [761, 535] on link "Load More" at bounding box center [757, 556] width 150 height 43
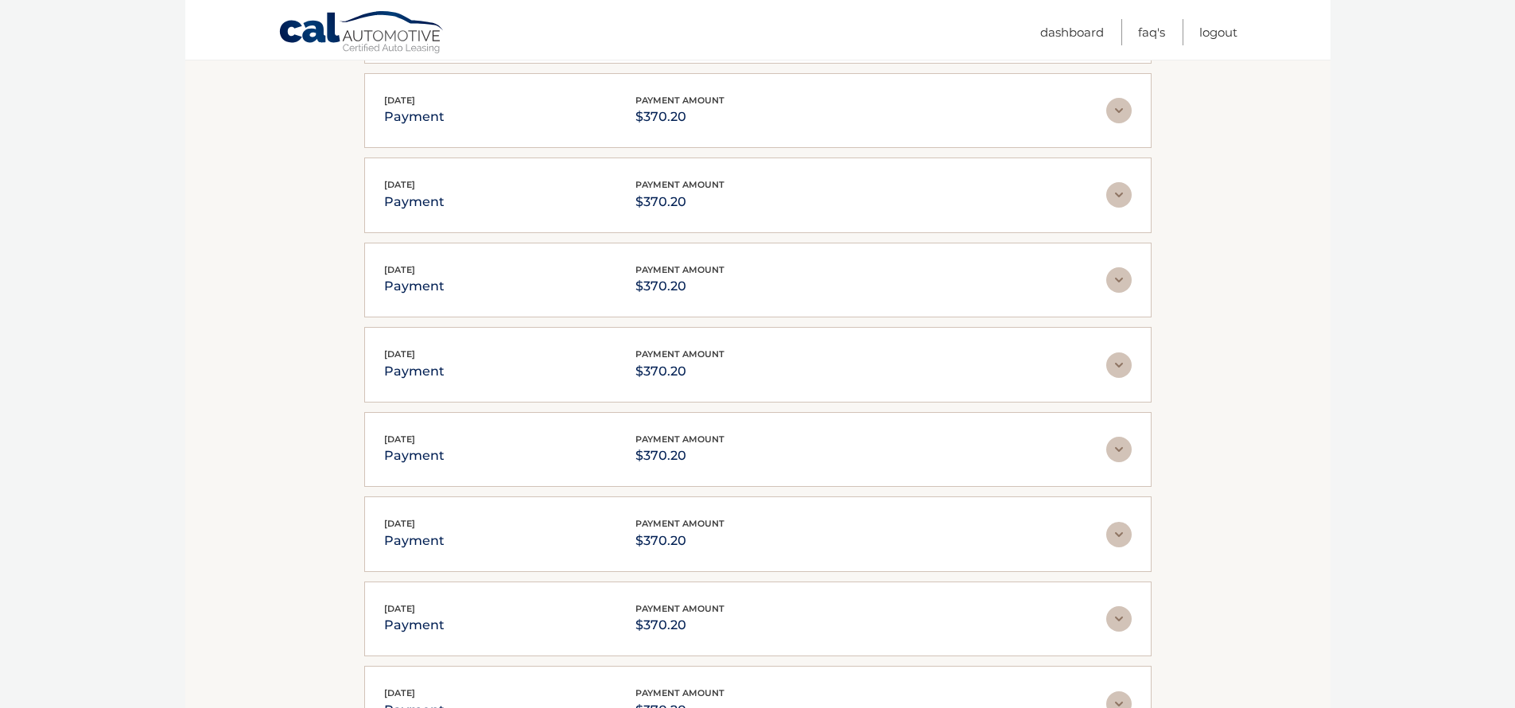
scroll to position [2326, 0]
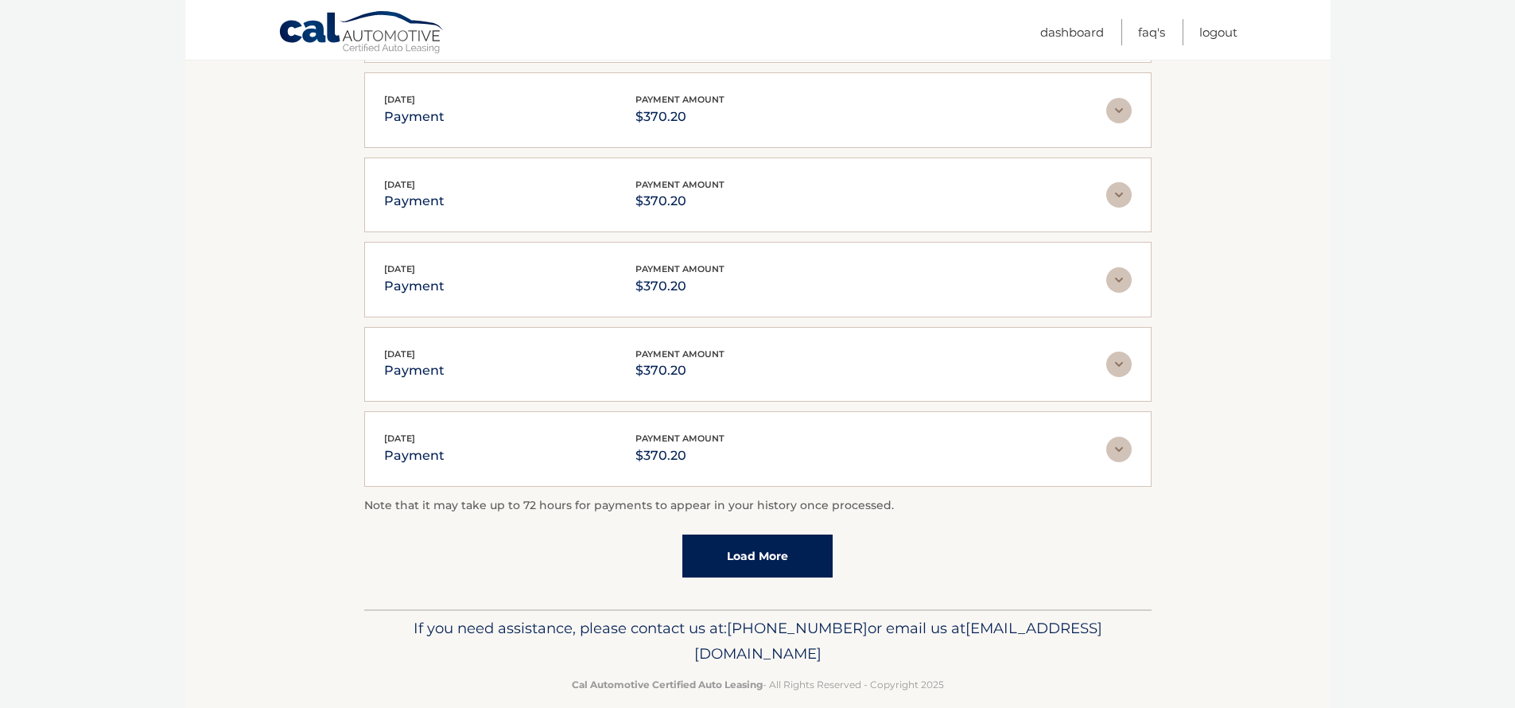
click at [755, 535] on link "Load More" at bounding box center [757, 556] width 150 height 43
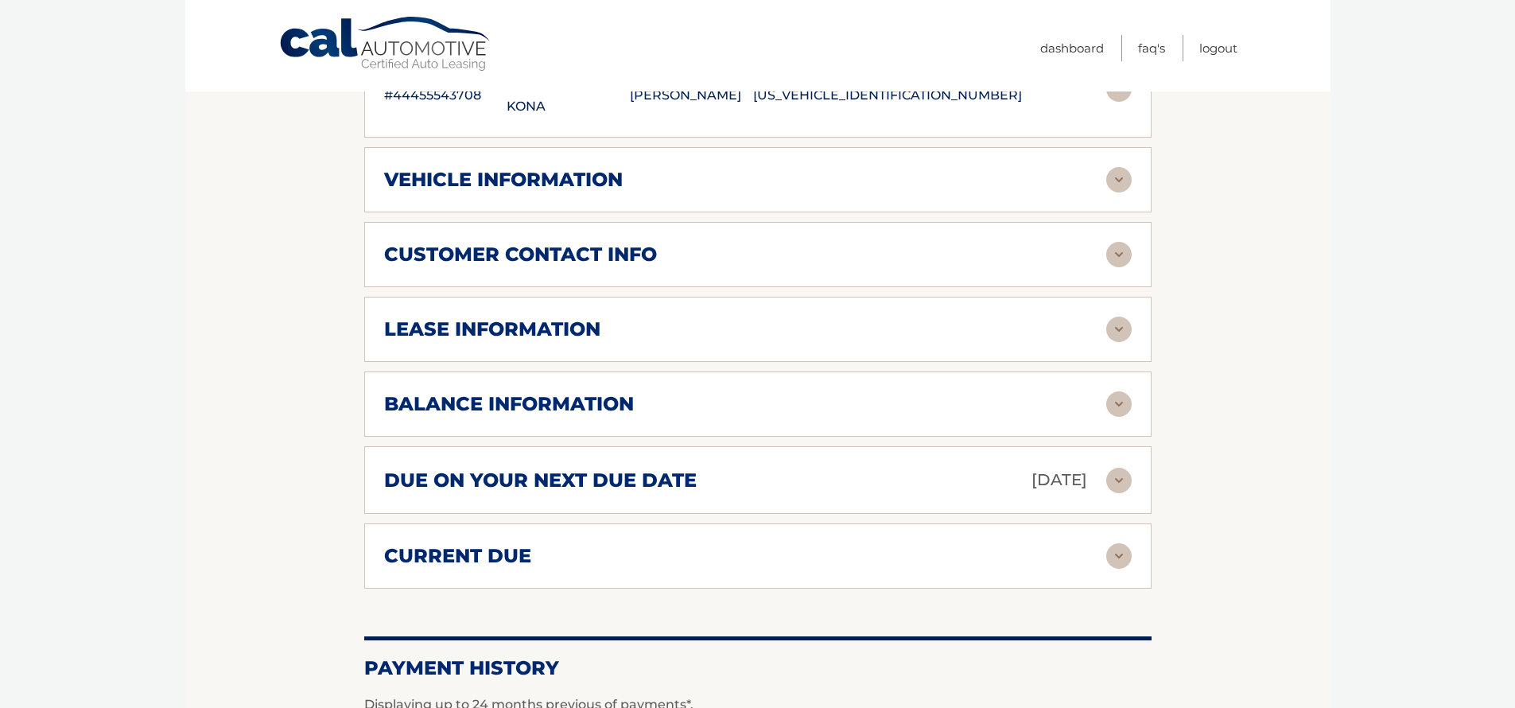
scroll to position [0, 0]
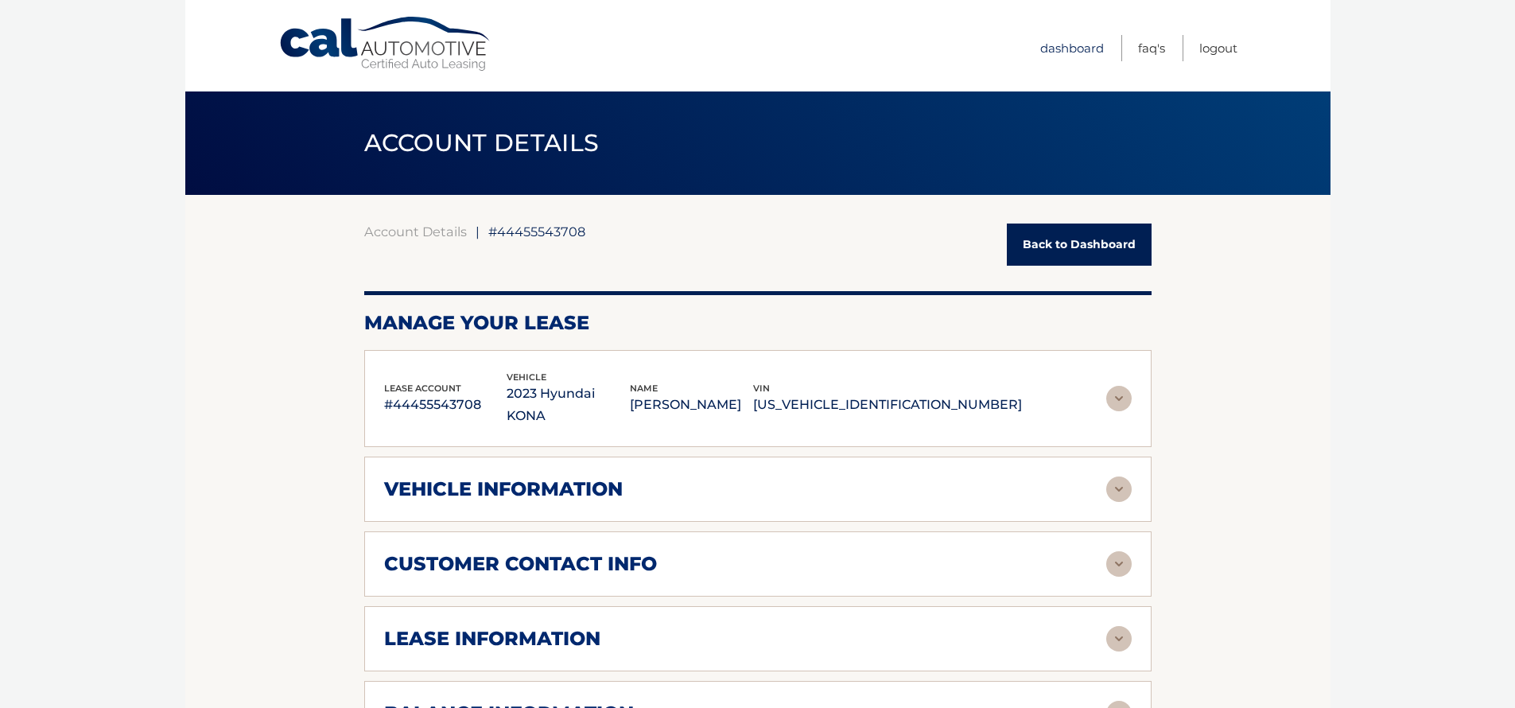
click at [1074, 52] on link "Dashboard" at bounding box center [1072, 48] width 64 height 26
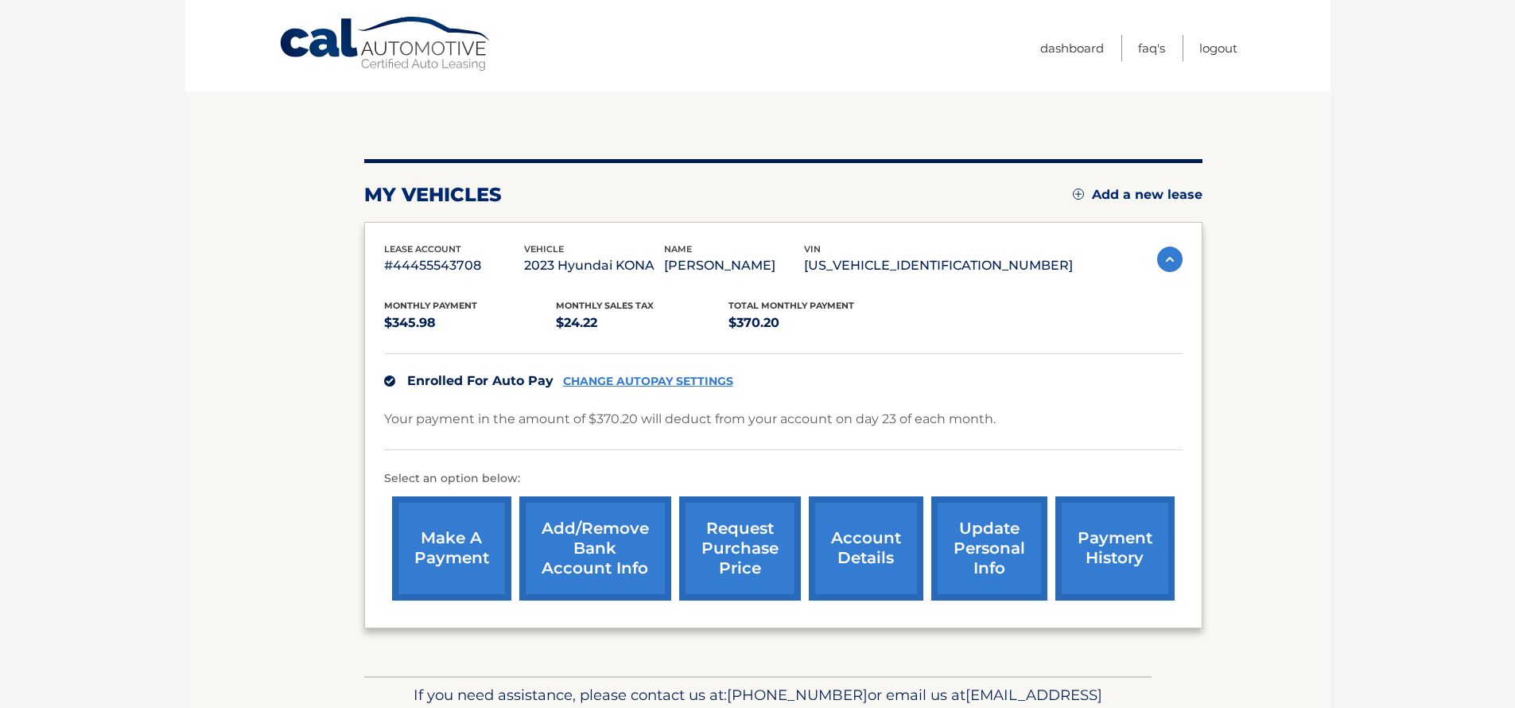
scroll to position [119, 0]
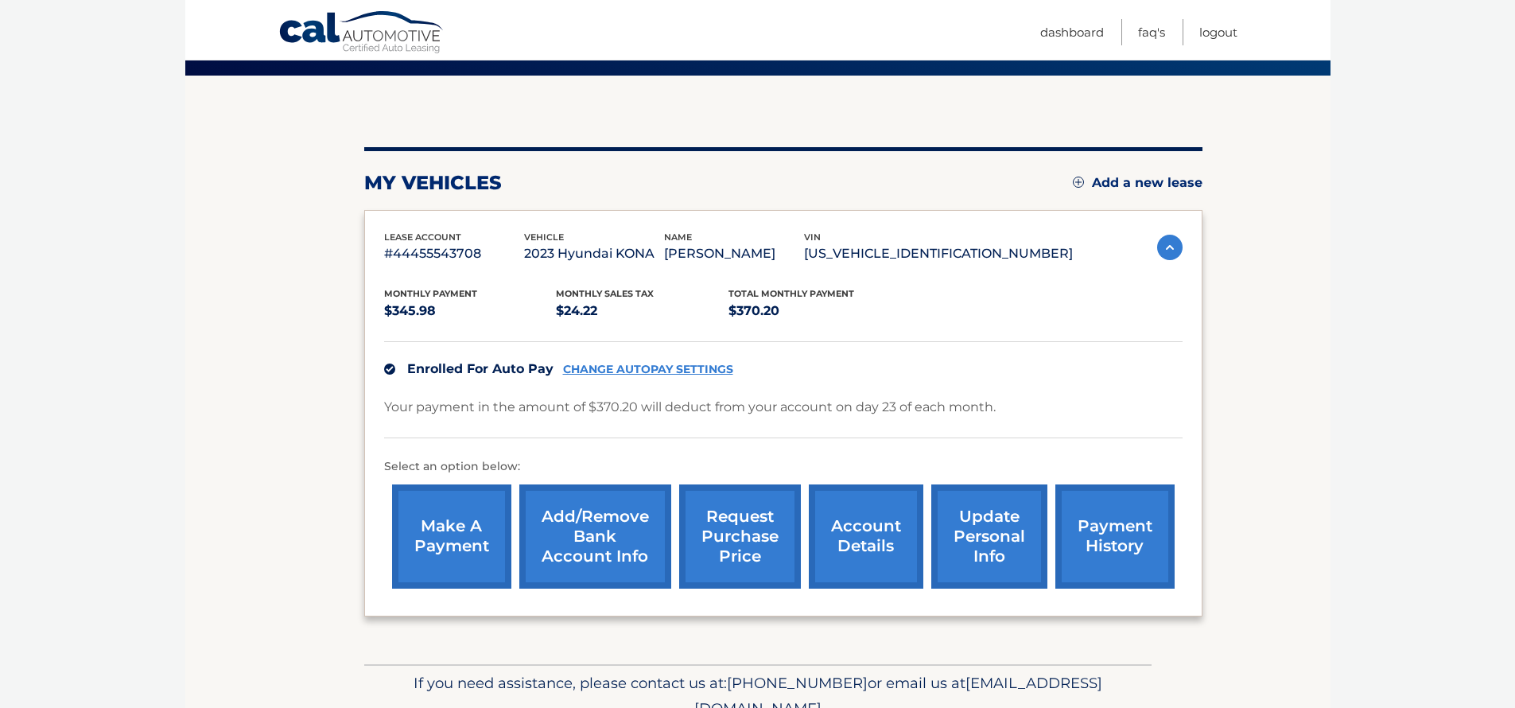
click at [854, 541] on link "account details" at bounding box center [866, 536] width 115 height 104
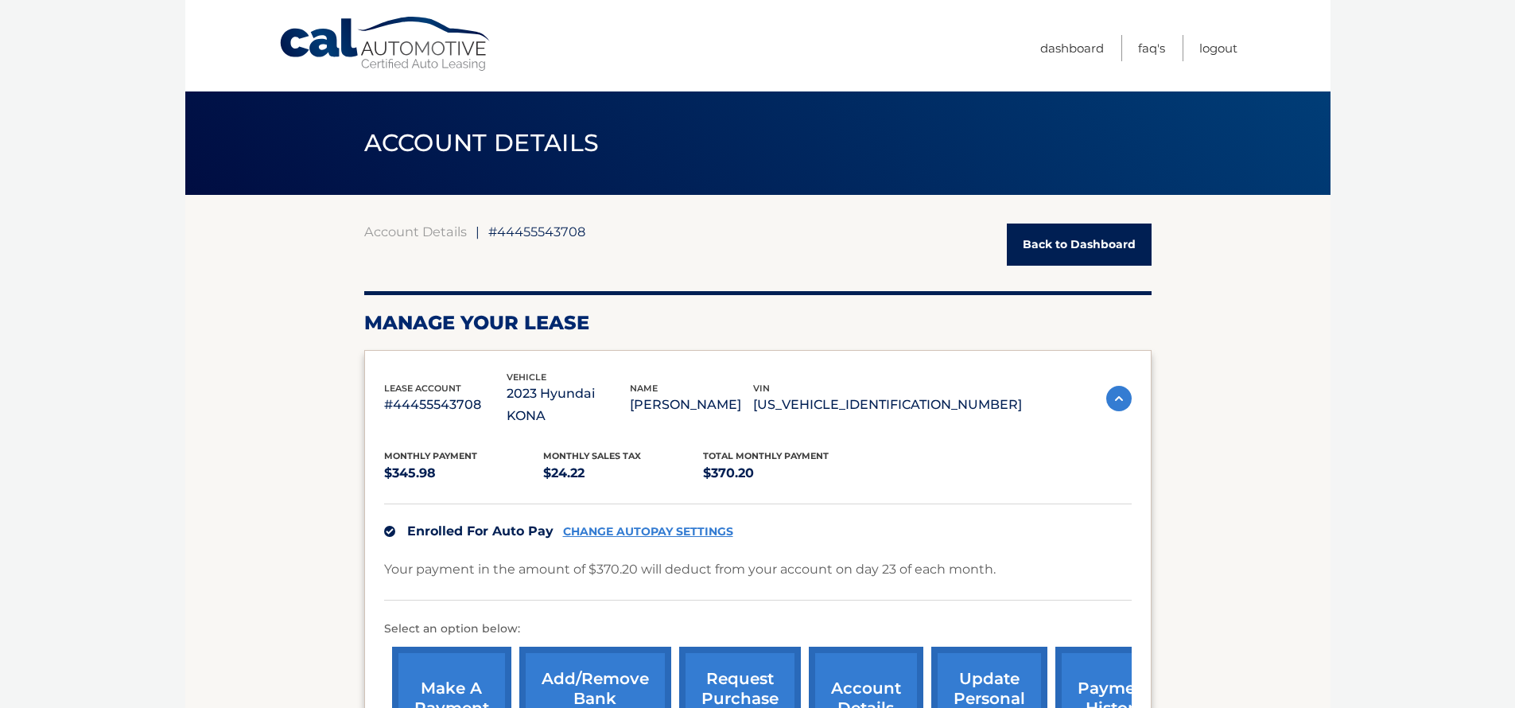
click at [538, 227] on span "#44455543708" at bounding box center [536, 232] width 97 height 16
